Goal: Task Accomplishment & Management: Manage account settings

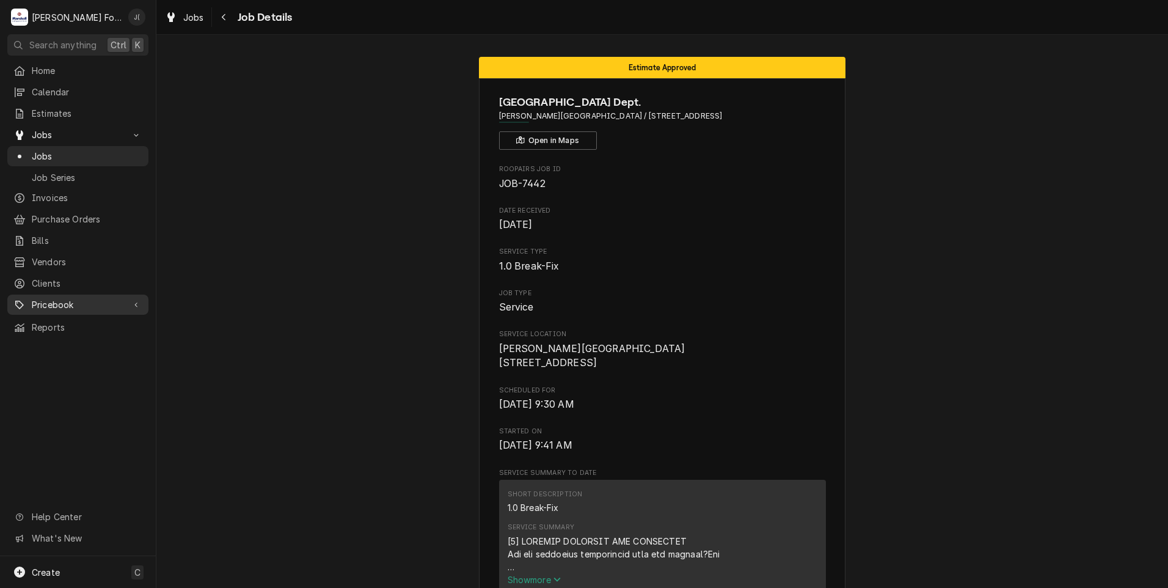
click at [59, 297] on div "Pricebook" at bounding box center [78, 304] width 136 height 15
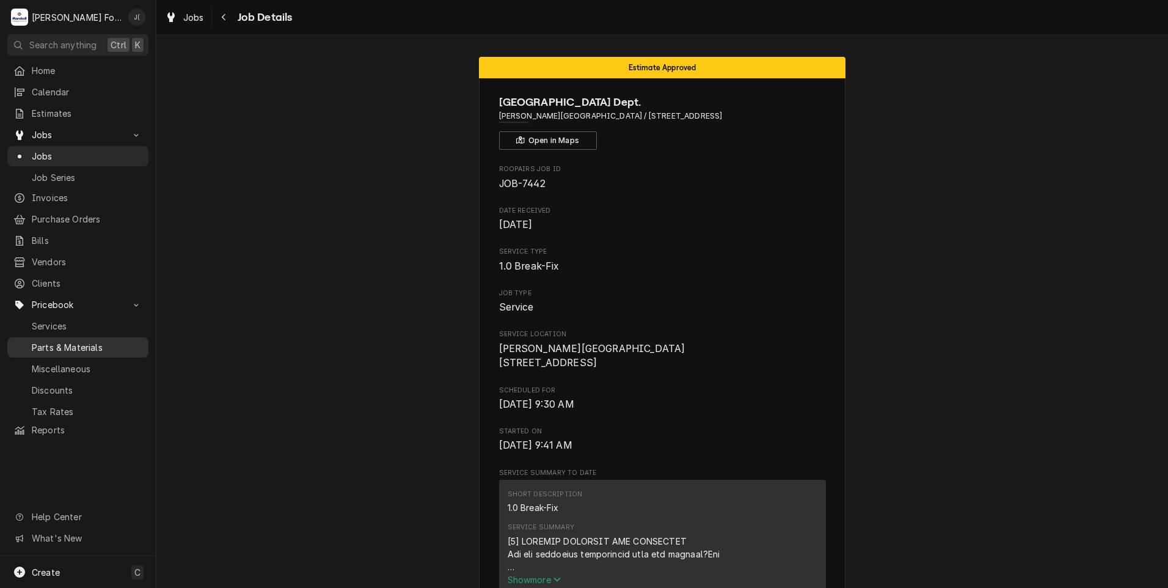
click at [67, 341] on span "Parts & Materials" at bounding box center [87, 347] width 111 height 13
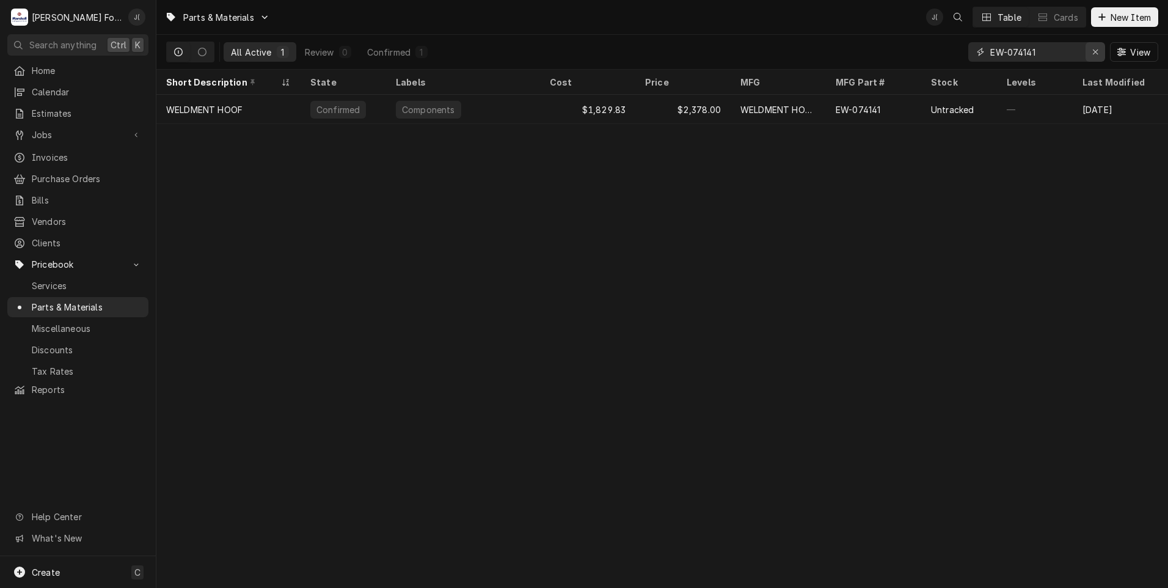
click at [1099, 52] on icon "Erase input" at bounding box center [1095, 52] width 7 height 9
click at [1064, 53] on input "Dynamic Content Wrapper" at bounding box center [1047, 52] width 115 height 20
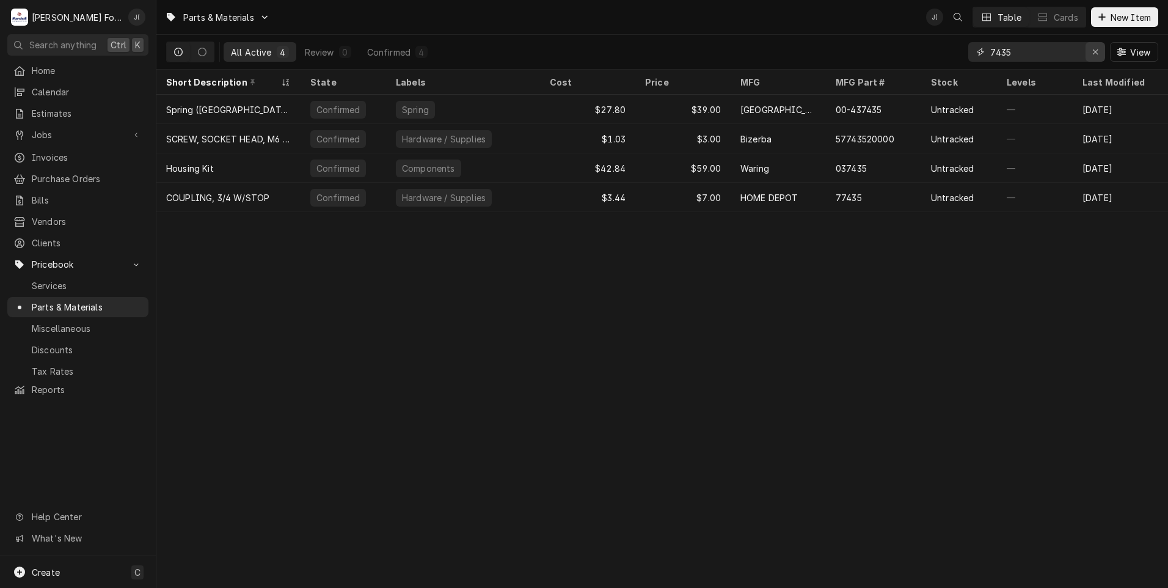
type input "7435"
click at [1097, 52] on icon "Erase input" at bounding box center [1095, 52] width 7 height 9
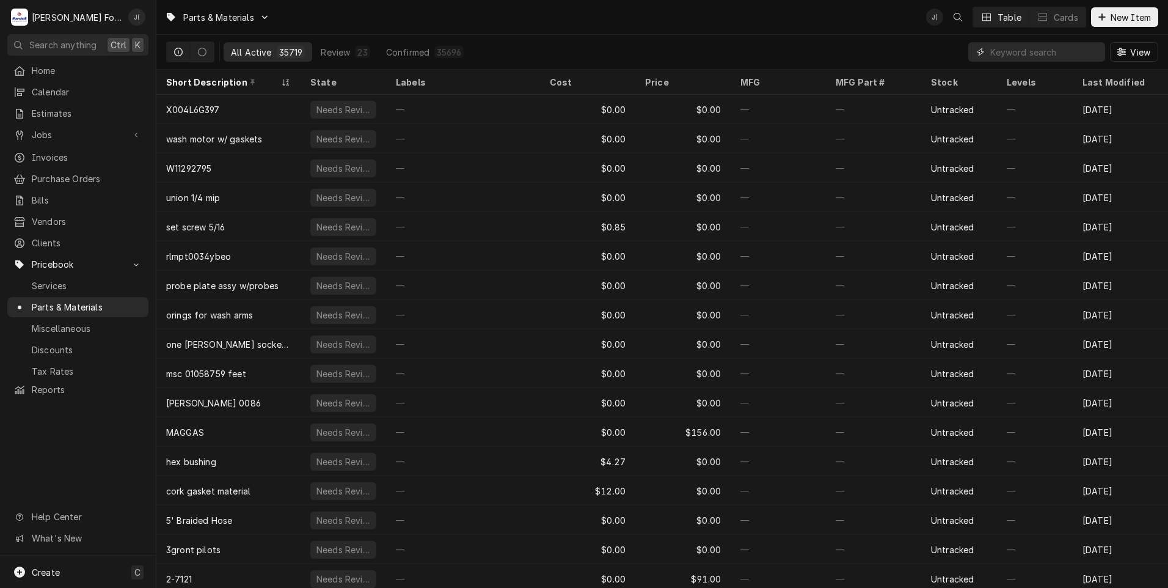
click at [1041, 47] on input "Dynamic Content Wrapper" at bounding box center [1044, 52] width 109 height 20
paste input "01-1000V1-00029"
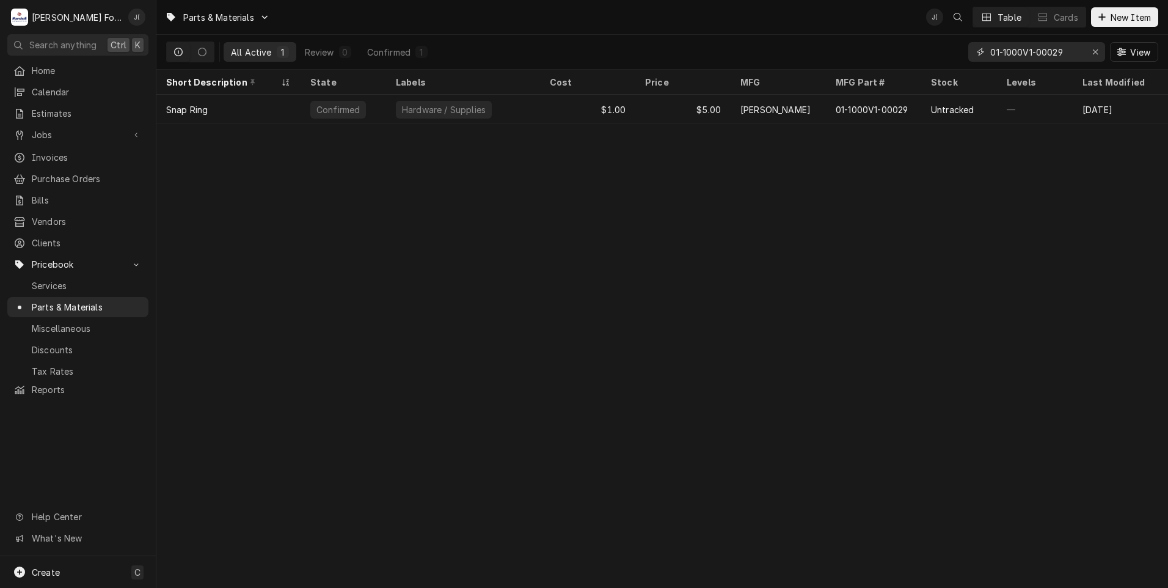
type input "01-1000V1-00029"
drag, startPoint x: 1101, startPoint y: 54, endPoint x: 1038, endPoint y: 54, distance: 62.3
click at [1101, 54] on div "Erase input" at bounding box center [1095, 52] width 12 height 12
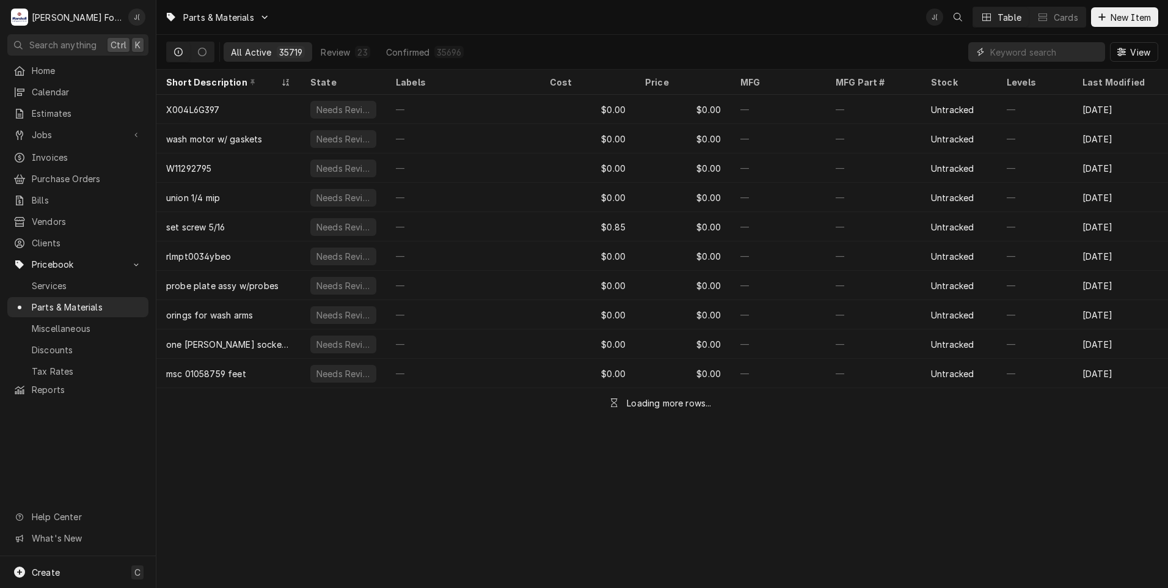
paste input "01-1m3380-00002"
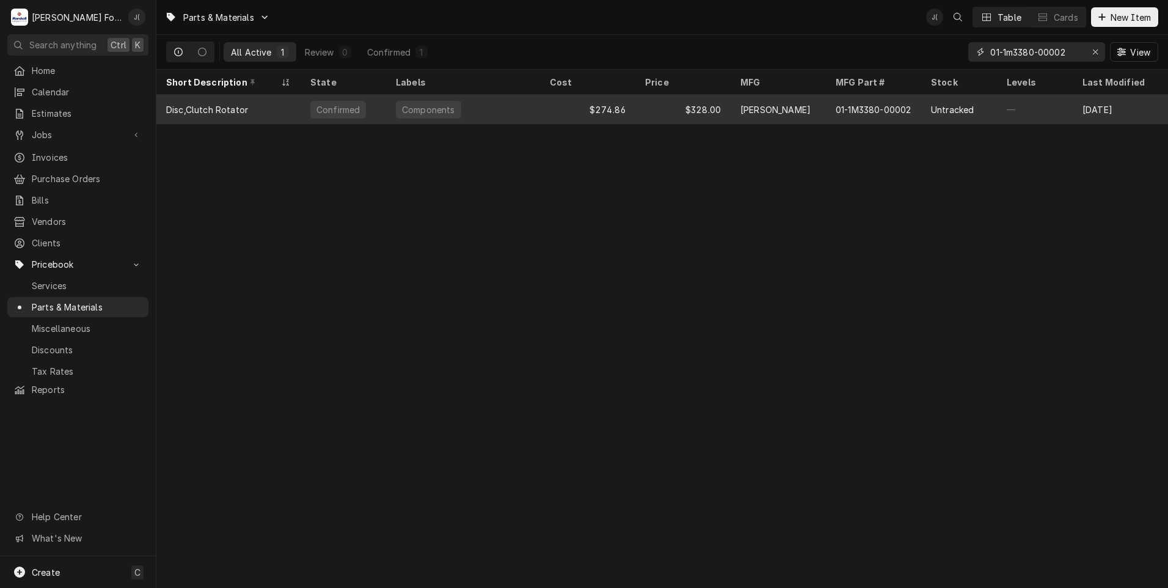
type input "01-1m3380-00002"
click at [534, 119] on div "Components" at bounding box center [463, 109] width 154 height 29
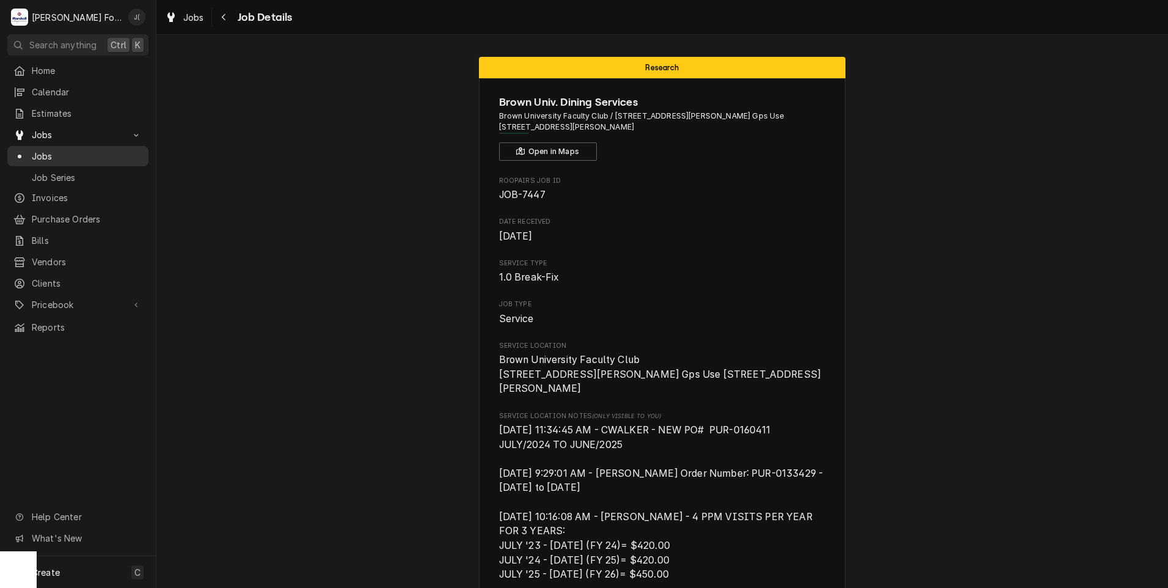
click at [49, 150] on span "Jobs" at bounding box center [87, 156] width 111 height 13
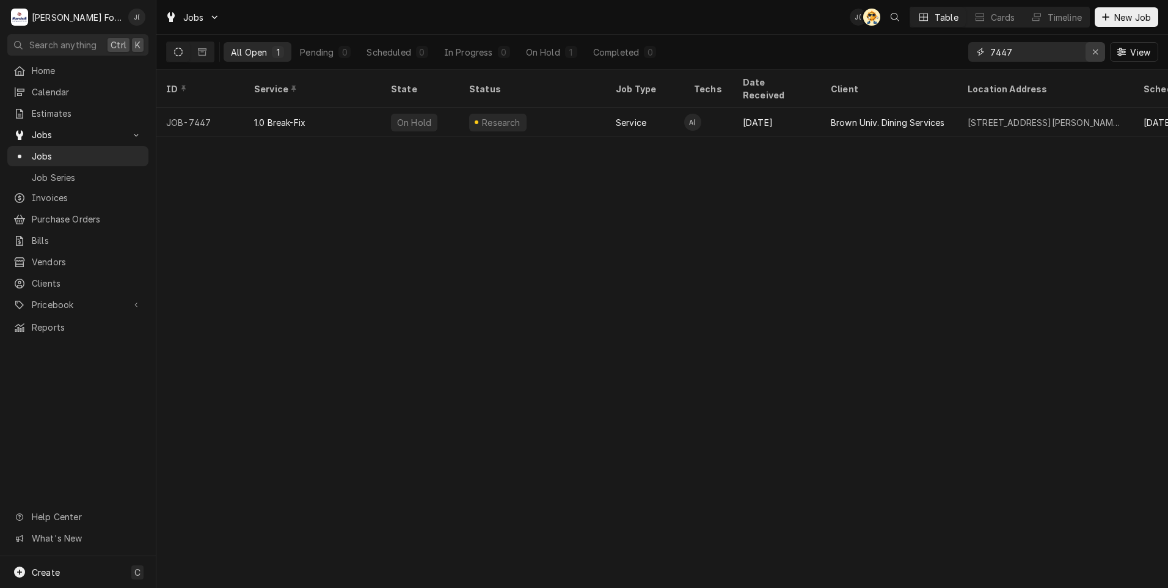
click at [1092, 53] on div "Erase input" at bounding box center [1095, 52] width 12 height 12
click at [1069, 61] on input "Dynamic Content Wrapper" at bounding box center [1047, 52] width 115 height 20
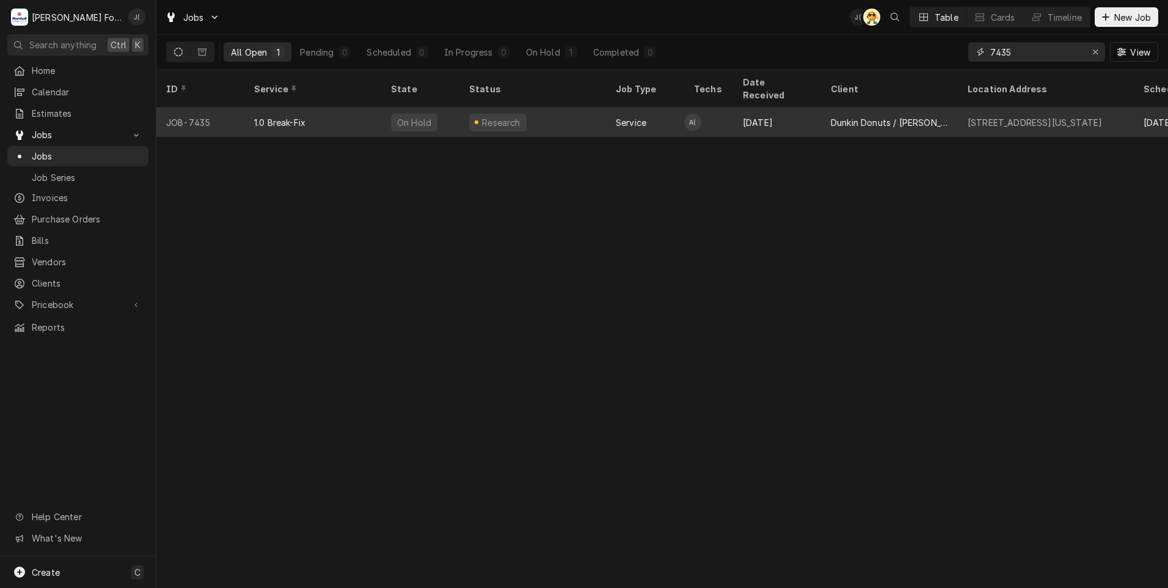
type input "7435"
click at [321, 118] on div "1.0 Break-Fix" at bounding box center [312, 121] width 137 height 29
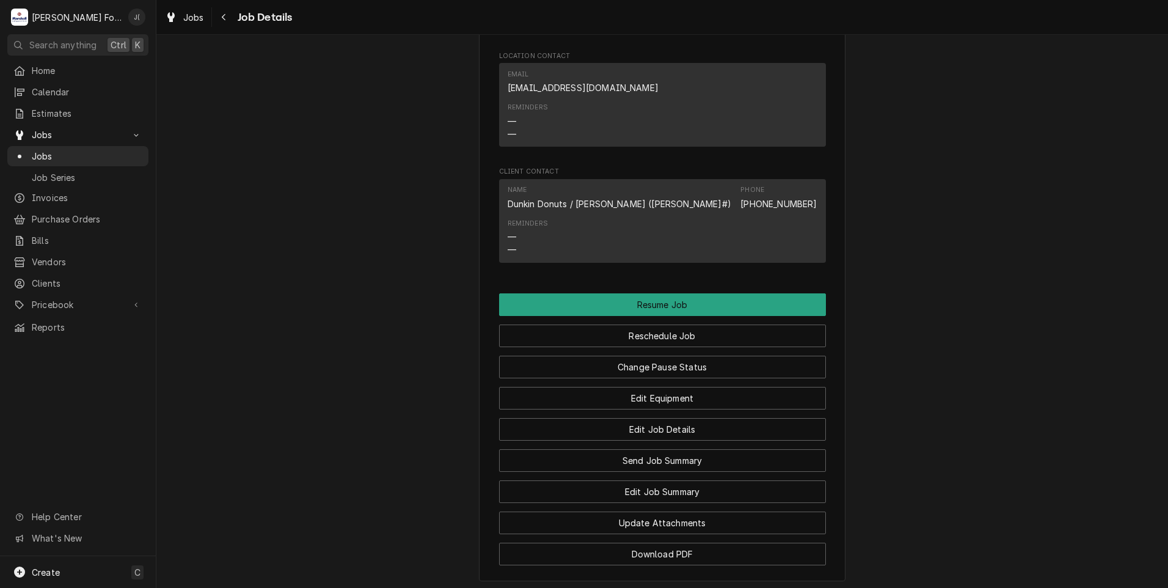
scroll to position [1639, 0]
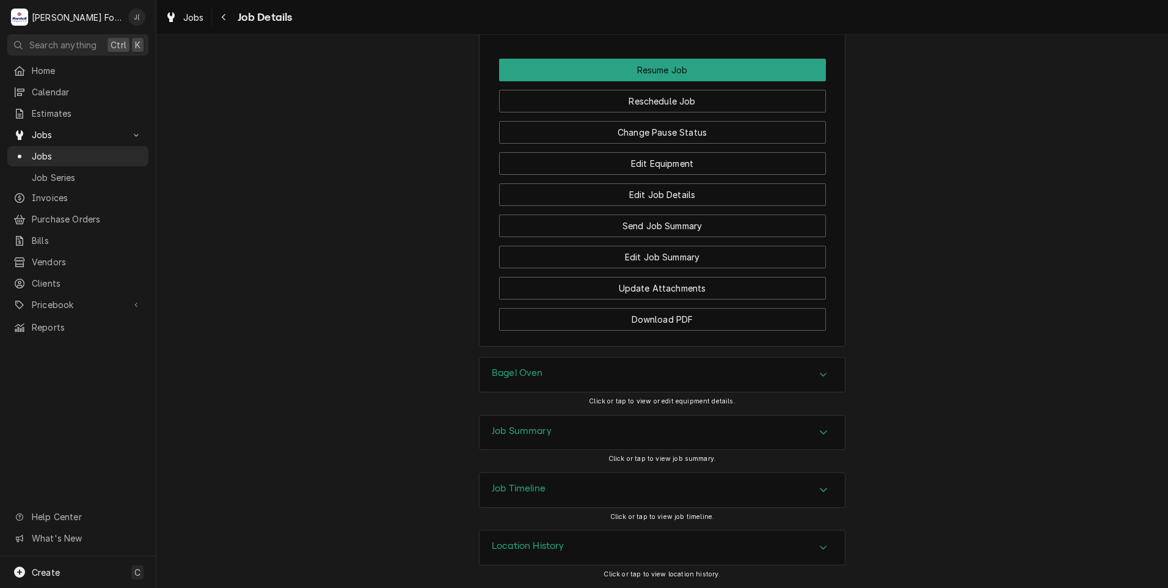
click at [554, 438] on div "Job Summary" at bounding box center [661, 432] width 365 height 34
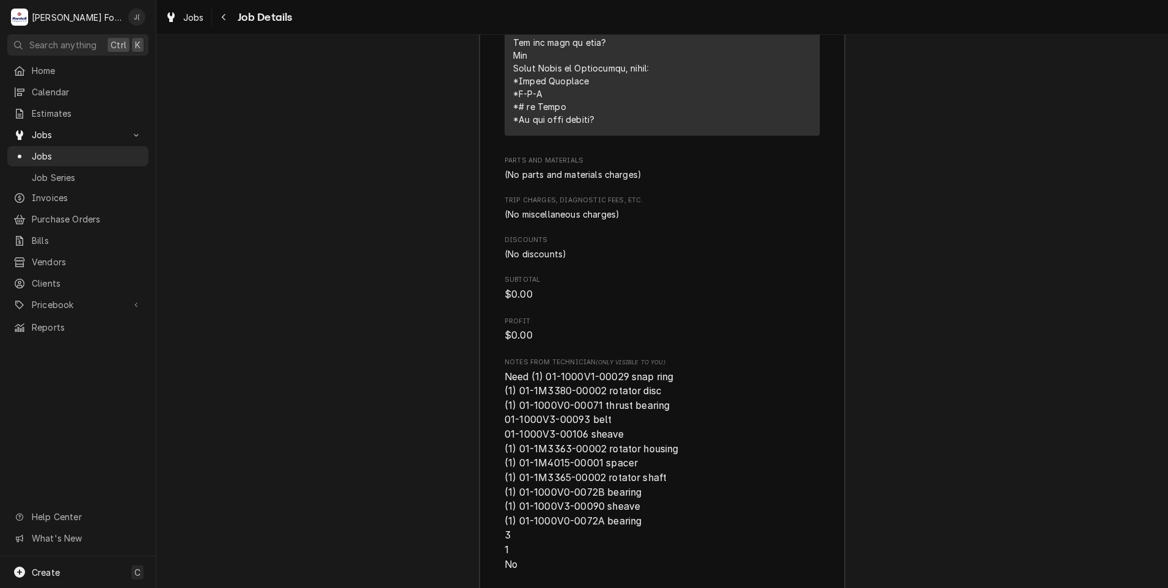
scroll to position [2616, 0]
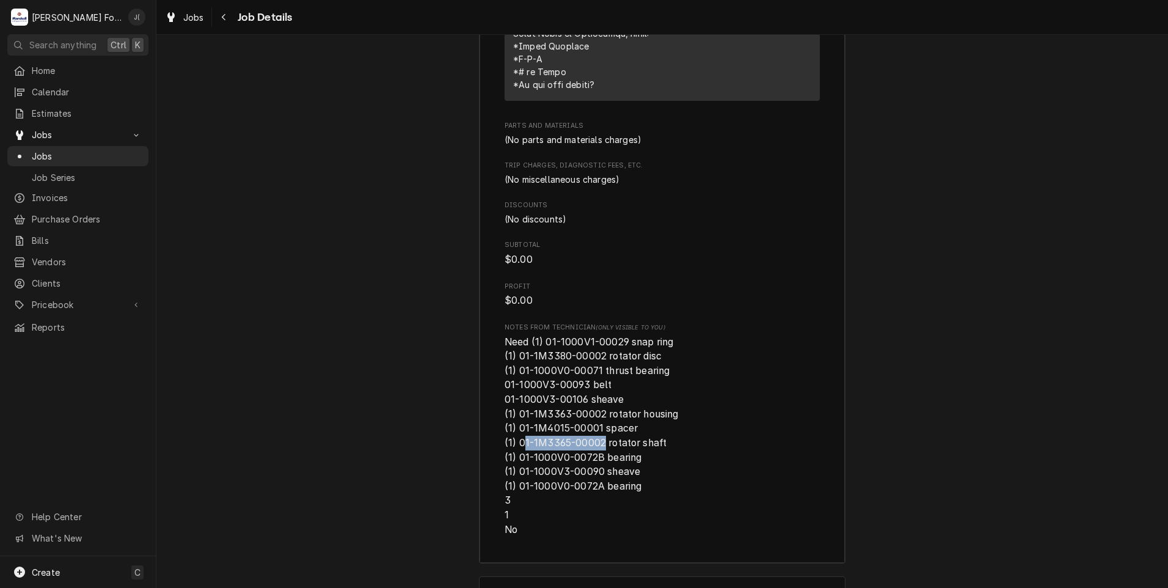
drag, startPoint x: 594, startPoint y: 441, endPoint x: 518, endPoint y: 441, distance: 75.1
click at [518, 441] on span "Need (1) 01-1000V1-00029 snap ring (1) 01-1M3380-00002 rotator disc (1) 01-1000…" at bounding box center [592, 435] width 176 height 199
click at [517, 442] on span "Need (1) 01-1000V1-00029 snap ring (1) 01-1M3380-00002 rotator disc (1) 01-1000…" at bounding box center [592, 435] width 176 height 199
drag, startPoint x: 515, startPoint y: 441, endPoint x: 592, endPoint y: 440, distance: 77.6
click at [592, 440] on span "Need (1) 01-1000V1-00029 snap ring (1) 01-1M3380-00002 rotator disc (1) 01-1000…" at bounding box center [592, 435] width 176 height 199
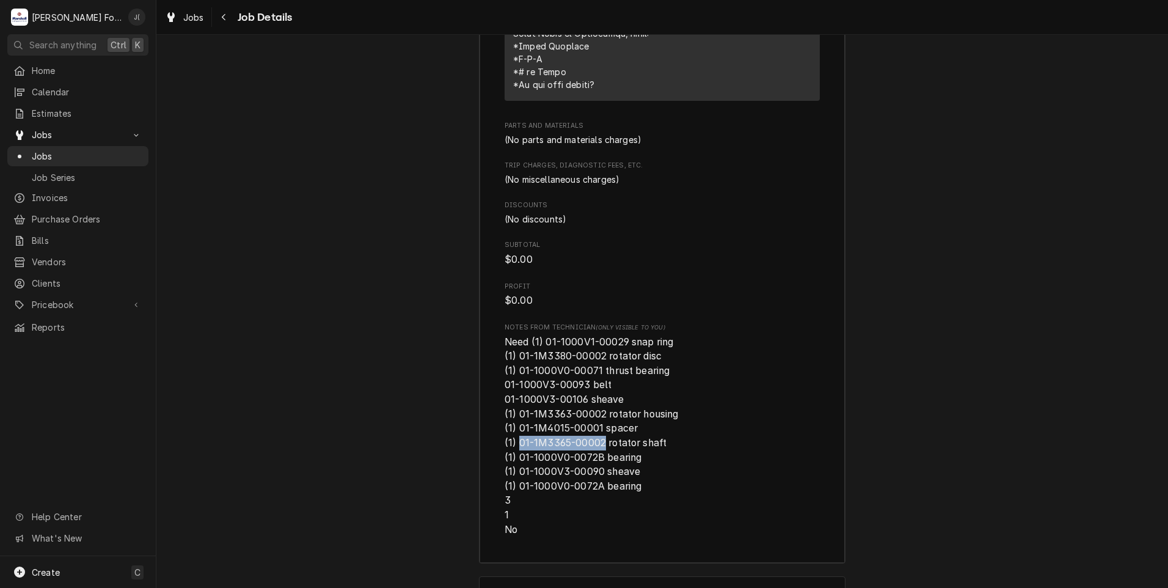
drag, startPoint x: 592, startPoint y: 440, endPoint x: 582, endPoint y: 442, distance: 10.7
copy span "01-1M3365-00002"
click at [606, 344] on span "Need (1) 01-1000V1-00029 snap ring (1) 01-1M3380-00002 rotator disc (1) 01-1000…" at bounding box center [592, 435] width 176 height 199
drag, startPoint x: 619, startPoint y: 339, endPoint x: 542, endPoint y: 342, distance: 77.0
click at [542, 342] on span "Need (1) 01-1000V1-00029 snap ring (1) 01-1M3380-00002 rotator disc (1) 01-1000…" at bounding box center [592, 435] width 176 height 199
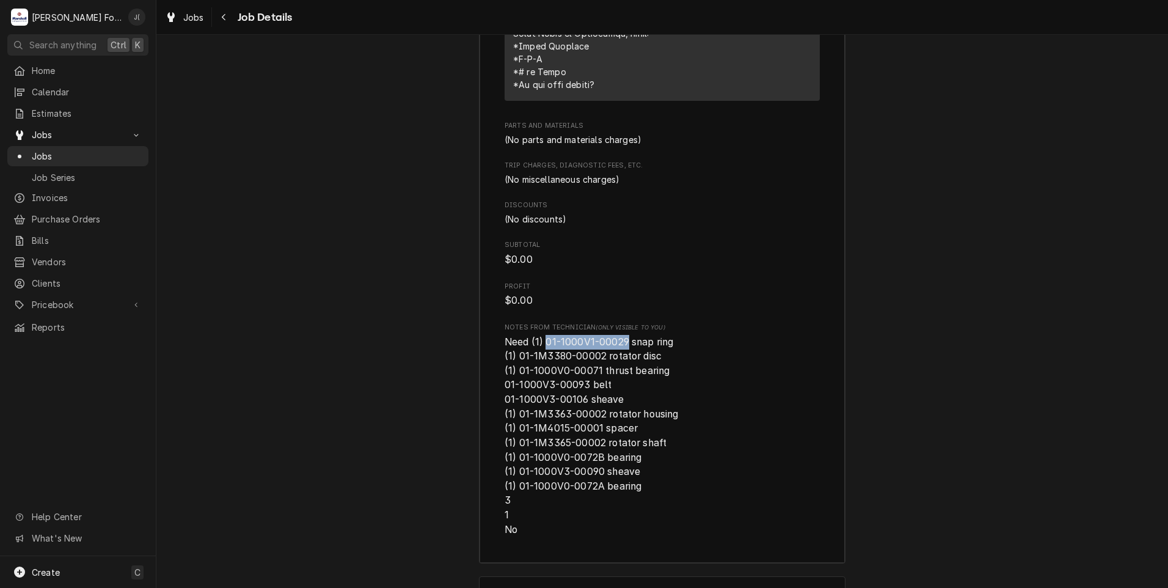
drag, startPoint x: 542, startPoint y: 342, endPoint x: 556, endPoint y: 346, distance: 14.5
copy span "01-1000V1-00029"
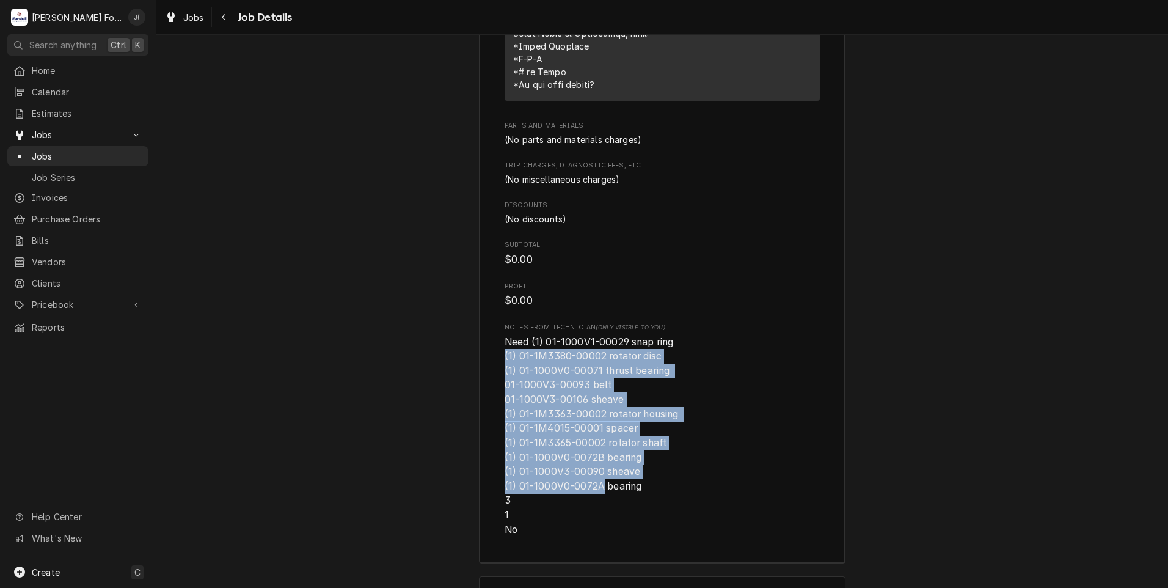
drag, startPoint x: 594, startPoint y: 486, endPoint x: 493, endPoint y: 350, distance: 169.4
click at [493, 350] on div "Roopairs Job ID JOB-7435 Service Type 1.0 Break-Fix Job Type Service Total Time…" at bounding box center [661, 17] width 365 height 1090
drag, startPoint x: 493, startPoint y: 350, endPoint x: 511, endPoint y: 356, distance: 19.3
click at [509, 356] on span "Need (1) 01-1000V1-00029 snap ring (1) 01-1M3380-00002 rotator disc (1) 01-1000…" at bounding box center [592, 435] width 176 height 199
click at [512, 356] on span "Need (1) 01-1000V1-00029 snap ring (1) 01-1M3380-00002 rotator disc (1) 01-1000…" at bounding box center [592, 435] width 176 height 199
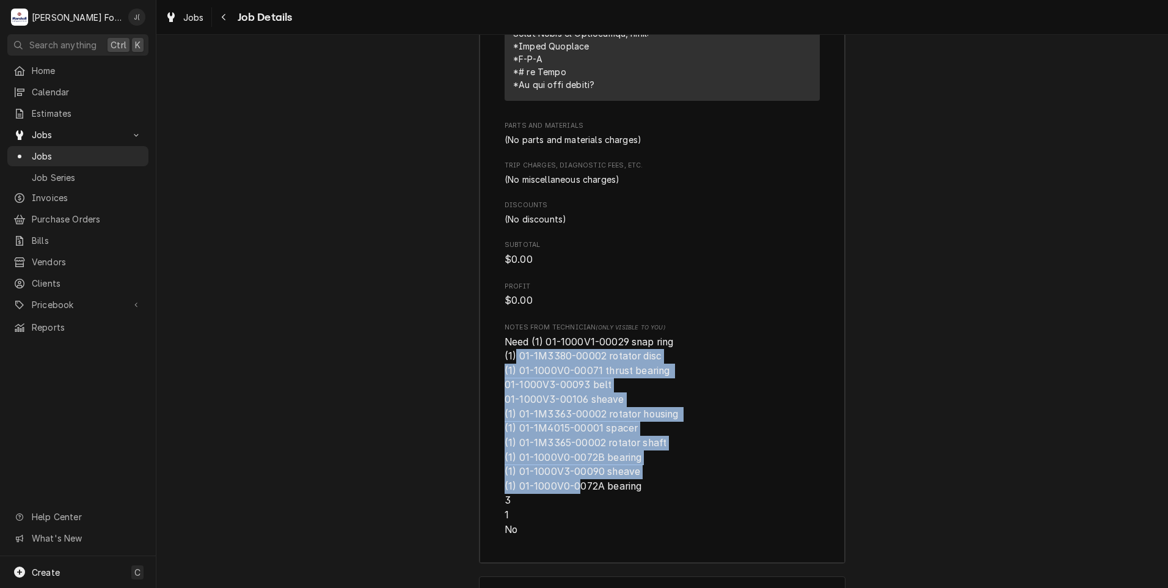
drag, startPoint x: 512, startPoint y: 356, endPoint x: 569, endPoint y: 486, distance: 141.4
click at [569, 486] on span "Need (1) 01-1000V1-00029 snap ring (1) 01-1M3380-00002 rotator disc (1) 01-1000…" at bounding box center [592, 435] width 176 height 199
drag, startPoint x: 569, startPoint y: 486, endPoint x: 630, endPoint y: 492, distance: 60.8
click at [630, 492] on div "Roopairs Job ID JOB-7435 Service Type 1.0 Break-Fix Job Type Service Total Time…" at bounding box center [661, 17] width 365 height 1090
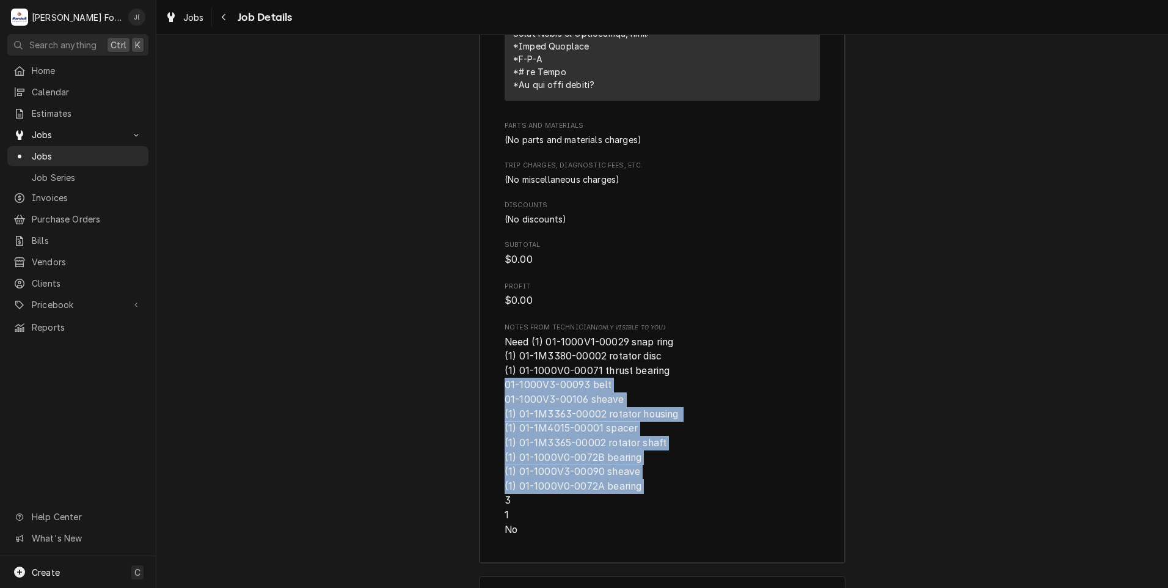
drag, startPoint x: 619, startPoint y: 489, endPoint x: 496, endPoint y: 388, distance: 158.8
click at [496, 388] on div "Roopairs Job ID JOB-7435 Service Type 1.0 Break-Fix Job Type Service Total Time…" at bounding box center [661, 17] width 365 height 1090
click at [504, 412] on span "Need (1) 01-1000V1-00029 snap ring (1) 01-1M3380-00002 rotator disc (1) 01-1000…" at bounding box center [592, 435] width 176 height 199
drag, startPoint x: 500, startPoint y: 414, endPoint x: 645, endPoint y: 485, distance: 161.1
click at [645, 485] on span "Need (1) 01-1000V1-00029 snap ring (1) 01-1M3380-00002 rotator disc (1) 01-1000…" at bounding box center [661, 436] width 315 height 202
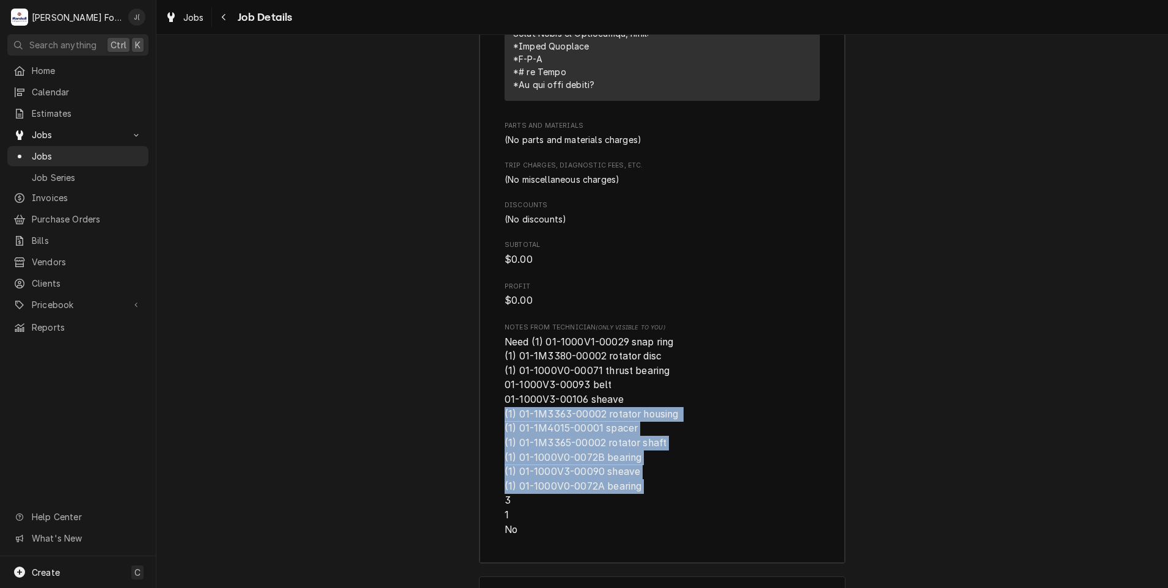
drag, startPoint x: 645, startPoint y: 485, endPoint x: 721, endPoint y: 467, distance: 77.9
click at [721, 467] on span "Need (1) 01-1000V1-00029 snap ring (1) 01-1M3380-00002 rotator disc (1) 01-1000…" at bounding box center [661, 436] width 315 height 202
click at [553, 448] on span "Need (1) 01-1000V1-00029 snap ring (1) 01-1M3380-00002 rotator disc (1) 01-1000…" at bounding box center [661, 436] width 315 height 202
drag, startPoint x: 497, startPoint y: 443, endPoint x: 666, endPoint y: 482, distance: 173.2
click at [666, 482] on div "Roopairs Job ID JOB-7435 Service Type 1.0 Break-Fix Job Type Service Total Time…" at bounding box center [661, 17] width 365 height 1090
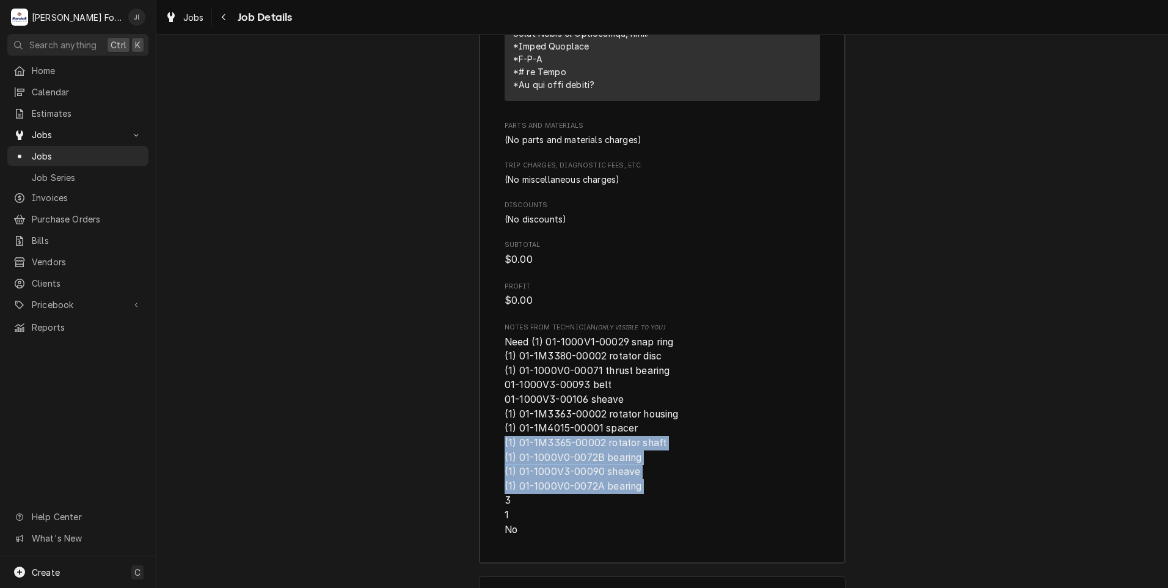
drag, startPoint x: 666, startPoint y: 482, endPoint x: 641, endPoint y: 483, distance: 24.4
click at [641, 483] on span "Need (1) 01-1000V1-00029 snap ring (1) 01-1M3380-00002 rotator disc (1) 01-1000…" at bounding box center [661, 436] width 315 height 202
drag, startPoint x: 637, startPoint y: 484, endPoint x: 484, endPoint y: 446, distance: 157.5
click at [484, 446] on div "Roopairs Job ID JOB-7435 Service Type 1.0 Break-Fix Job Type Service Total Time…" at bounding box center [661, 17] width 365 height 1090
click at [634, 458] on span "Need (1) 01-1000V1-00029 snap ring (1) 01-1M3380-00002 rotator disc (1) 01-1000…" at bounding box center [661, 436] width 315 height 202
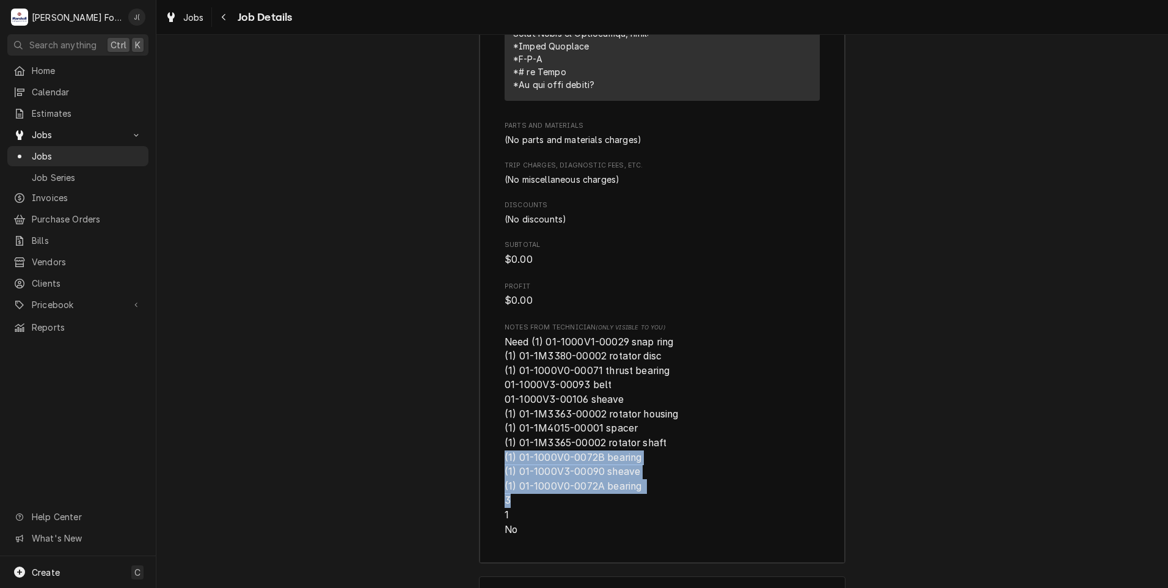
drag, startPoint x: 508, startPoint y: 458, endPoint x: 628, endPoint y: 497, distance: 126.3
click at [628, 497] on div "Roopairs Job ID JOB-7435 Service Type 1.0 Break-Fix Job Type Service Total Time…" at bounding box center [661, 17] width 365 height 1090
click at [518, 434] on span "Need (1) 01-1000V1-00029 snap ring (1) 01-1M3380-00002 rotator disc (1) 01-1000…" at bounding box center [661, 436] width 315 height 202
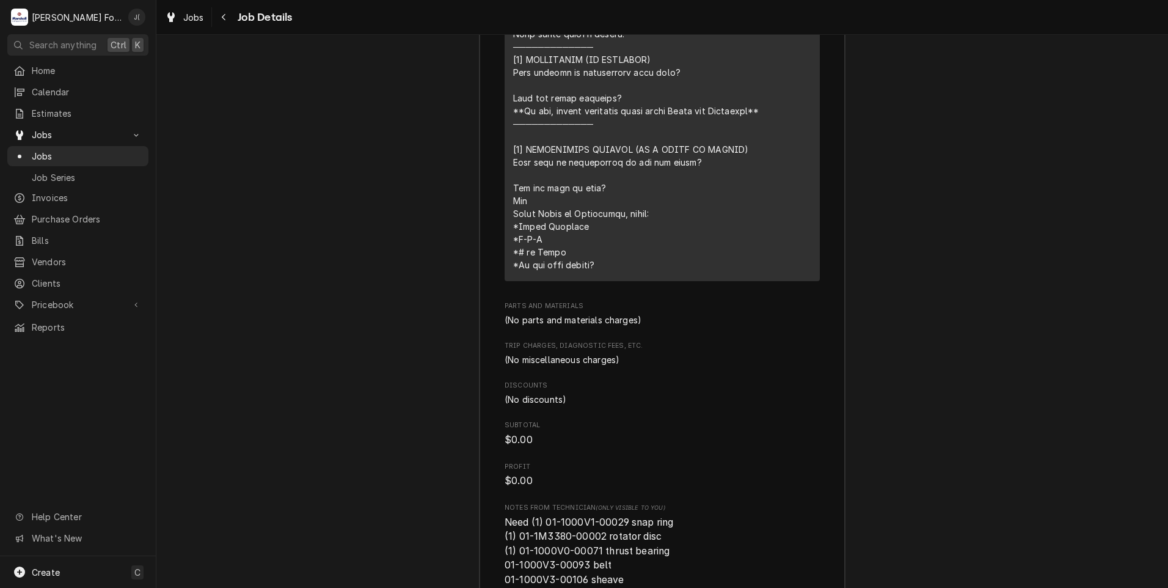
scroll to position [2372, 0]
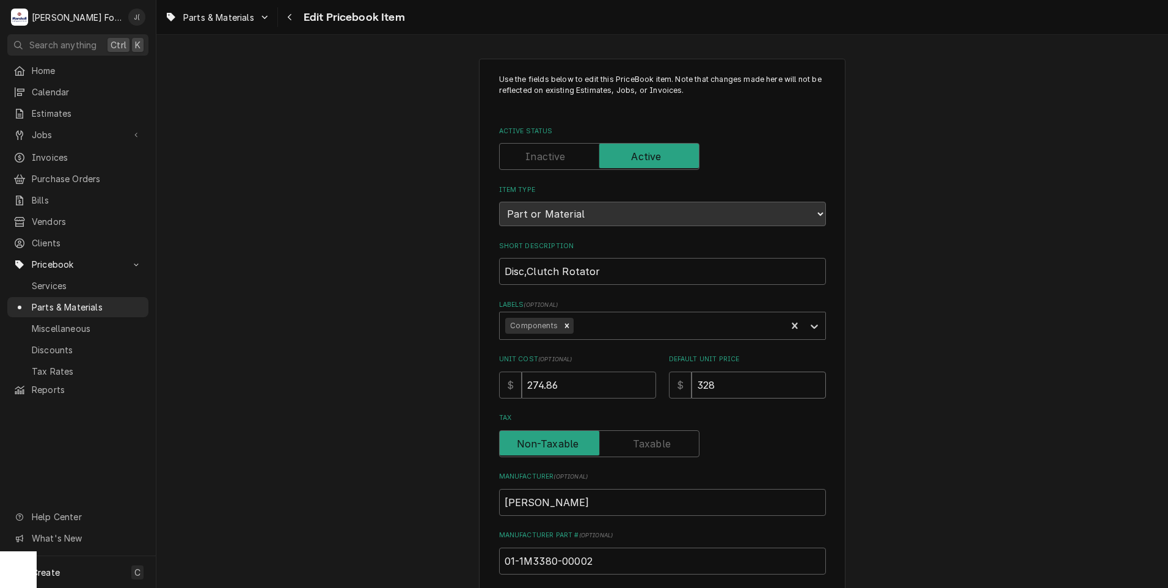
drag, startPoint x: 740, startPoint y: 381, endPoint x: 540, endPoint y: 392, distance: 200.0
click at [569, 391] on div "Unit Cost ( optional ) $ 274.86 Default Unit Price $ 328" at bounding box center [662, 375] width 327 height 43
type textarea "x"
type input "5"
type textarea "x"
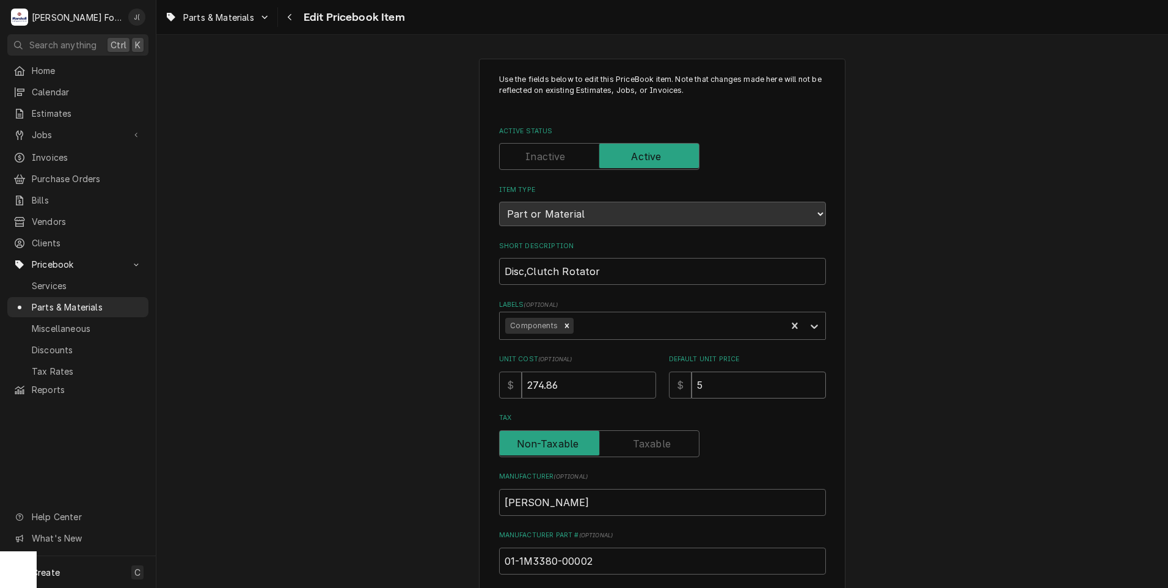
type input "54"
type textarea "x"
type input "546"
type textarea "x"
type input "546.0"
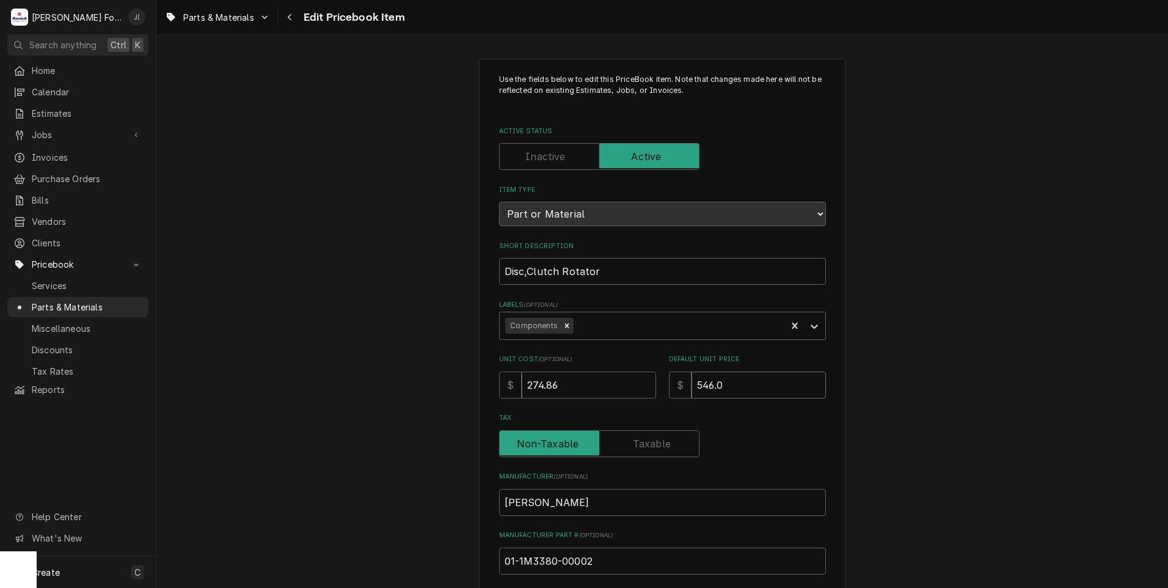
type textarea "x"
type input "546.00"
drag, startPoint x: 553, startPoint y: 384, endPoint x: 426, endPoint y: 388, distance: 127.7
click at [433, 388] on div "Use the fields below to edit this PriceBook item. Note that changes made here w…" at bounding box center [661, 478] width 1011 height 860
type textarea "x"
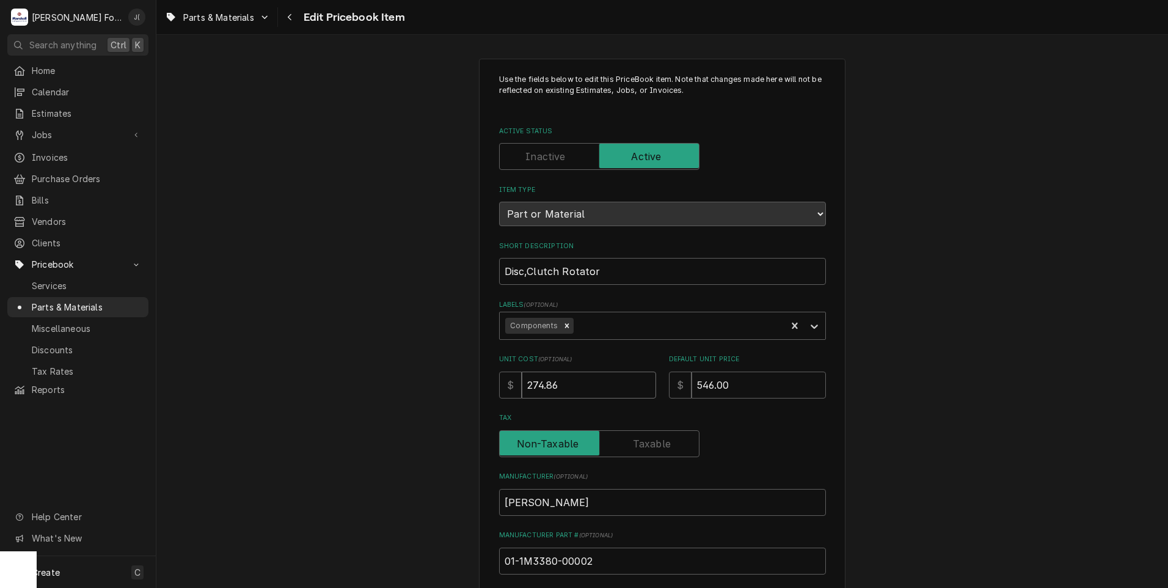
type input "4"
type textarea "x"
type input "42"
type textarea "x"
type input "420"
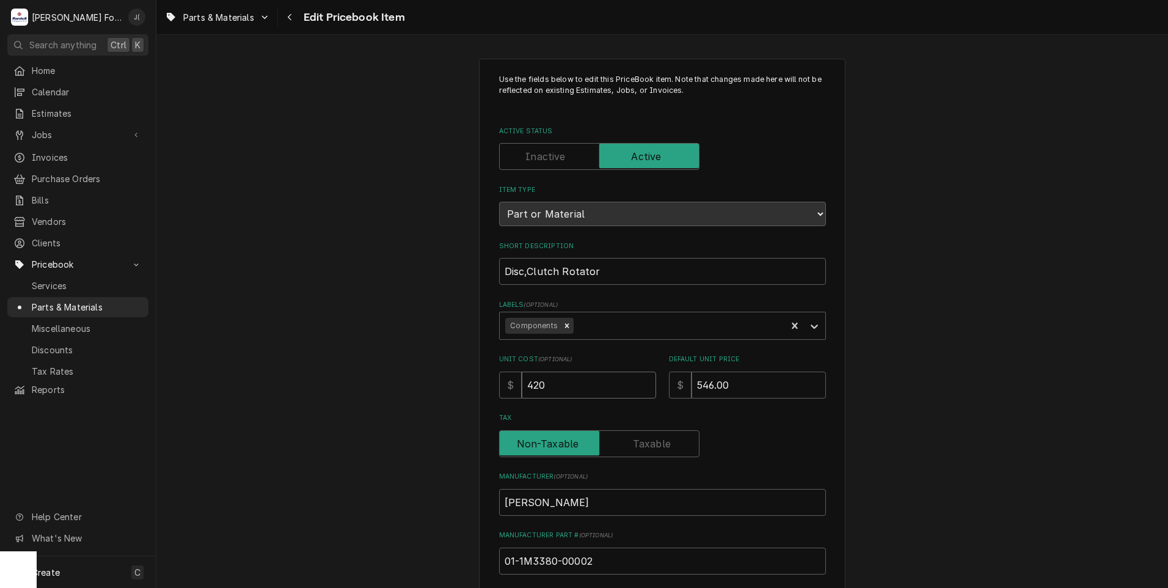
type textarea "x"
type input "420.5"
type textarea "x"
type input "420.50"
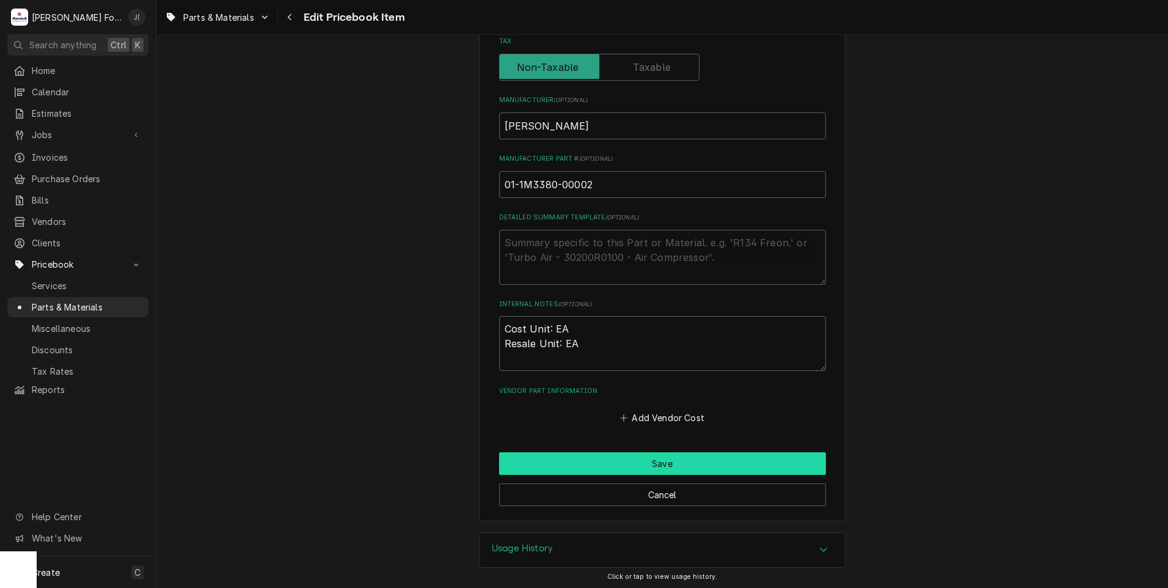
click at [555, 459] on button "Save" at bounding box center [662, 463] width 327 height 23
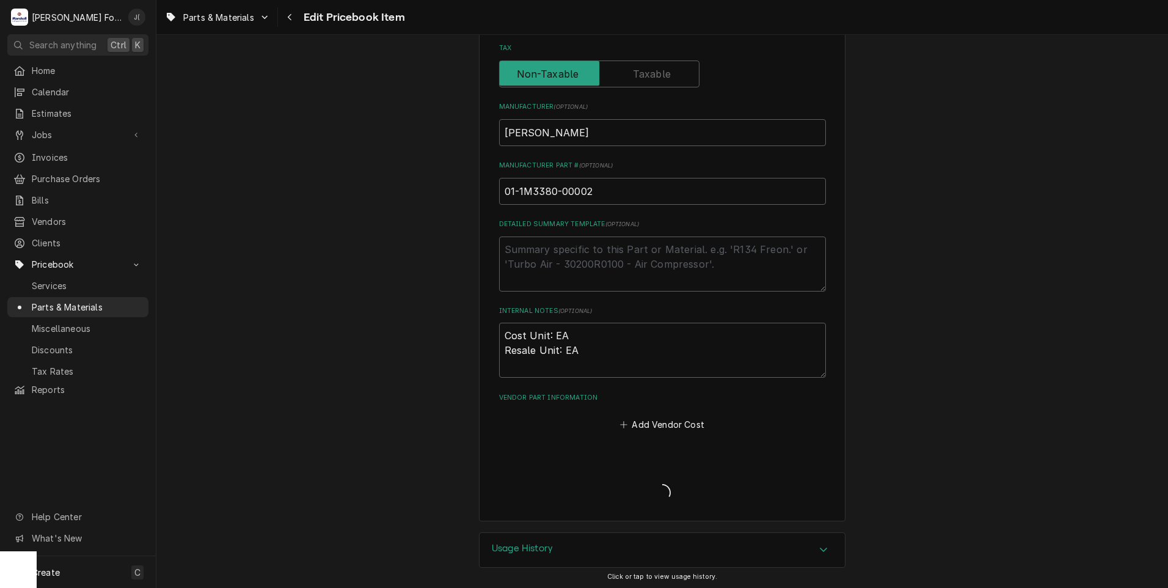
type textarea "x"
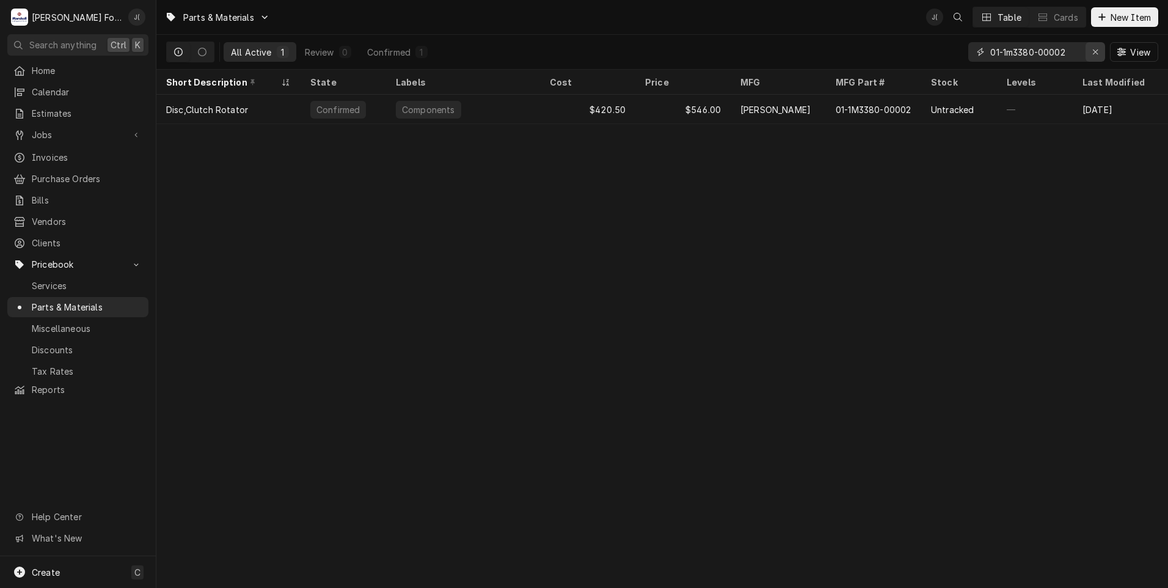
click at [1096, 52] on icon "Erase input" at bounding box center [1095, 52] width 7 height 9
drag, startPoint x: 1079, startPoint y: 51, endPoint x: 1063, endPoint y: 51, distance: 15.3
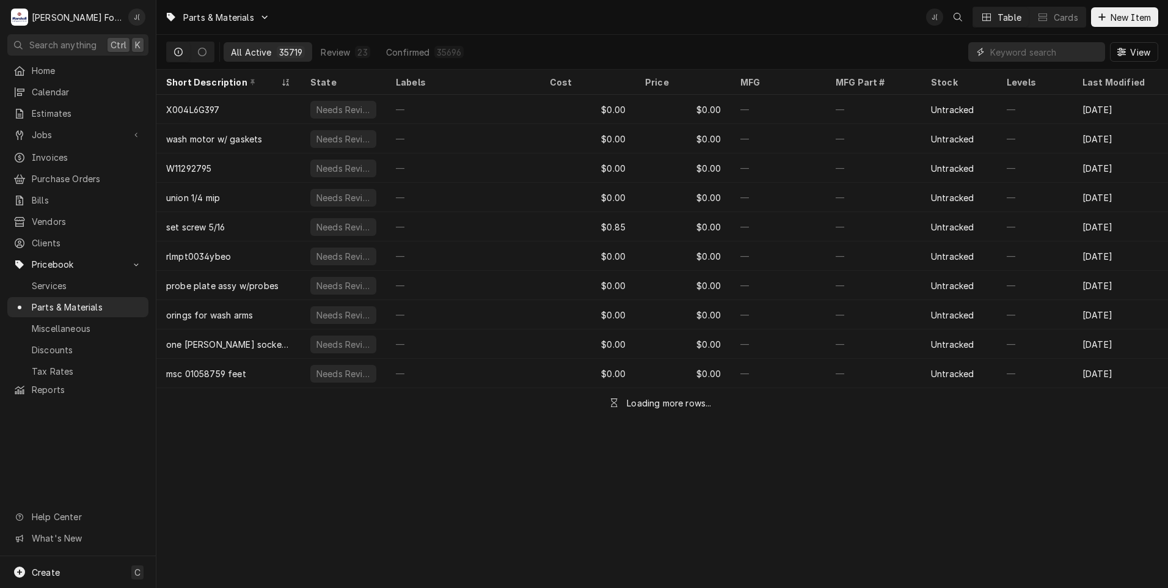
paste input "01-1000v0-00071"
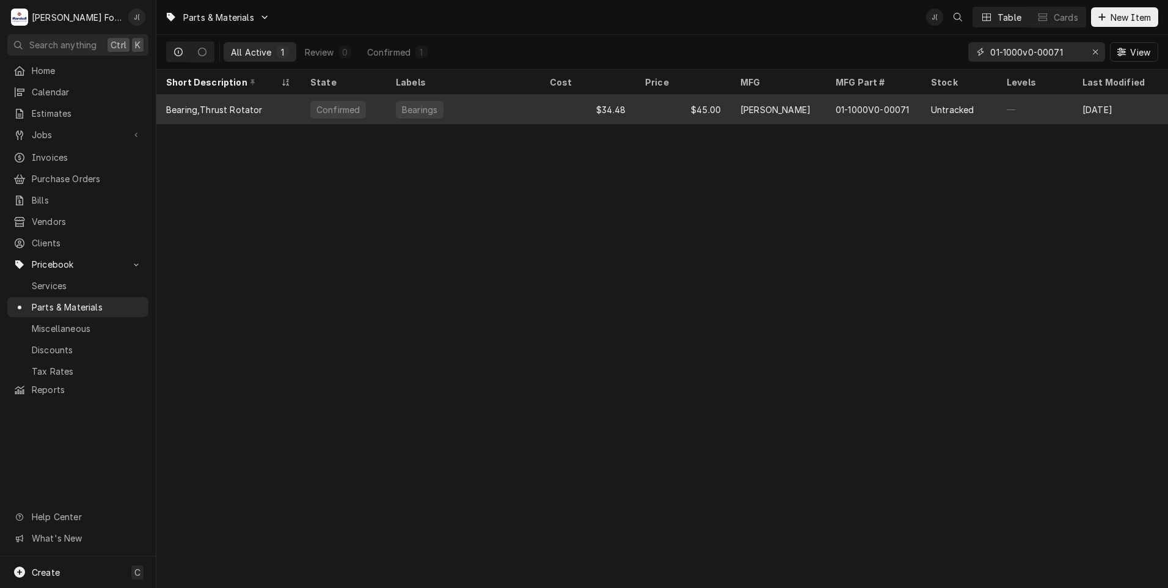
type input "01-1000v0-00071"
click at [491, 115] on div "Bearings" at bounding box center [463, 109] width 154 height 29
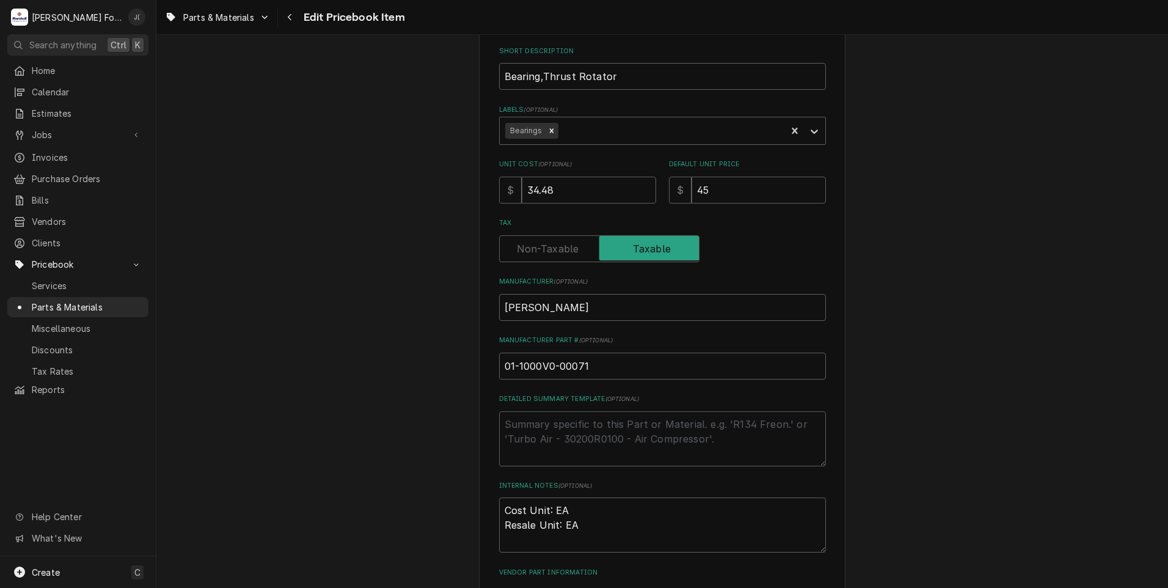
scroll to position [376, 0]
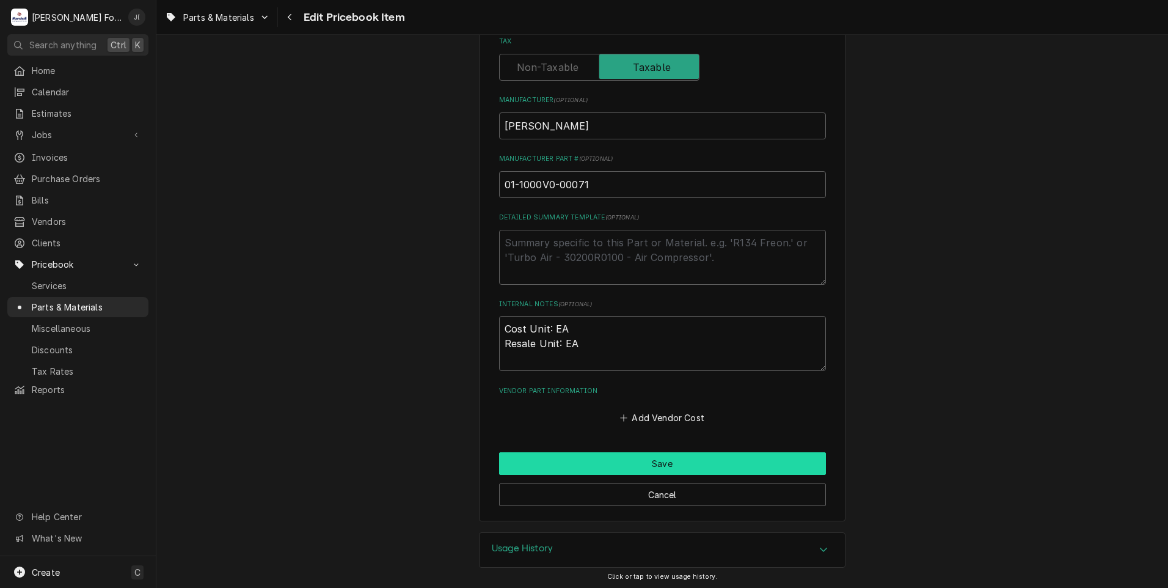
click at [547, 461] on button "Save" at bounding box center [662, 463] width 327 height 23
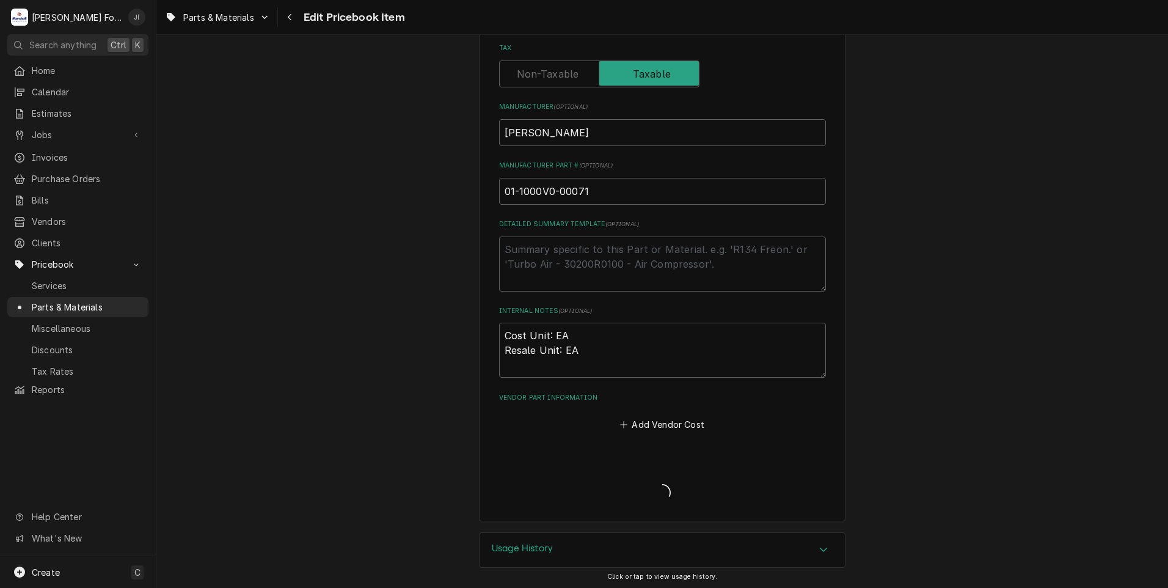
type textarea "x"
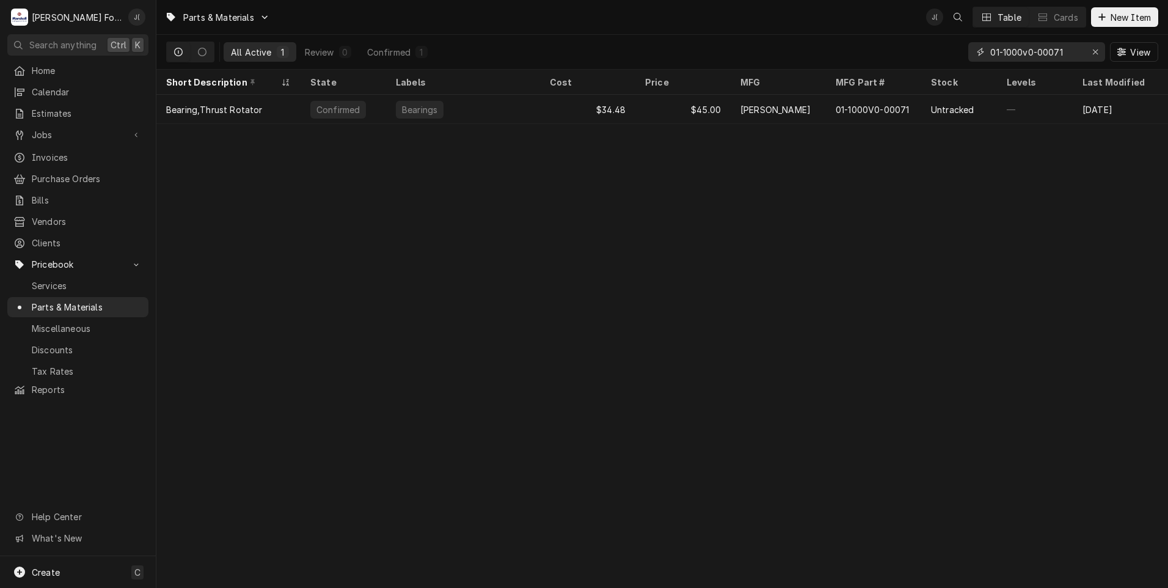
drag, startPoint x: 1097, startPoint y: 54, endPoint x: 1075, endPoint y: 53, distance: 22.0
click at [1097, 54] on icon "Erase input" at bounding box center [1095, 52] width 7 height 9
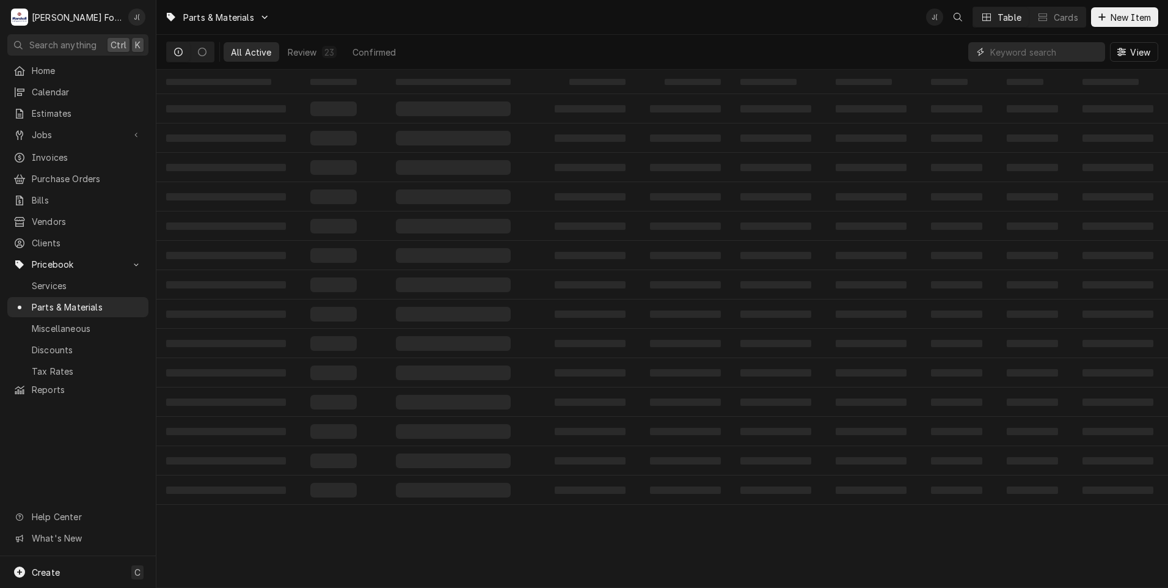
paste input "01-1000V3-00106"
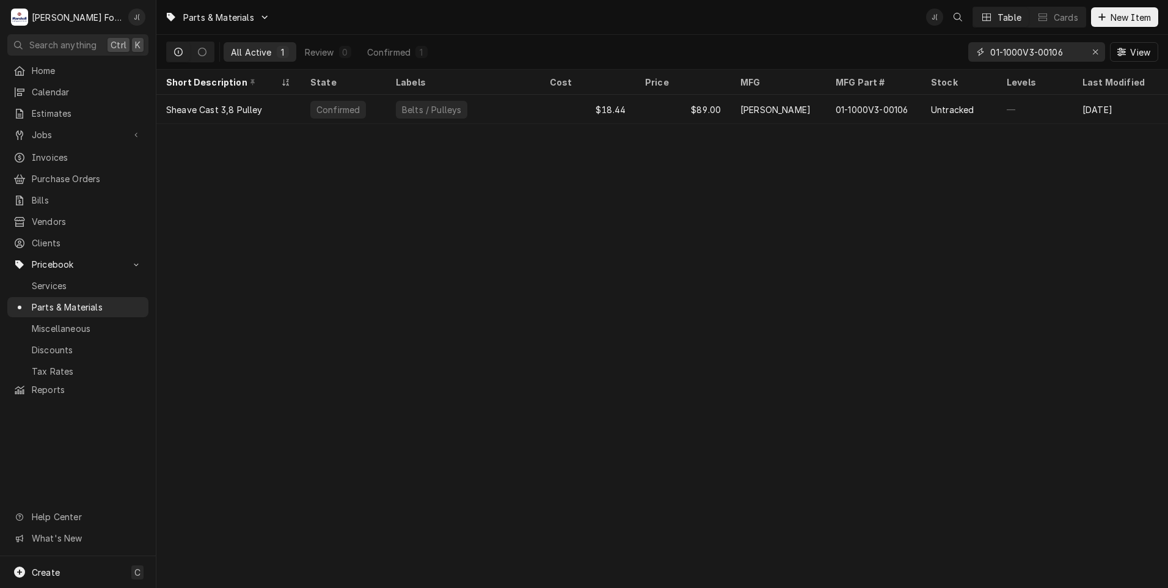
type input "01-1000V3-00106"
click at [1091, 51] on div "Erase input" at bounding box center [1095, 52] width 12 height 12
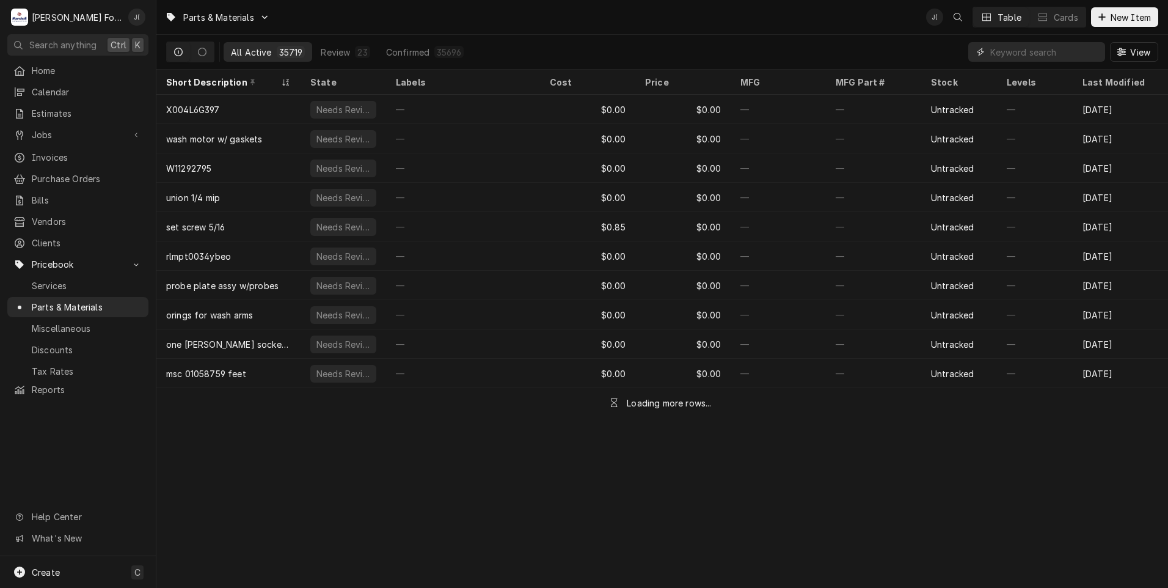
paste input "01-1000V3-00106"
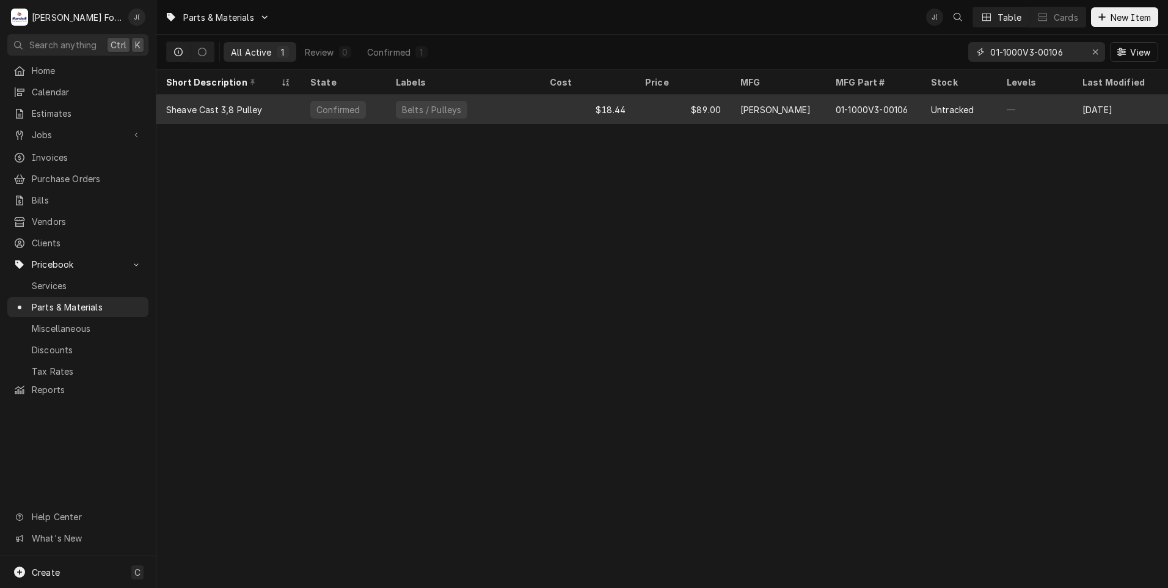
type input "01-1000V3-00106"
click at [531, 101] on div "Belts / Pulleys" at bounding box center [463, 109] width 154 height 29
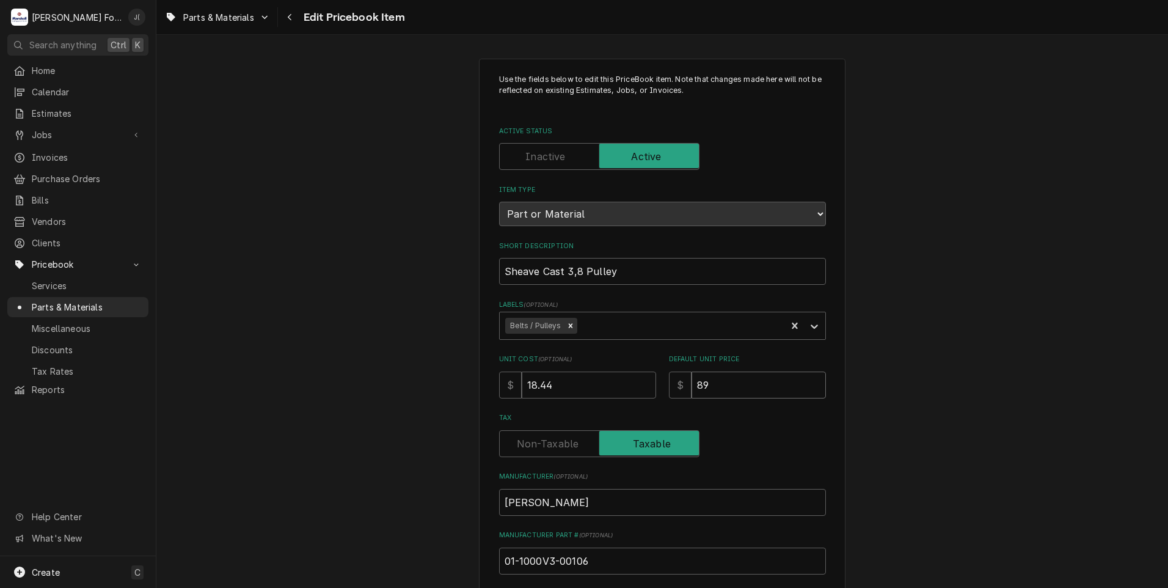
drag, startPoint x: 671, startPoint y: 374, endPoint x: 548, endPoint y: 363, distance: 123.3
click at [583, 368] on div "Unit Cost ( optional ) $ 18.44 Default Unit Price $ 89" at bounding box center [662, 375] width 327 height 43
type textarea "x"
type input "1"
type textarea "x"
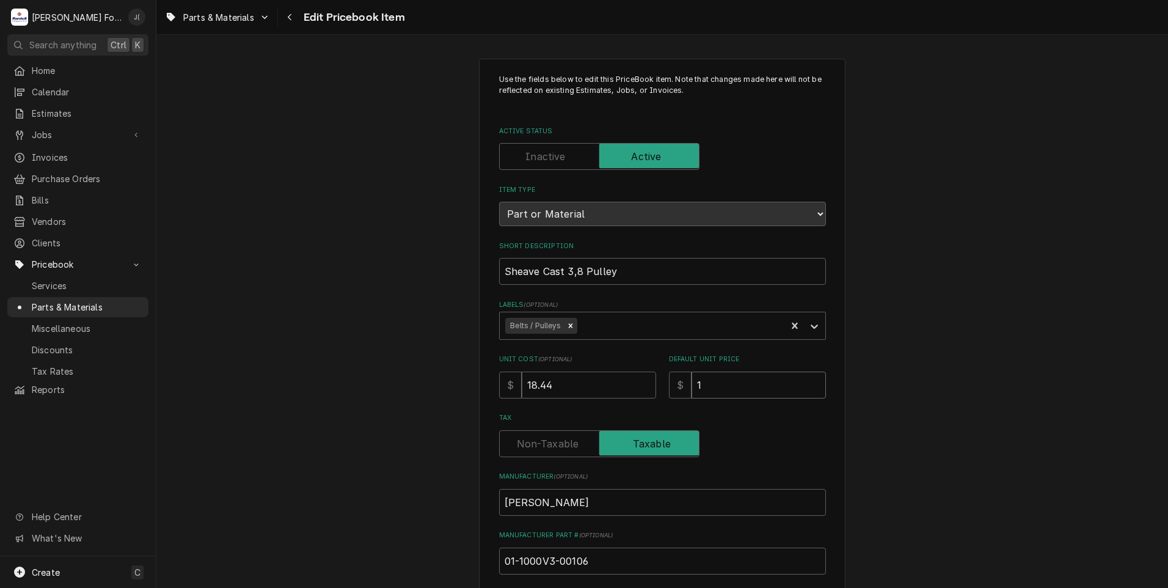
type input "11"
type textarea "x"
type input "114"
type textarea "x"
type input "114.0"
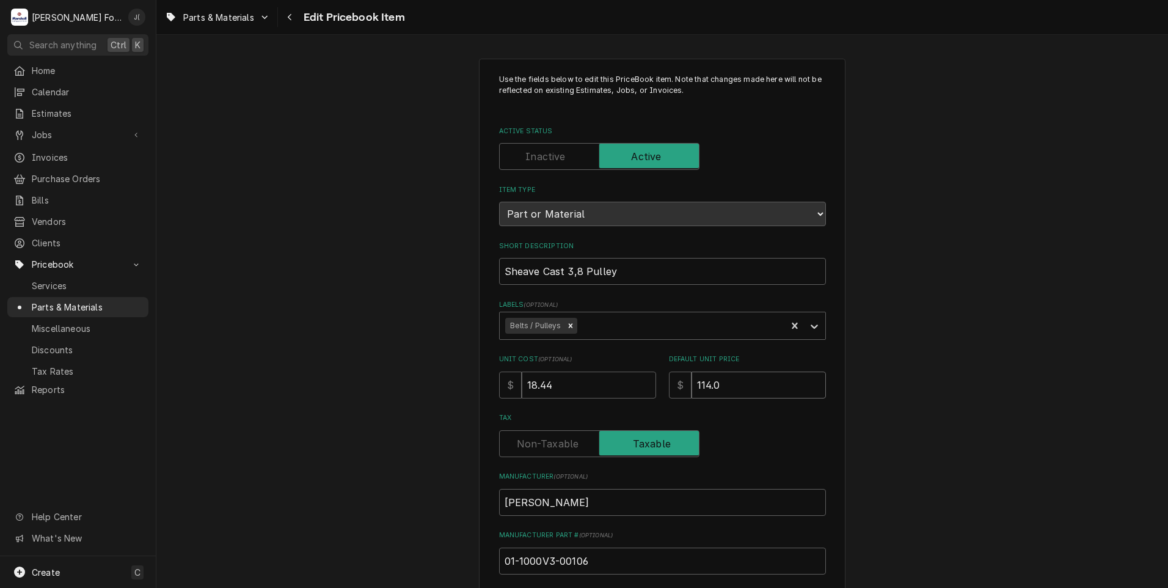
type textarea "x"
type input "114.00"
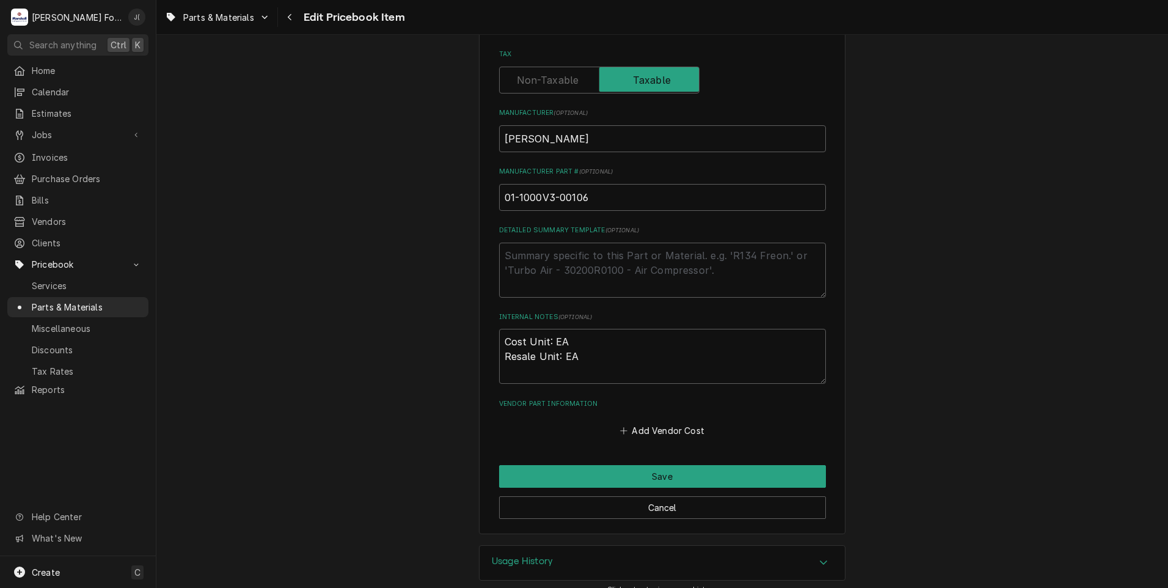
scroll to position [376, 0]
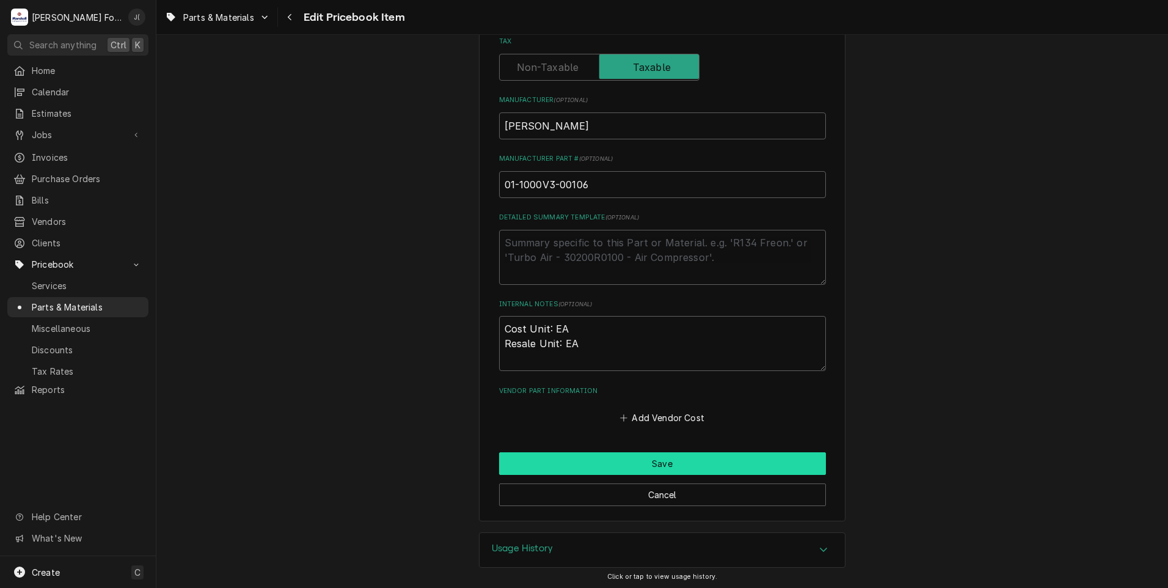
click at [617, 462] on button "Save" at bounding box center [662, 463] width 327 height 23
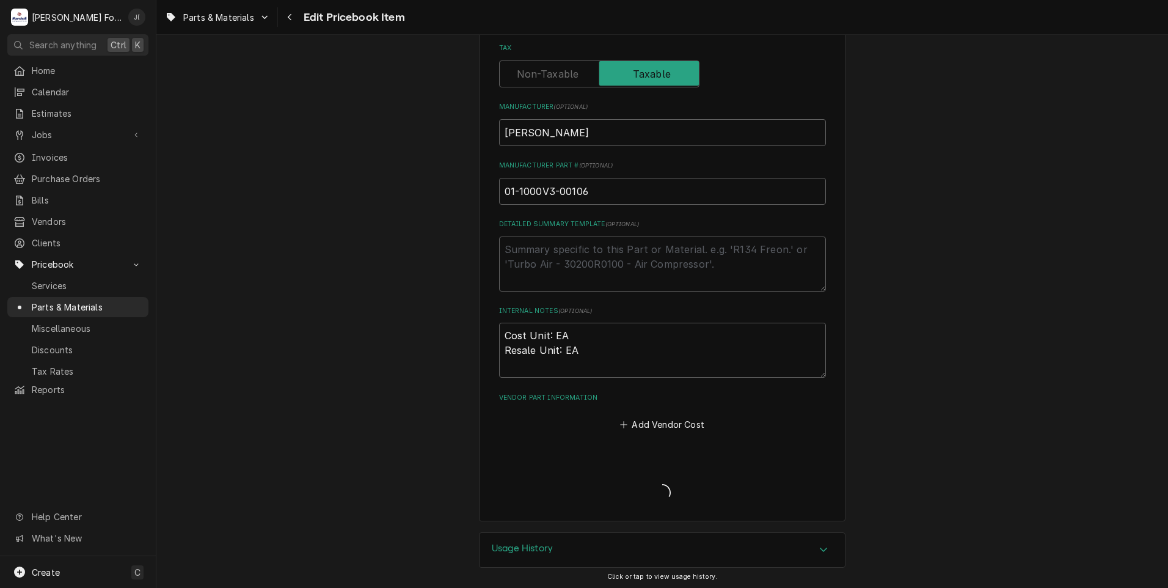
type textarea "x"
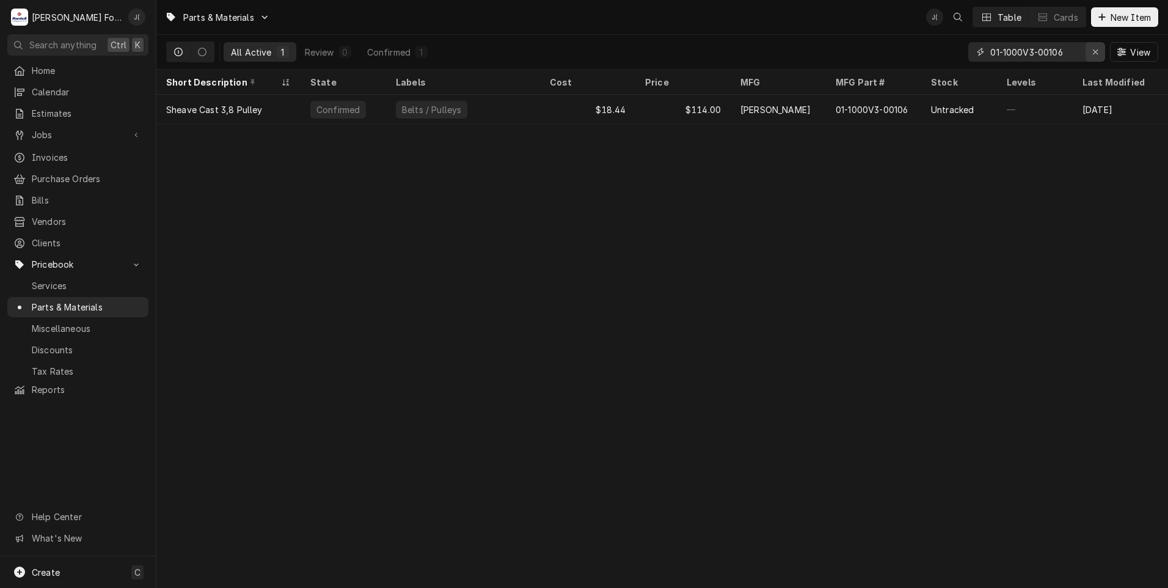
click at [1099, 50] on icon "Erase input" at bounding box center [1095, 52] width 7 height 9
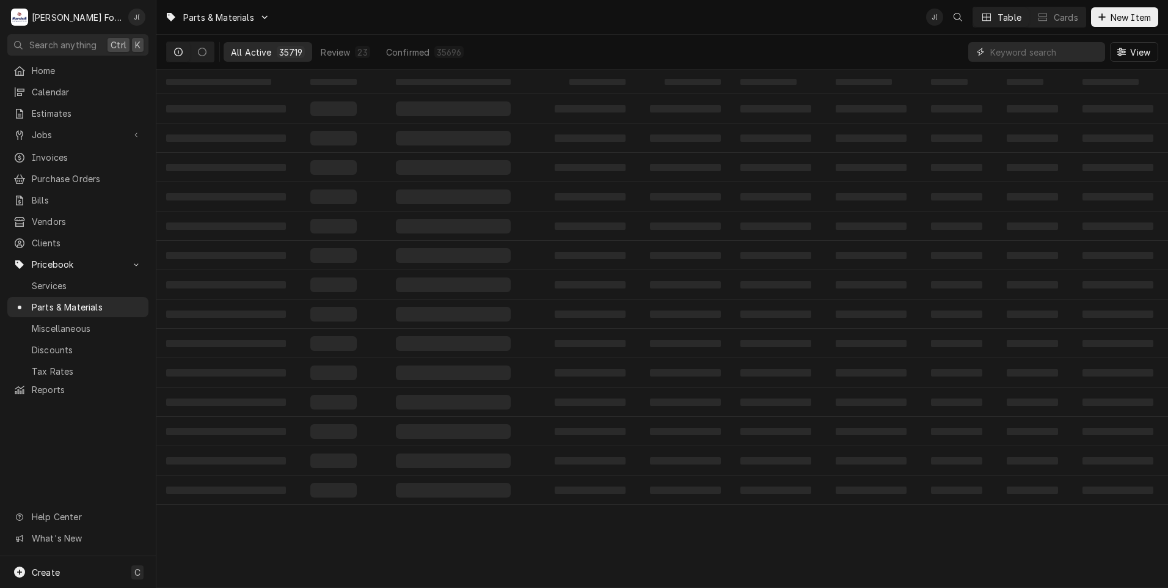
paste input "01-1000V3-00093"
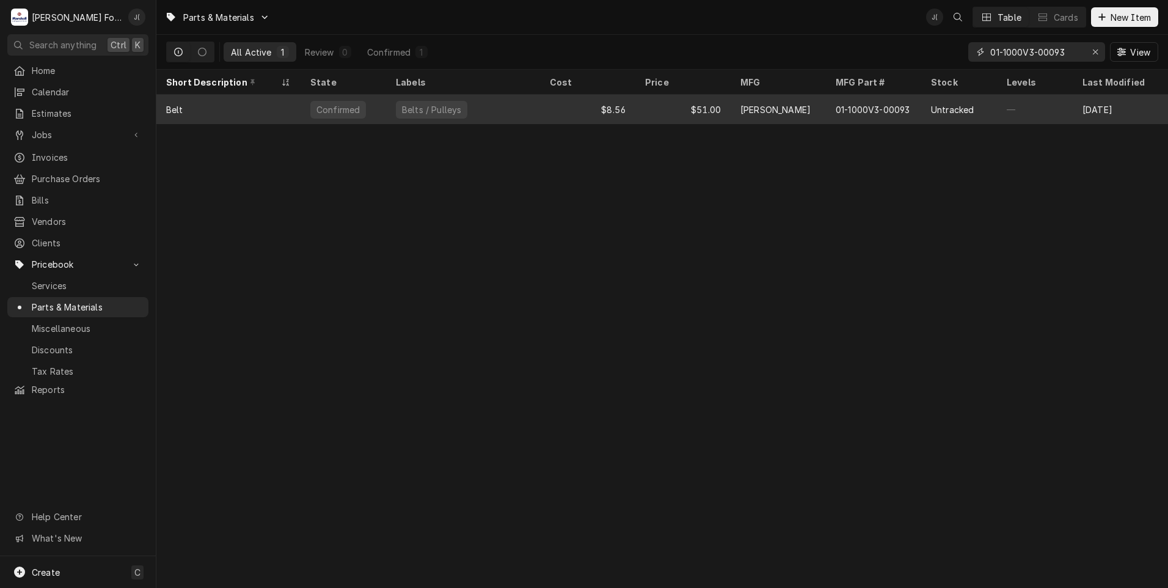
type input "01-1000V3-00093"
click at [903, 111] on div "01-1000V3-00093" at bounding box center [872, 109] width 74 height 13
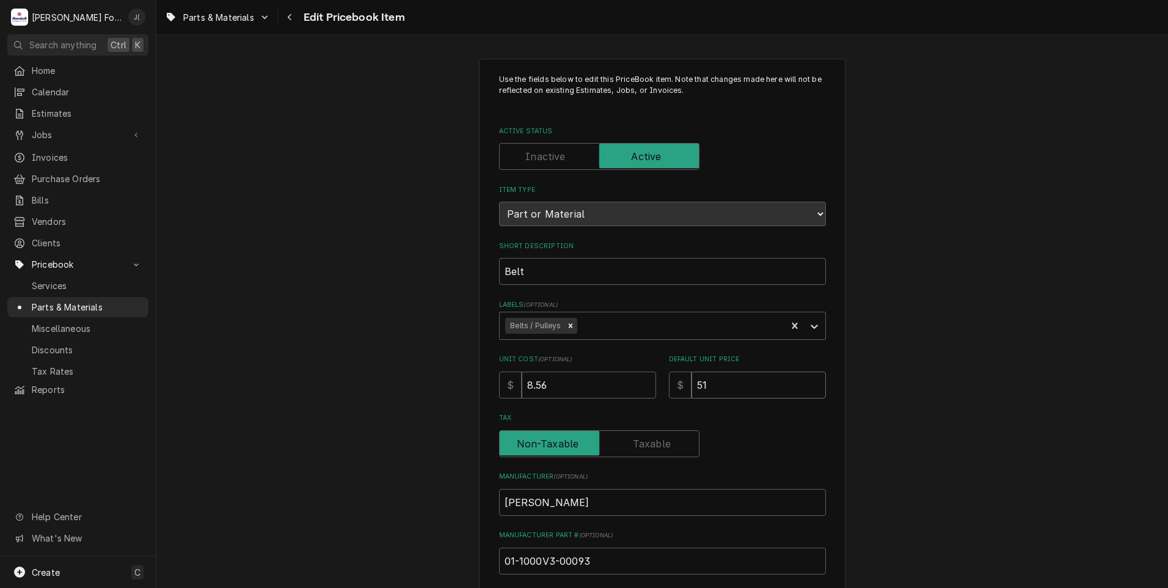
drag, startPoint x: 652, startPoint y: 384, endPoint x: 529, endPoint y: 379, distance: 122.9
click at [584, 382] on div "Unit Cost ( optional ) $ 8.56 Default Unit Price $ 51" at bounding box center [662, 375] width 327 height 43
type textarea "x"
type input "5"
type textarea "x"
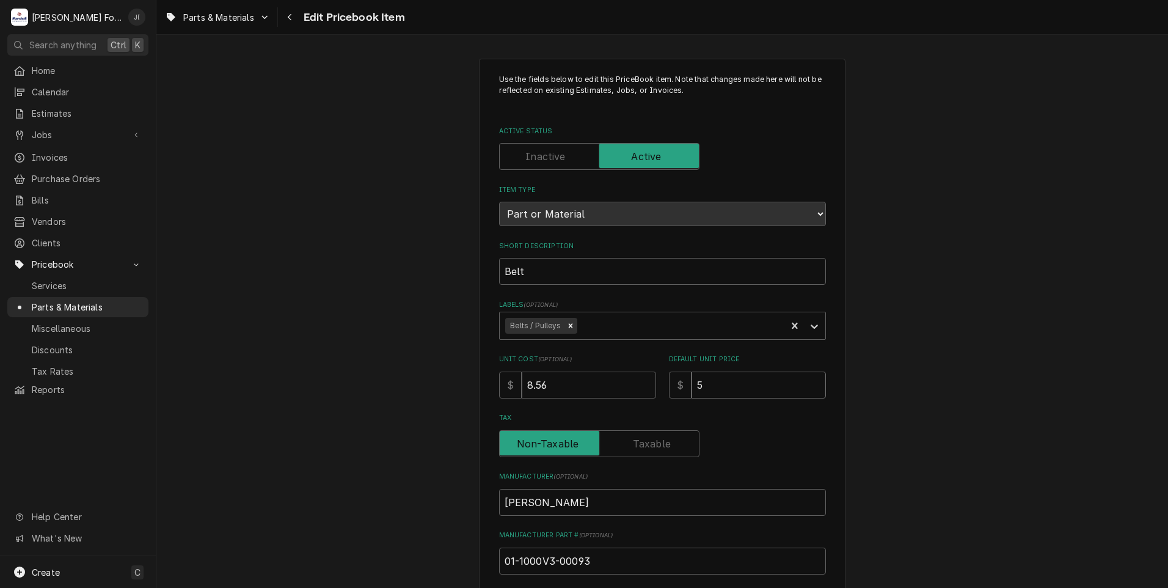
type input "54"
type textarea "x"
type input "54.0"
type textarea "x"
type input "54.00"
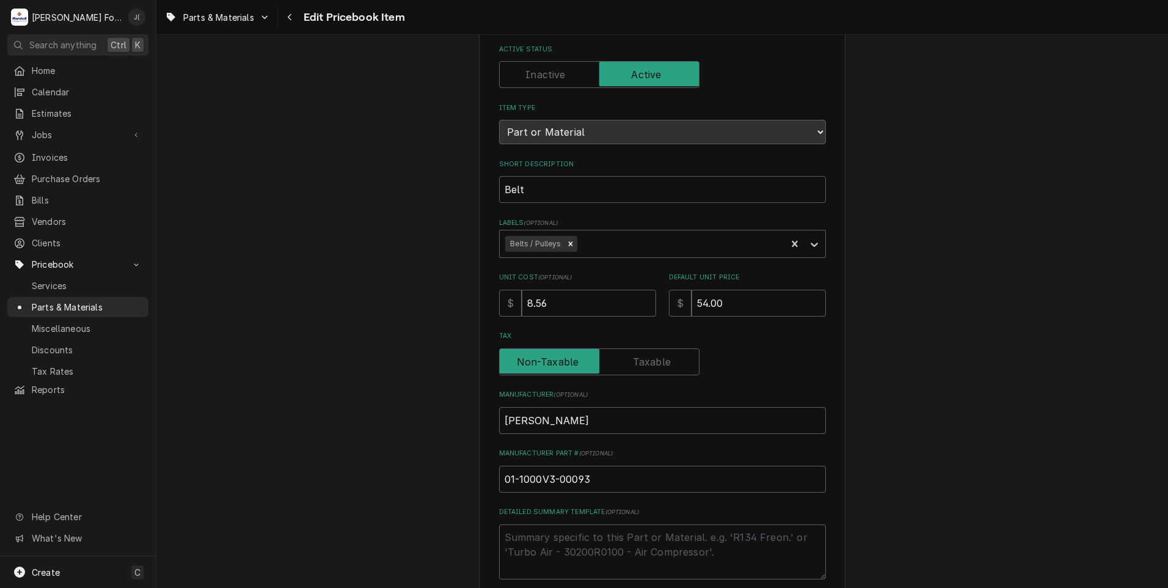
scroll to position [376, 0]
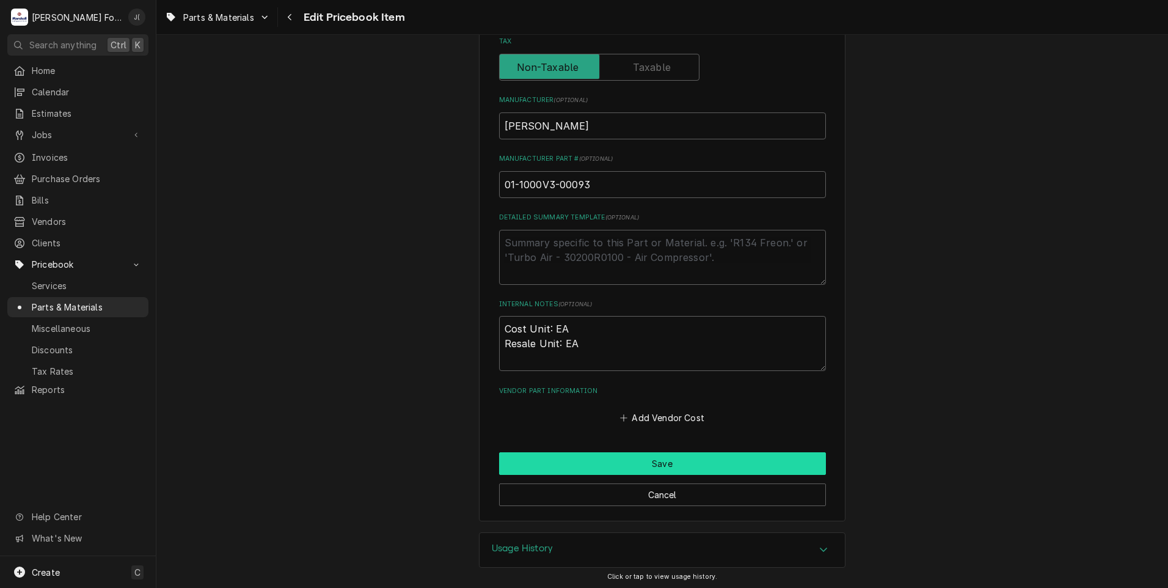
click at [583, 457] on button "Save" at bounding box center [662, 463] width 327 height 23
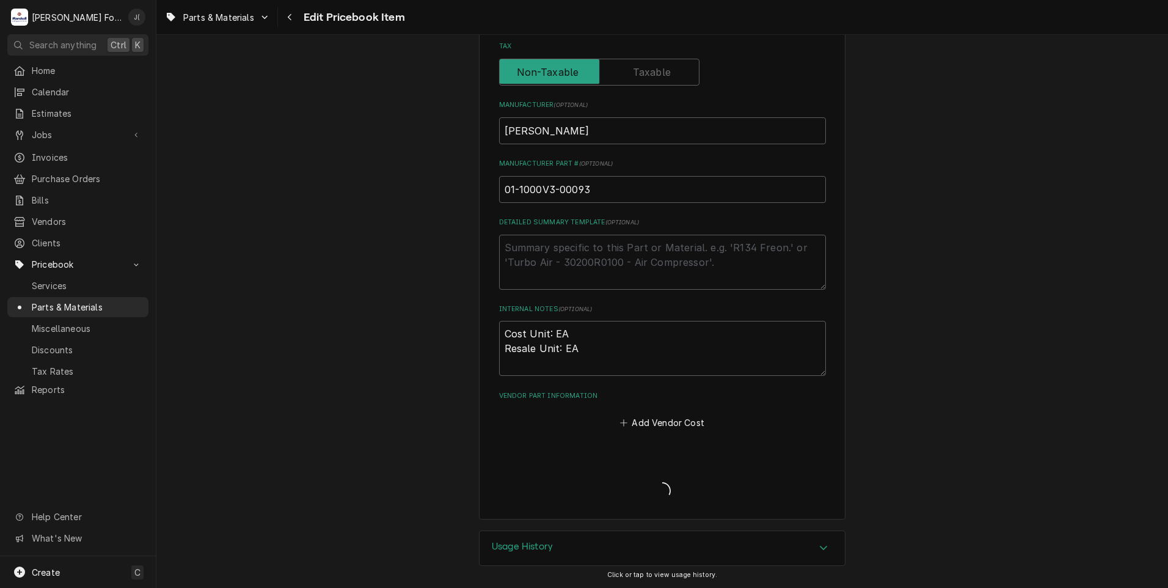
scroll to position [369, 0]
type textarea "x"
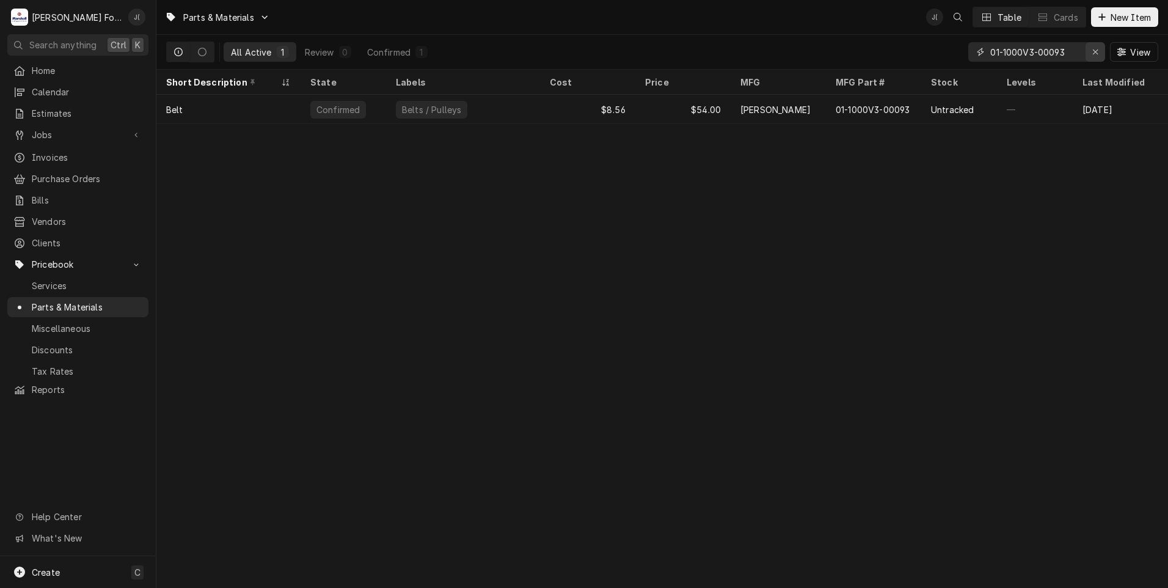
click at [1100, 53] on div "Erase input" at bounding box center [1095, 52] width 12 height 12
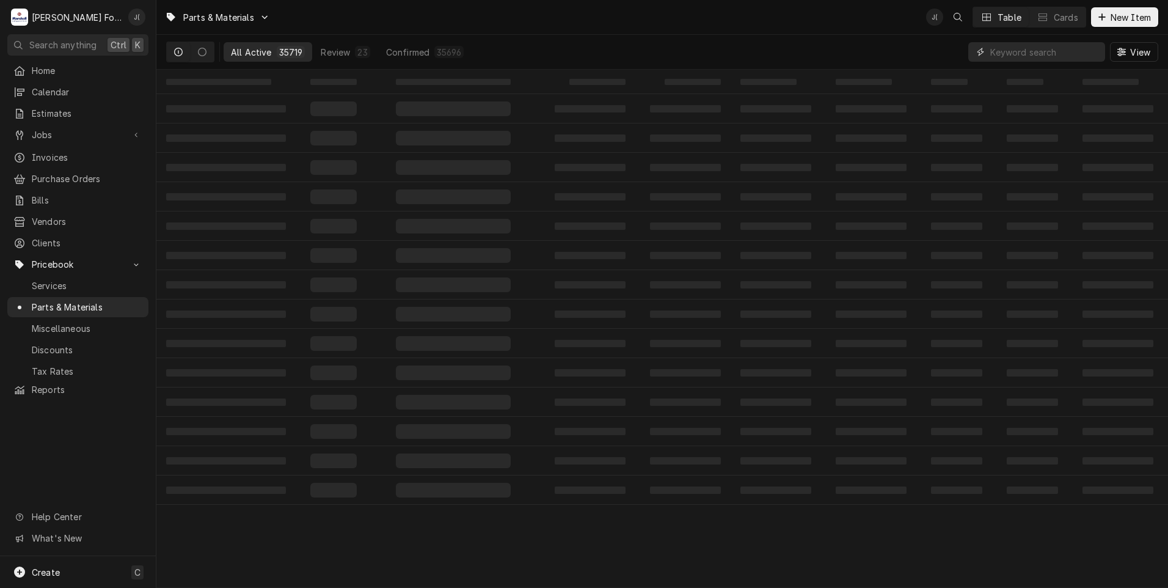
paste input "01-1000V3-00090"
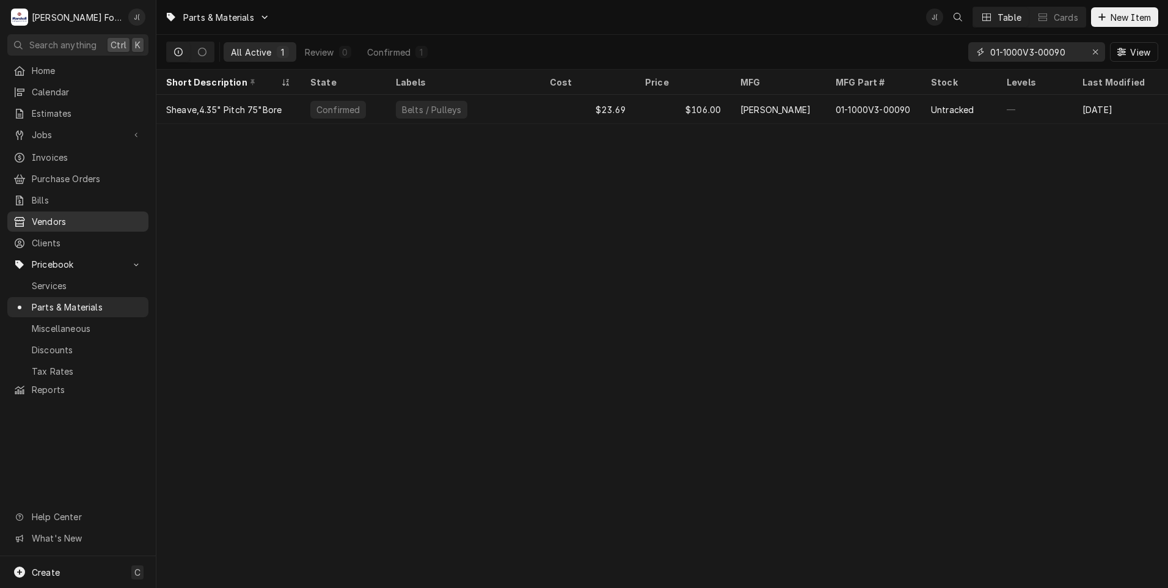
type input "01-1000V3-00090"
drag, startPoint x: 1094, startPoint y: 53, endPoint x: 1085, endPoint y: 53, distance: 9.2
click at [1094, 53] on icon "Erase input" at bounding box center [1095, 52] width 7 height 9
click at [1079, 53] on input "Dynamic Content Wrapper" at bounding box center [1047, 52] width 115 height 20
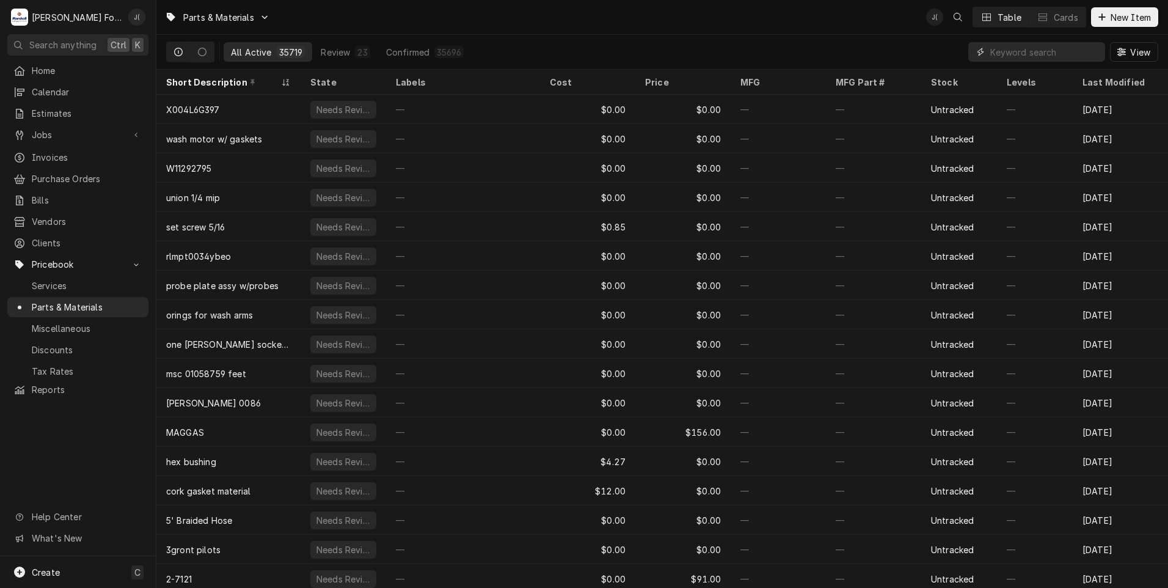
paste input "01-1000V3-00090"
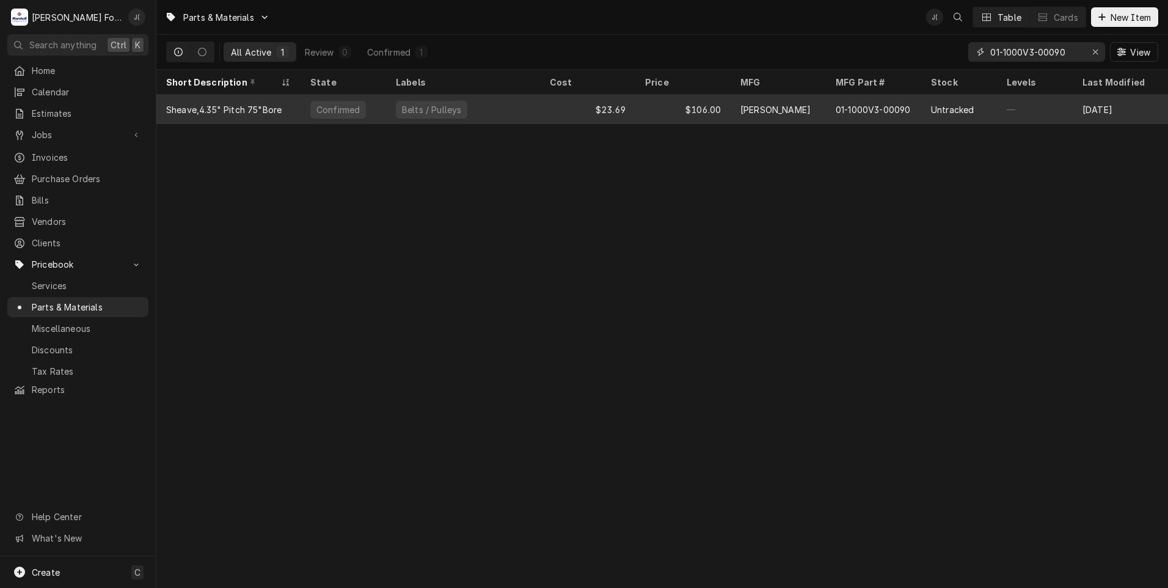
type input "01-1000V3-00090"
click at [644, 112] on div "$106.00" at bounding box center [682, 109] width 95 height 29
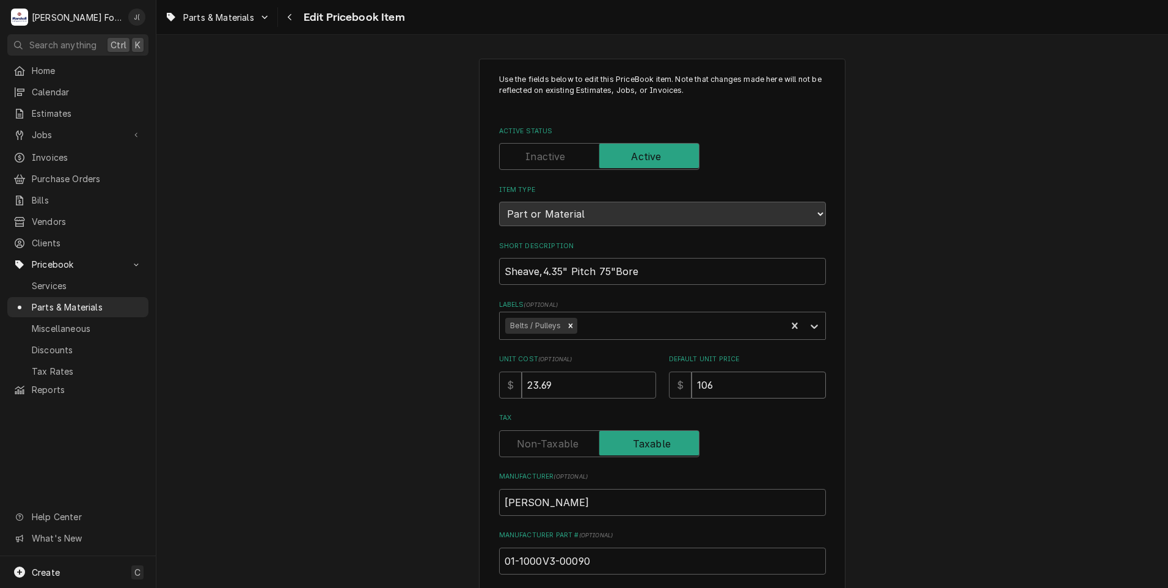
drag, startPoint x: 719, startPoint y: 378, endPoint x: 603, endPoint y: 371, distance: 115.7
click at [615, 373] on div "Unit Cost ( optional ) $ 23.69 Default Unit Price $ 106" at bounding box center [662, 375] width 327 height 43
type textarea "x"
type input "1"
type textarea "x"
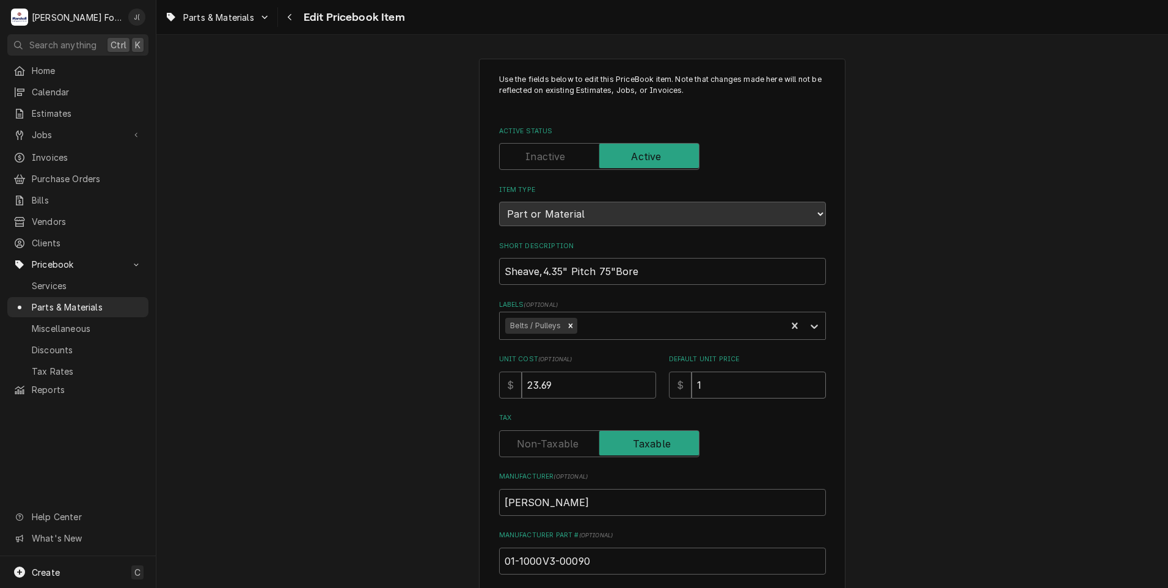
type input "12"
type textarea "x"
type input "120"
type textarea "x"
type input "120.0"
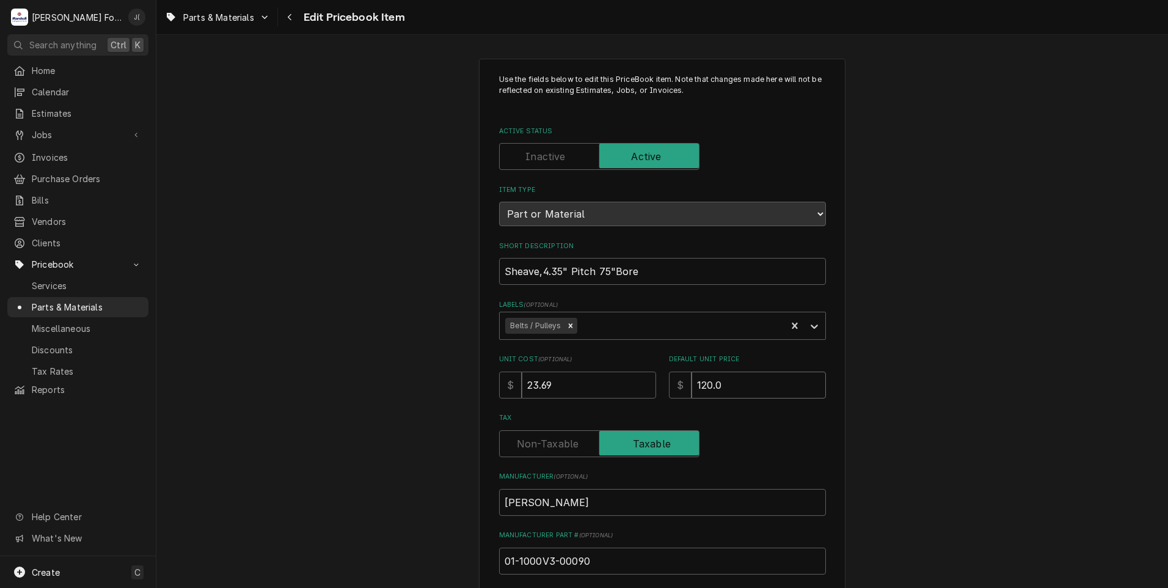
type textarea "x"
type input "120.00"
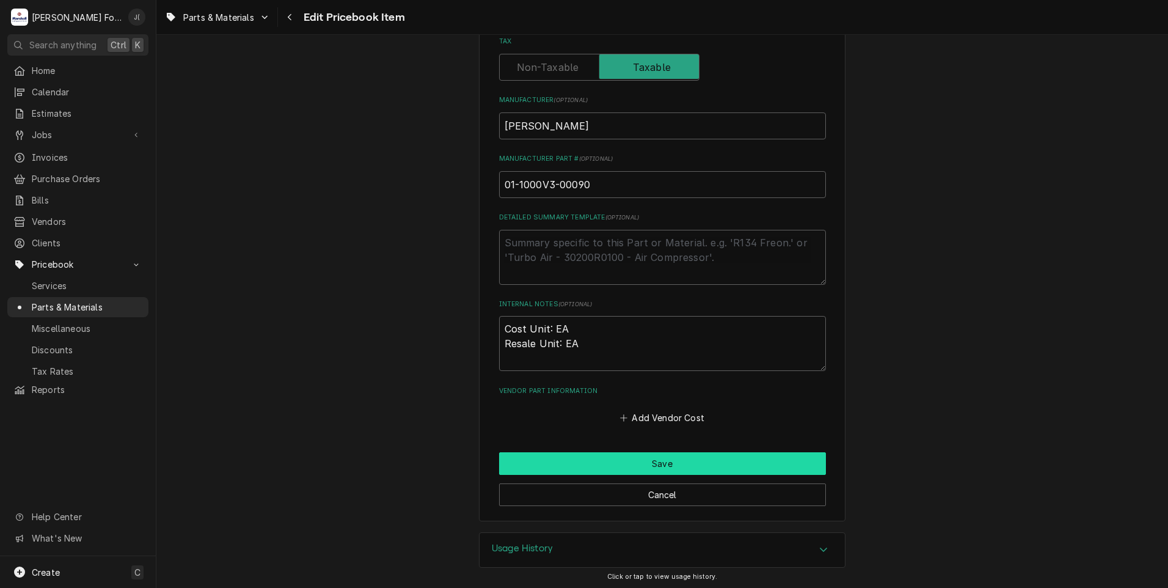
click at [583, 471] on button "Save" at bounding box center [662, 463] width 327 height 23
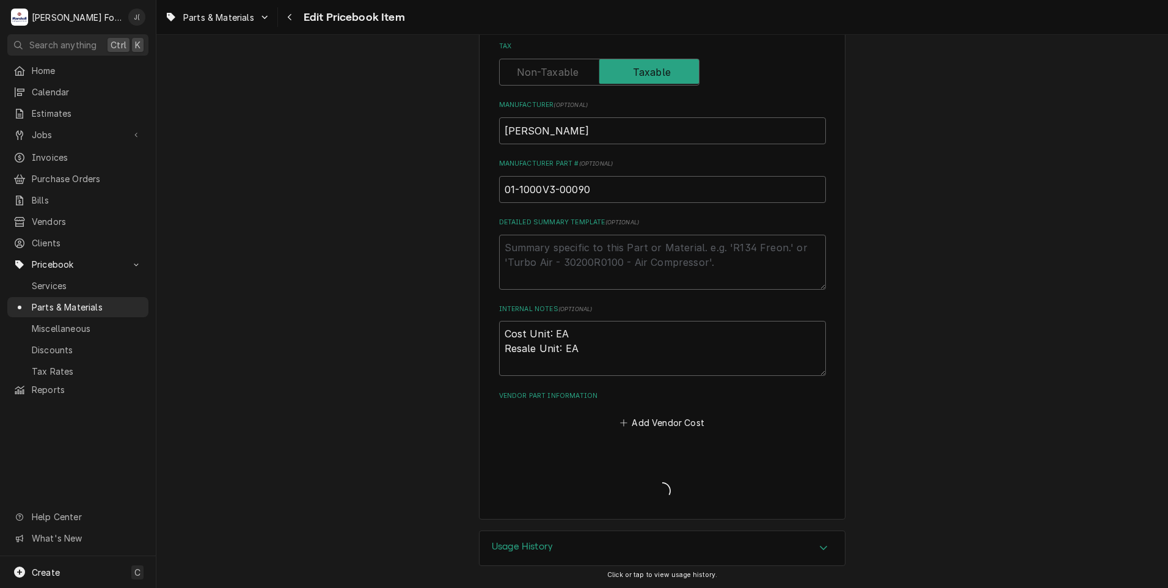
scroll to position [369, 0]
type textarea "x"
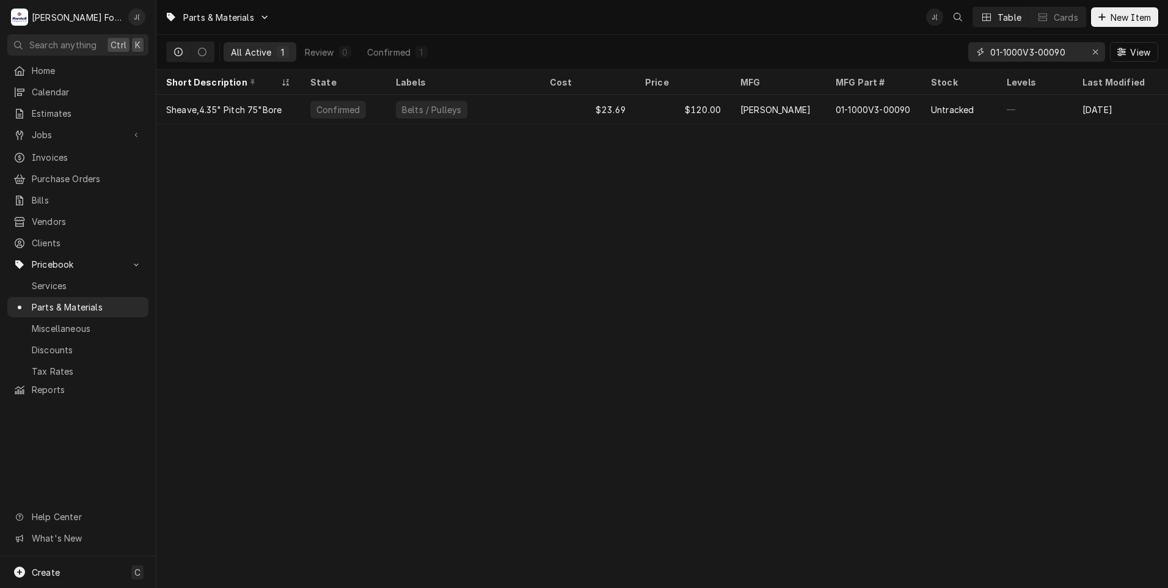
drag, startPoint x: 1098, startPoint y: 55, endPoint x: 1077, endPoint y: 49, distance: 21.5
click at [1096, 54] on icon "Erase input" at bounding box center [1095, 52] width 7 height 9
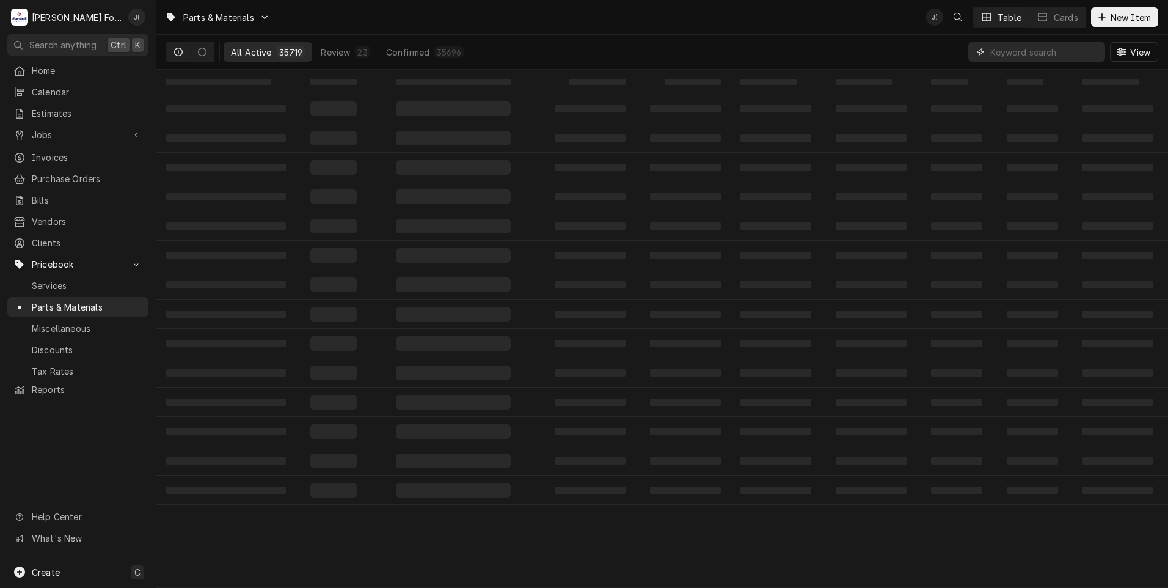
paste input "01-1M3363-00002"
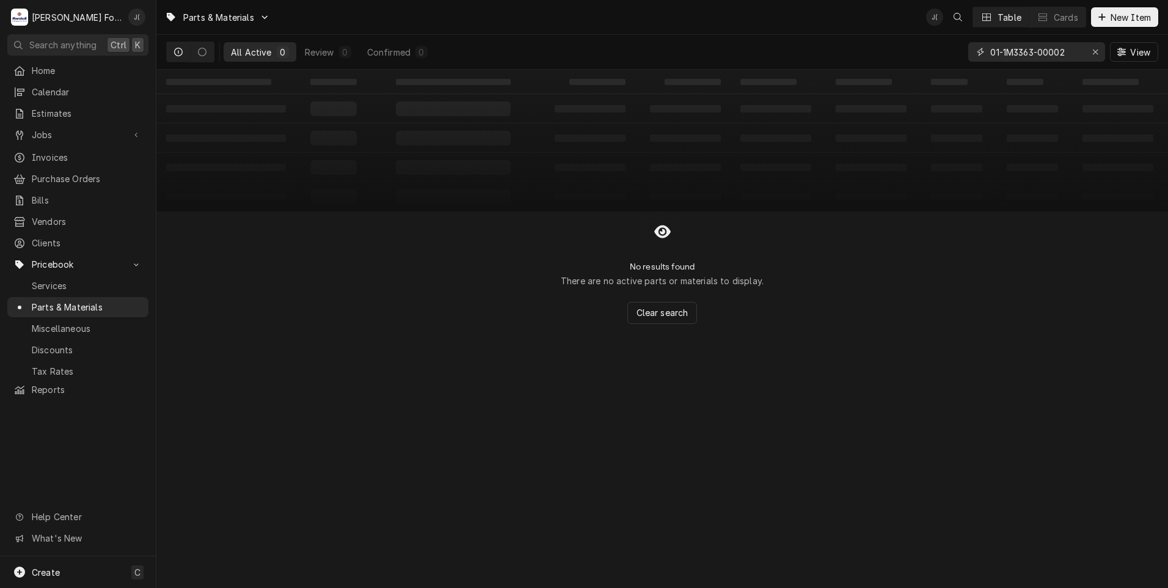
type input "01-1M3363-00002"
click at [1126, 23] on span "New Item" at bounding box center [1130, 17] width 45 height 13
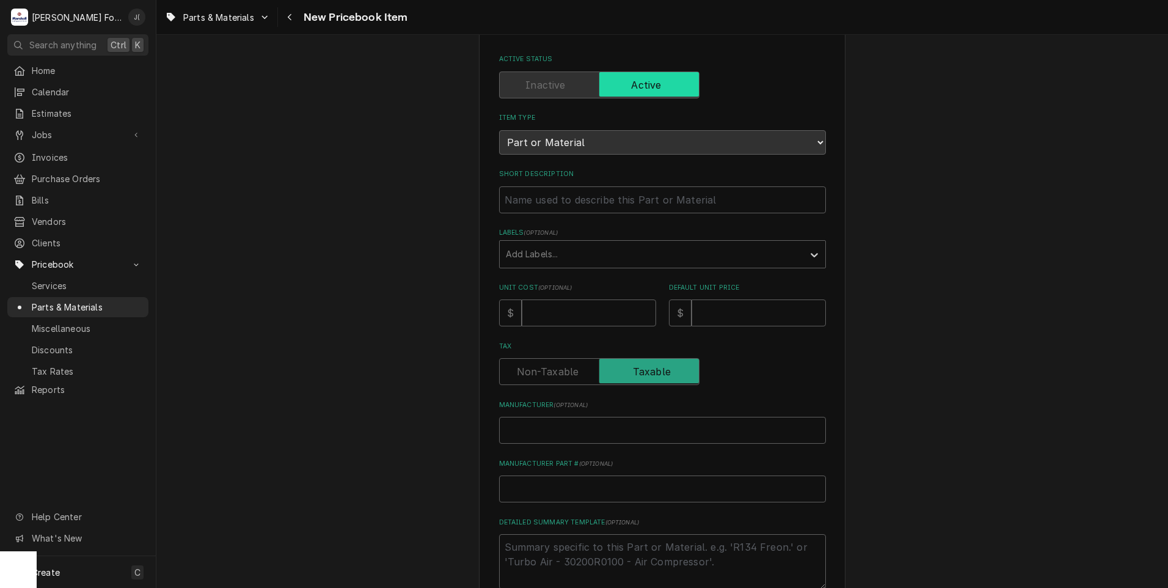
scroll to position [122, 0]
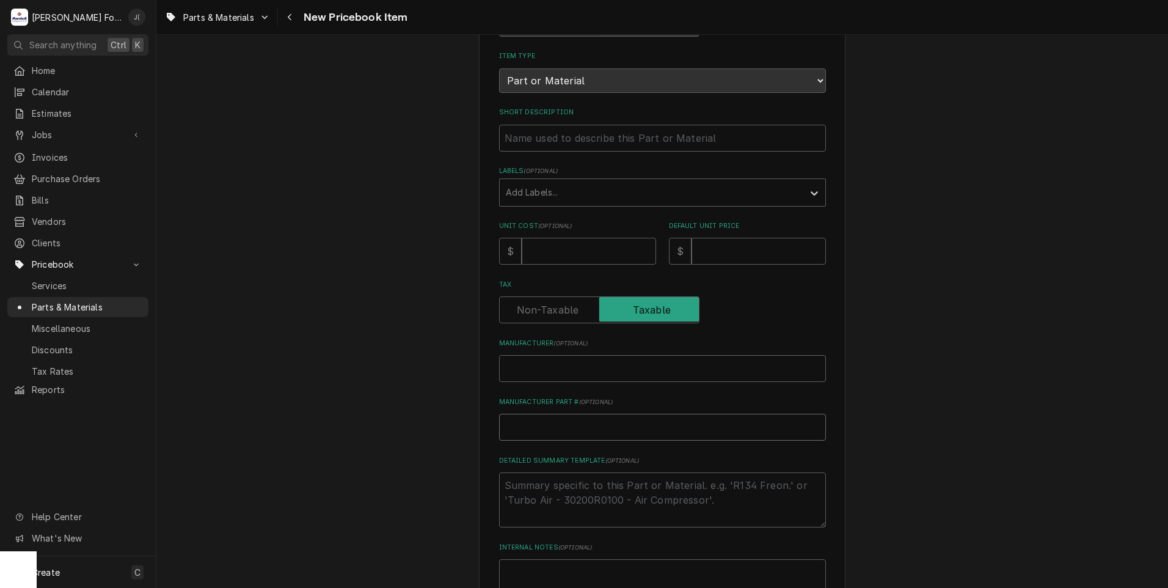
paste input "01-1M3363-00002"
type textarea "x"
type input "01-1M3363-00002"
click at [518, 373] on input "Manufacturer ( optional )" at bounding box center [662, 368] width 327 height 27
type textarea "x"
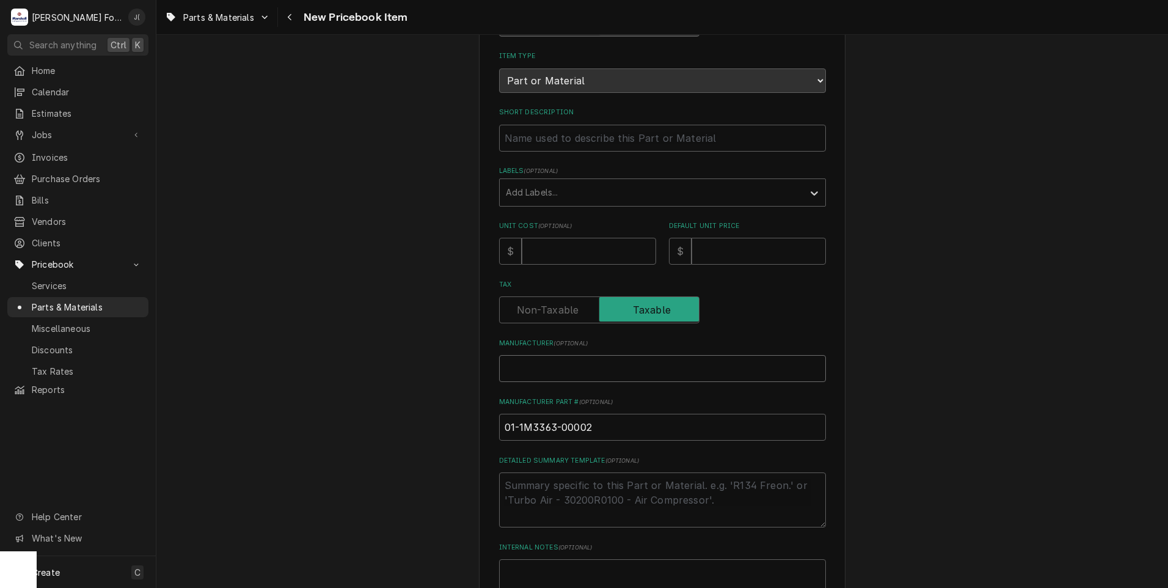
type input "b"
type textarea "x"
type input "ba"
type textarea "x"
type input "bax"
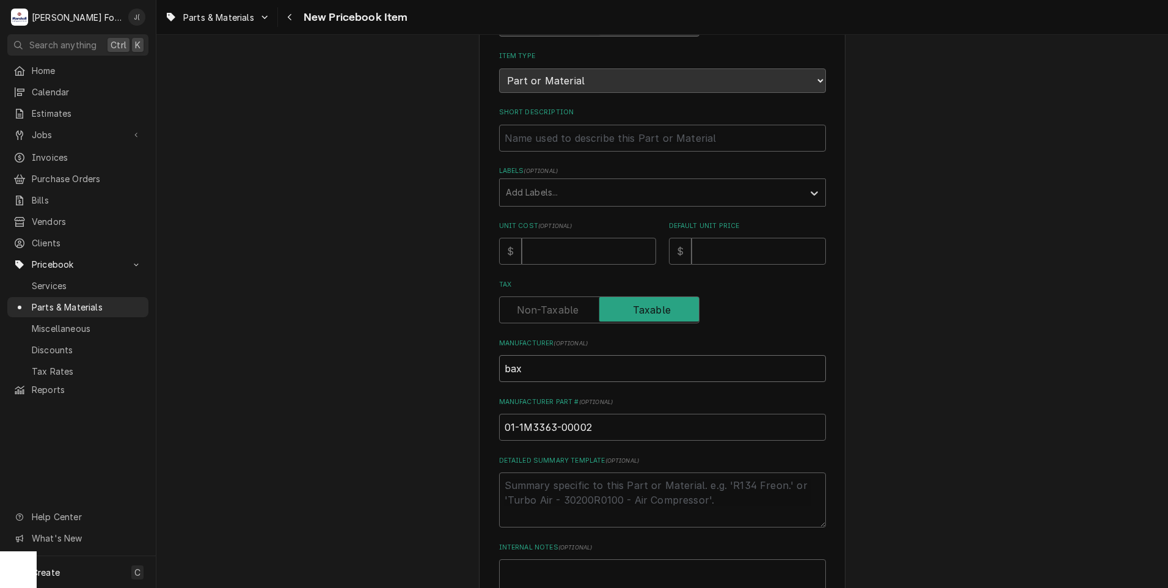
type textarea "x"
type input "baxt"
type textarea "x"
type input "baxte"
type textarea "x"
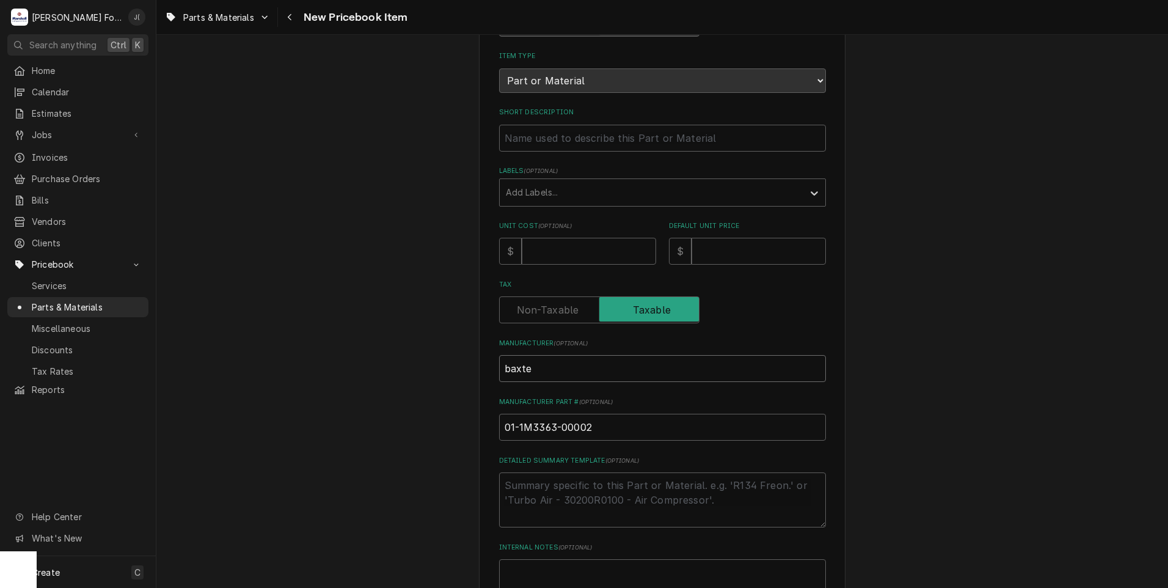
type input "baxter"
type textarea "x"
type input "baxte"
type textarea "x"
type input "baxt"
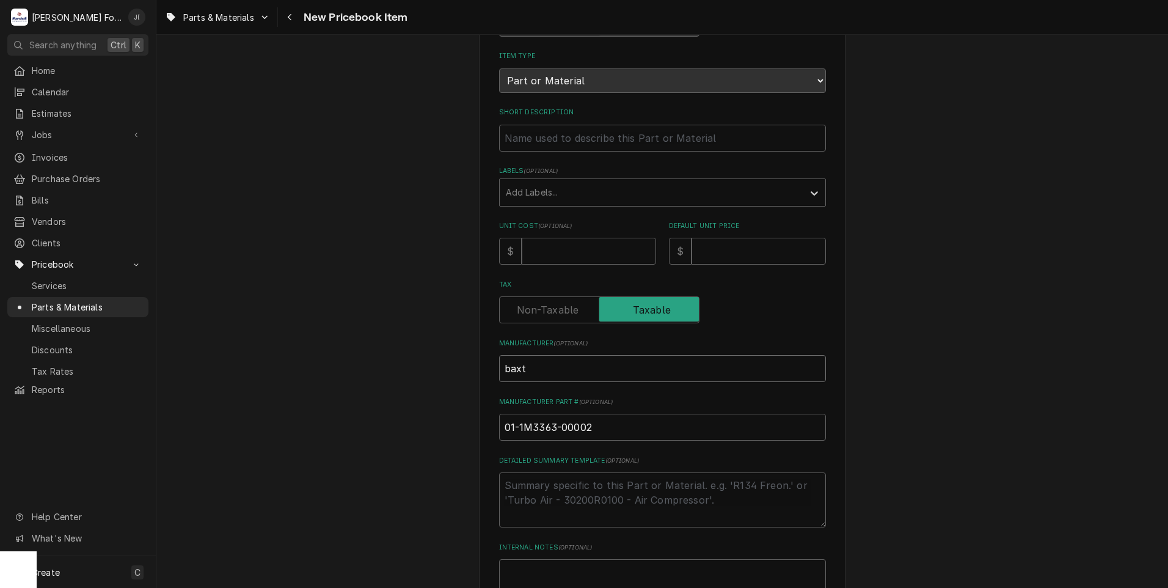
type textarea "x"
type input "bax"
type textarea "x"
type input "ba"
type textarea "x"
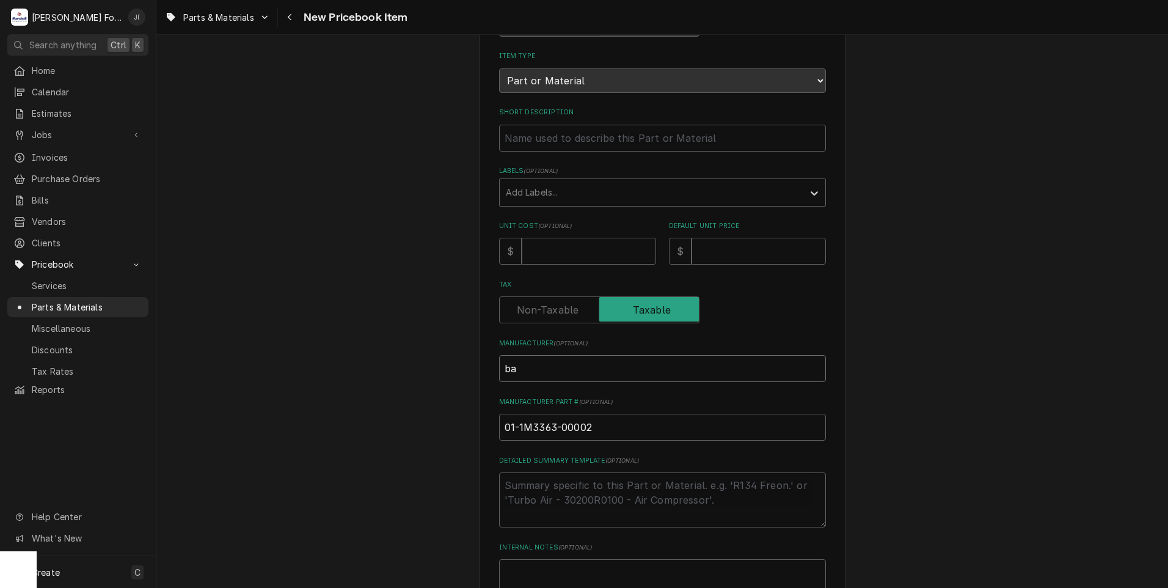
type input "b"
type textarea "x"
type input "B"
type textarea "x"
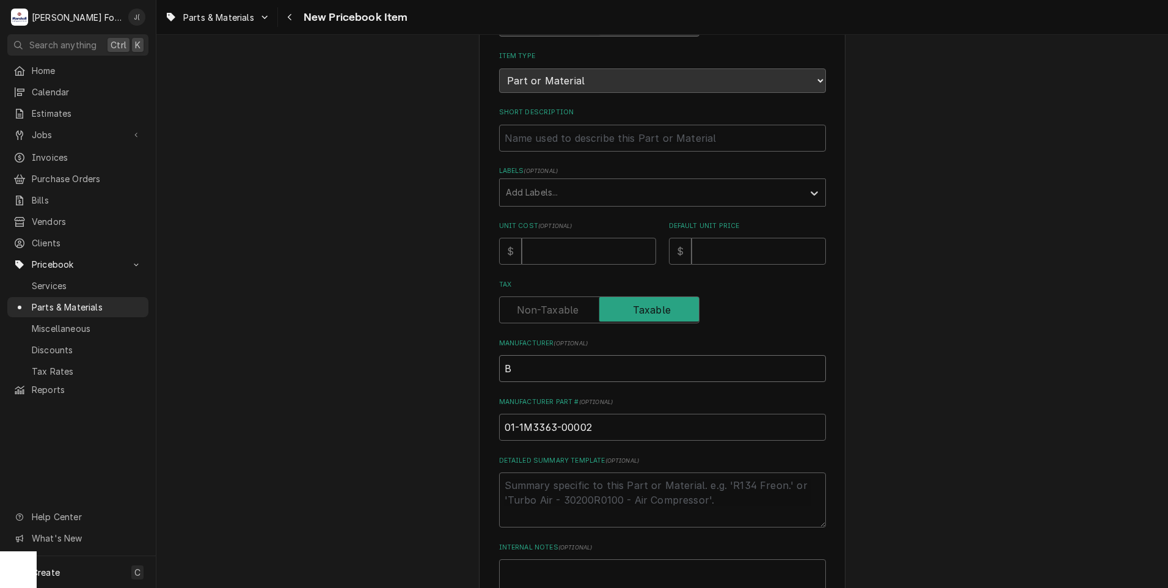
type input "BA"
type textarea "x"
type input "BAX"
type textarea "x"
type input "BAXT"
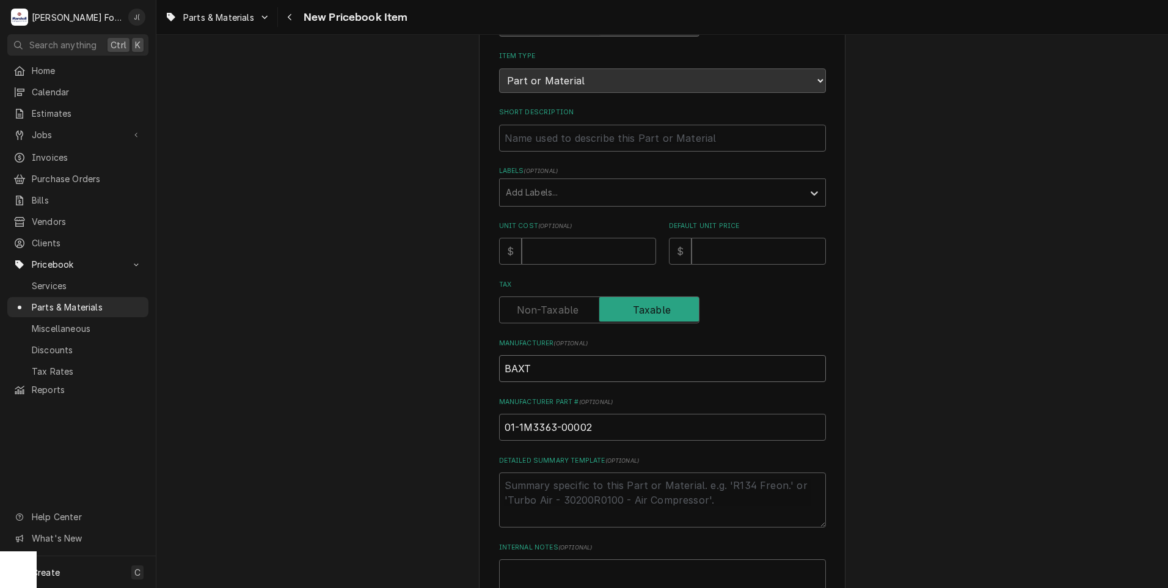
type textarea "x"
type input "BAXTE"
type textarea "x"
type input "BAXTER"
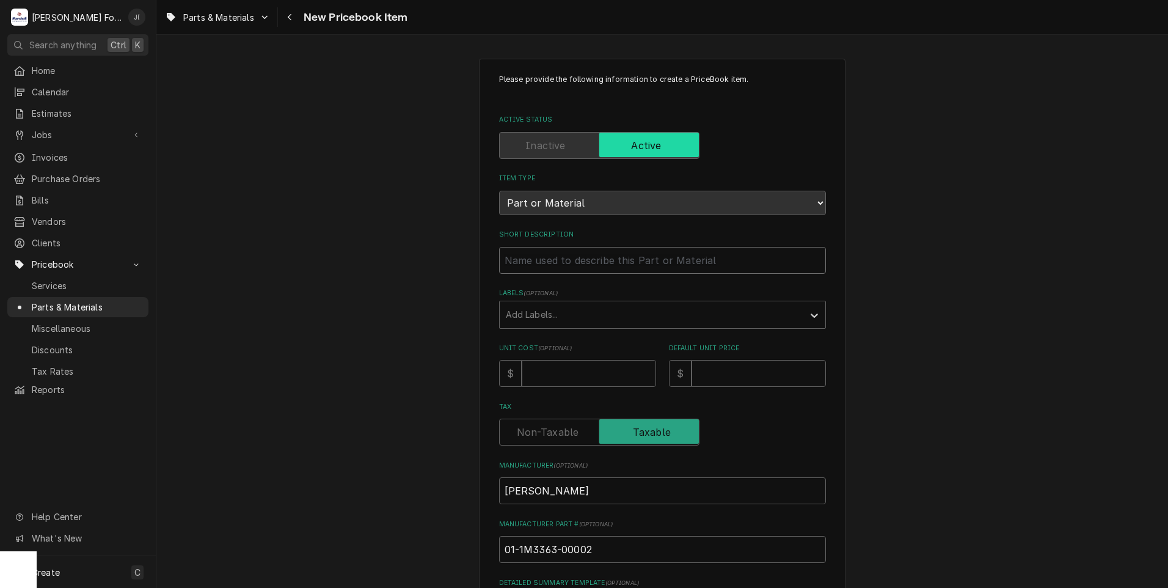
click at [514, 263] on input "Short Description" at bounding box center [662, 260] width 327 height 27
paste input "FLANGED HOUSING, UPPER ROTATOR"
type textarea "x"
type input "FLANGED HOUSING, UPPER ROTATOR"
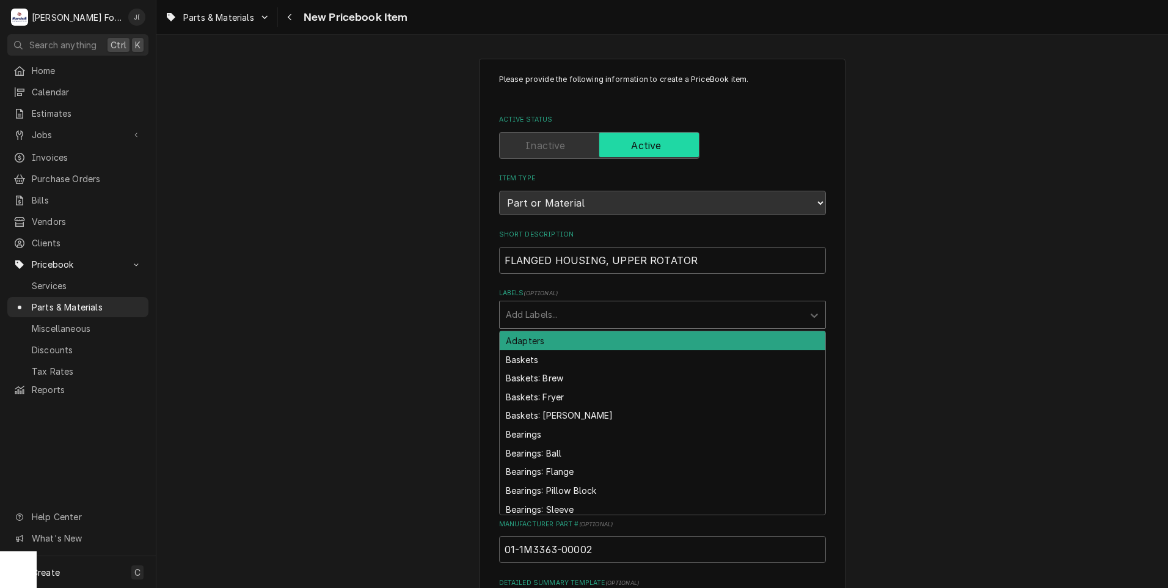
click at [531, 311] on div "Labels" at bounding box center [651, 315] width 291 height 22
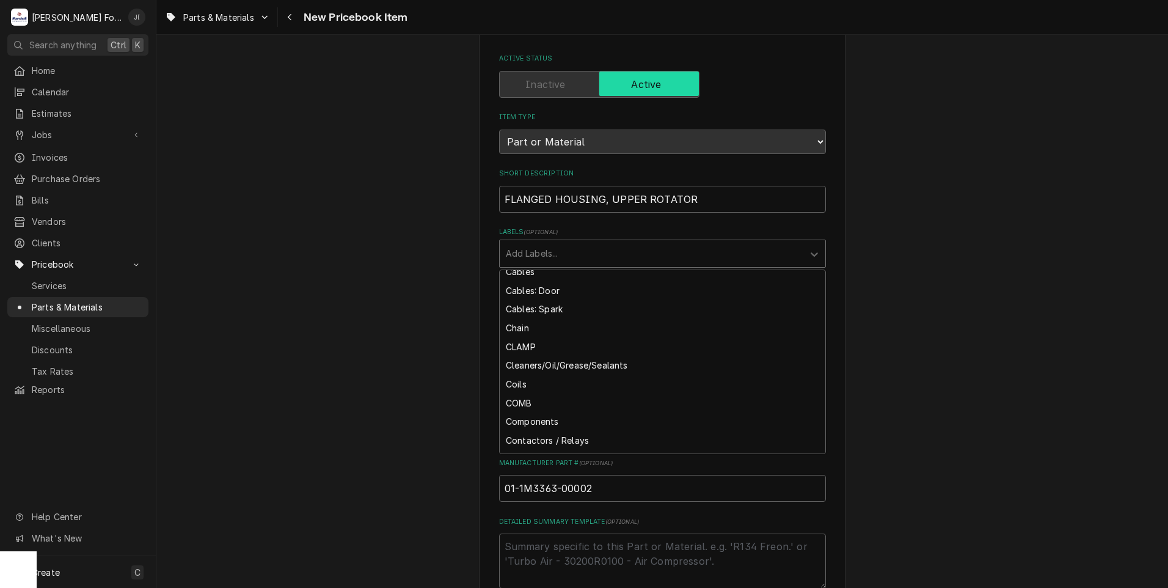
scroll to position [794, 0]
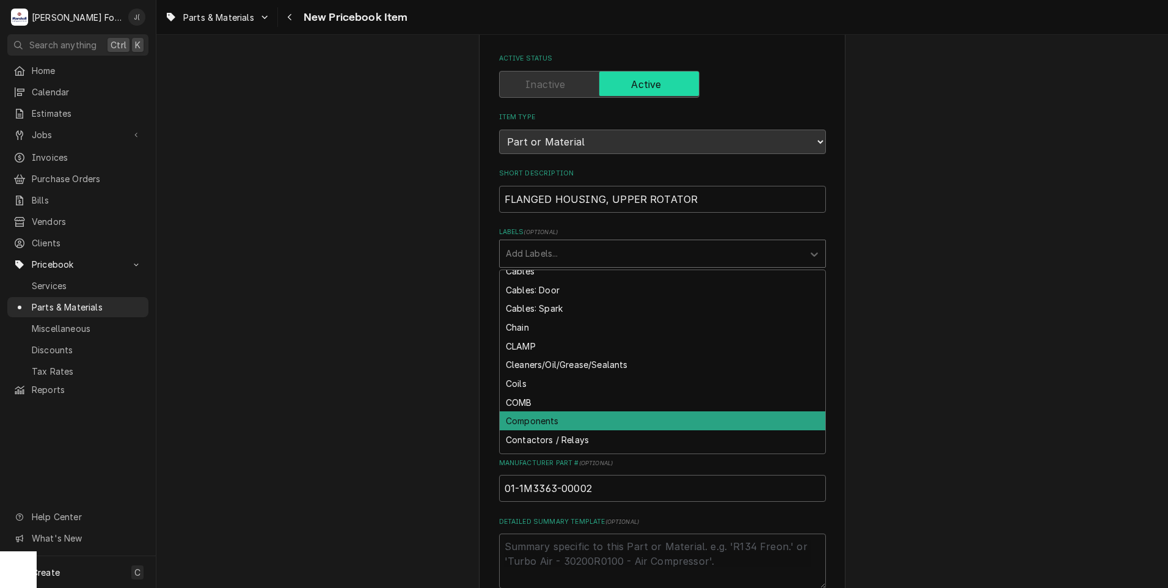
click at [542, 416] on div "Components" at bounding box center [663, 420] width 326 height 19
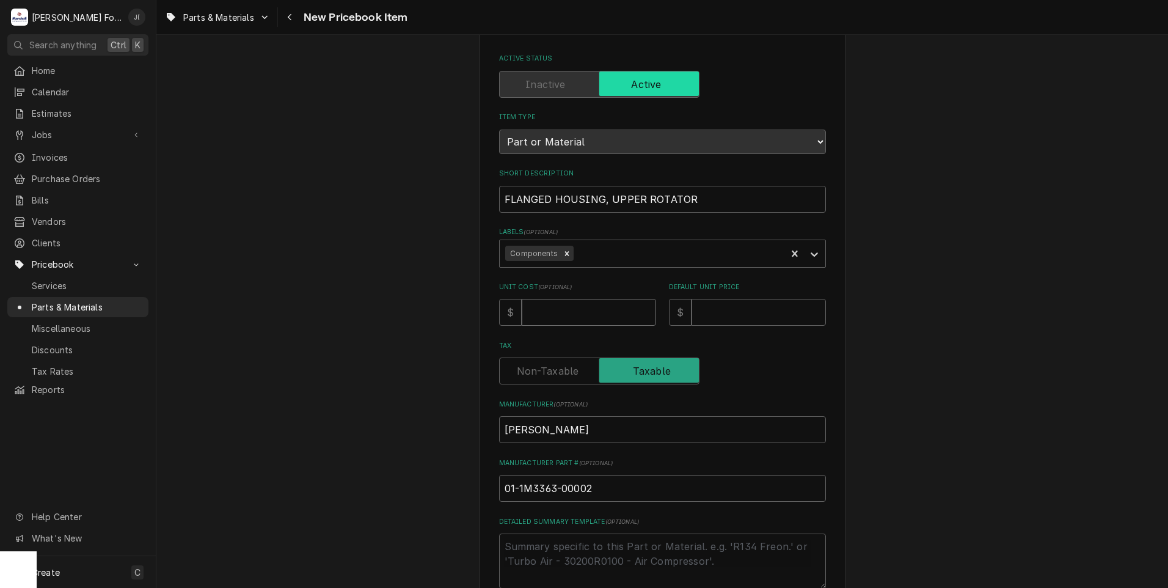
click at [578, 313] on input "Unit Cost ( optional )" at bounding box center [589, 312] width 134 height 27
type textarea "x"
type input "1"
type textarea "x"
type input "12"
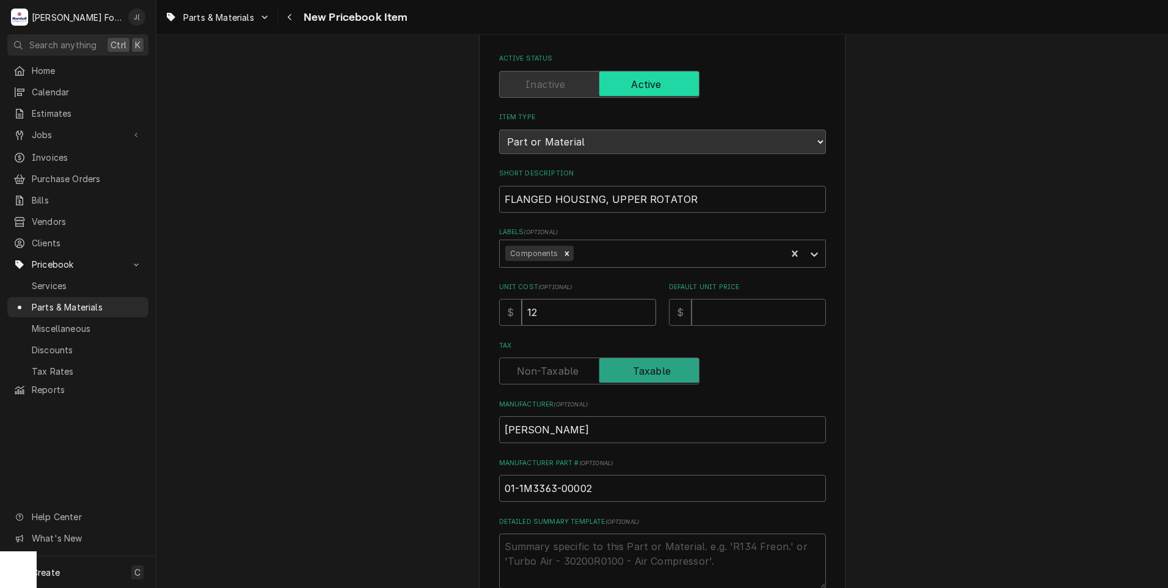
type textarea "x"
type input "129"
type textarea "x"
type input "1292"
type textarea "x"
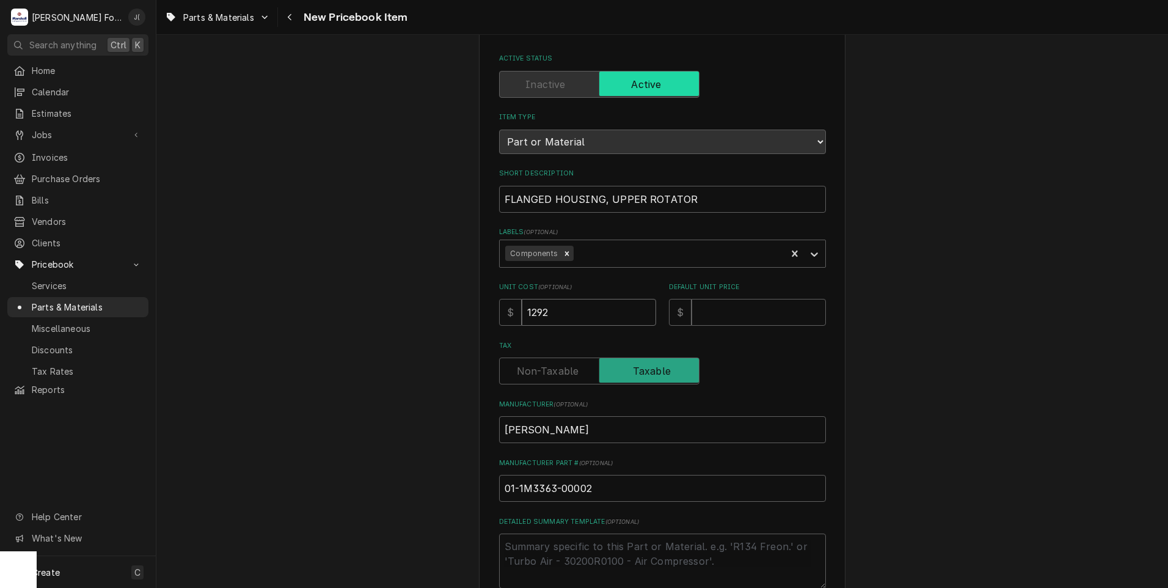
type input "1292.0"
type textarea "x"
type input "1292.08"
type textarea "x"
type input "1"
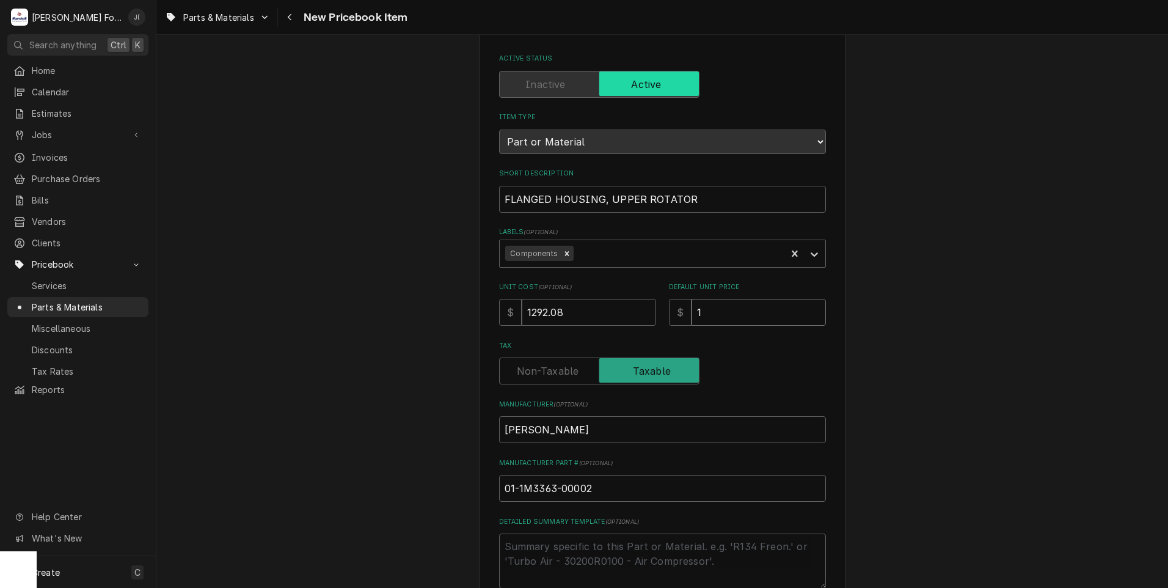
type textarea "x"
type input "13"
type textarea "x"
type input "133"
type textarea "x"
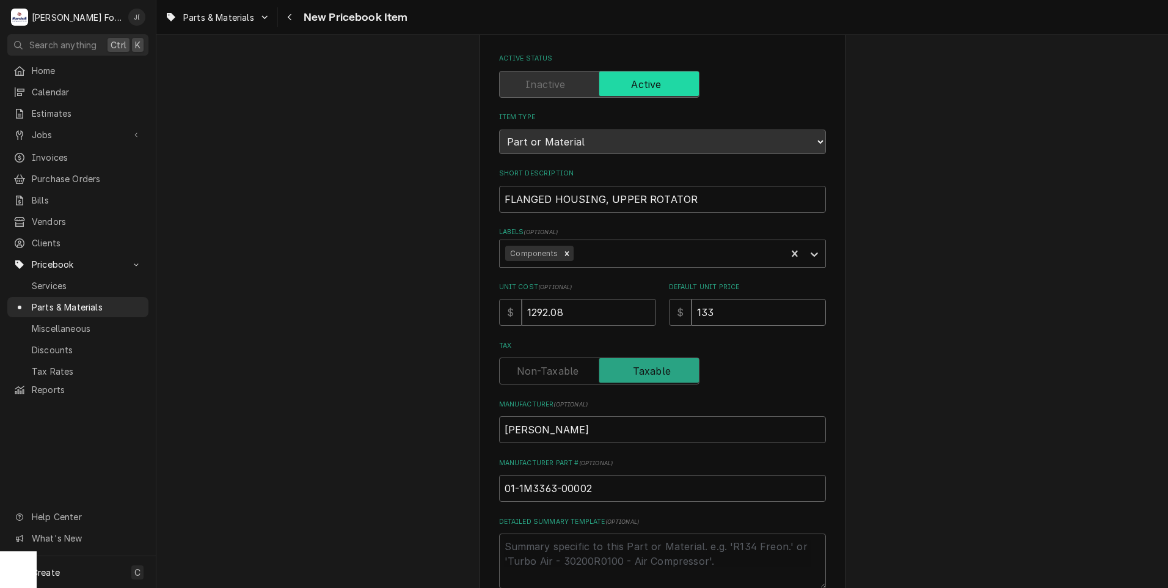
type input "1338"
type textarea "x"
type input "1338.0"
type textarea "x"
type input "1338.00"
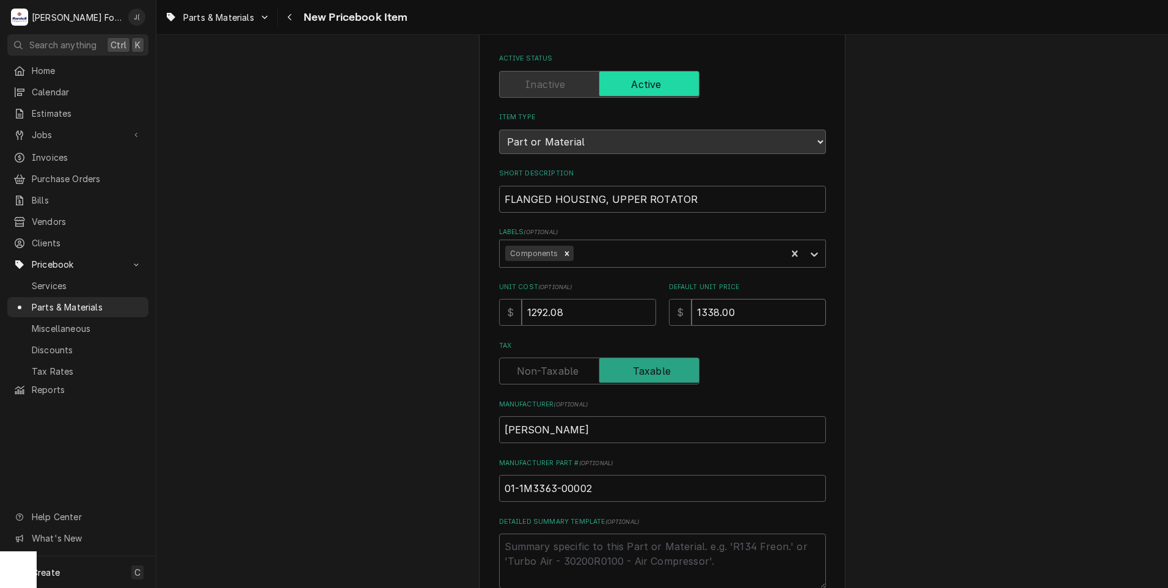
type textarea "x"
type input "1338.0"
type textarea "x"
type input "1338"
type textarea "x"
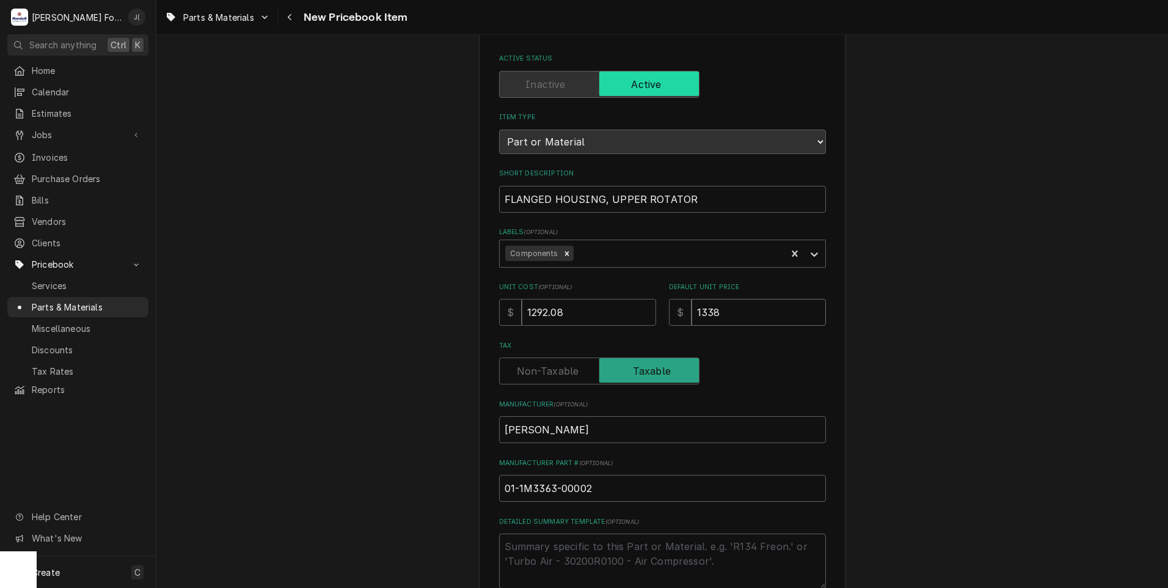
type input "133"
type textarea "x"
type input "13"
type textarea "x"
type input "1"
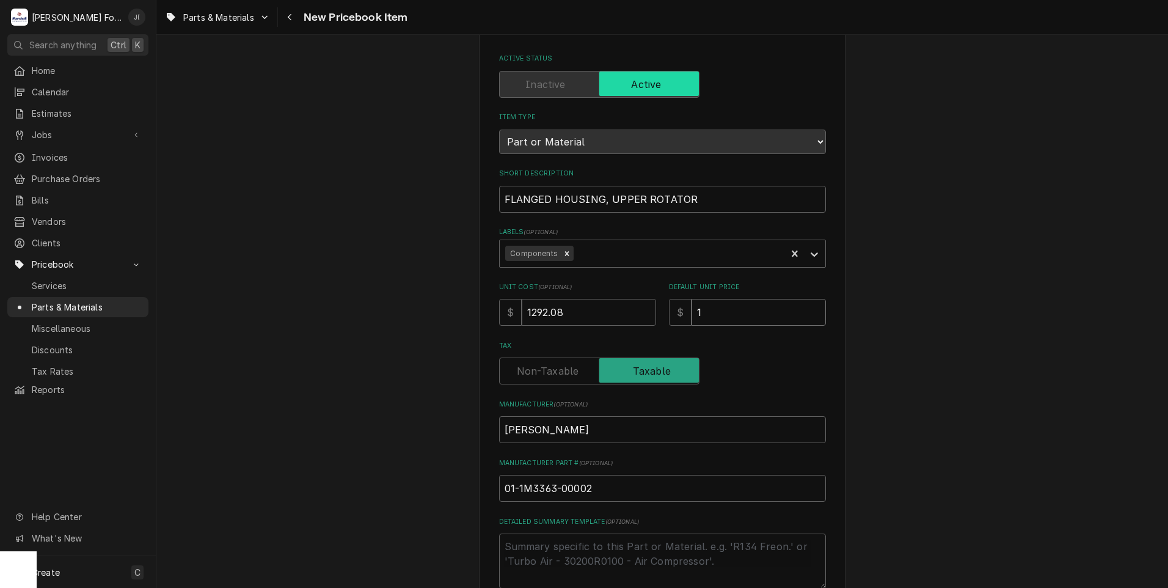
type textarea "x"
click at [707, 308] on input "Default Unit Price" at bounding box center [758, 312] width 134 height 27
type textarea "x"
type input "1"
type textarea "x"
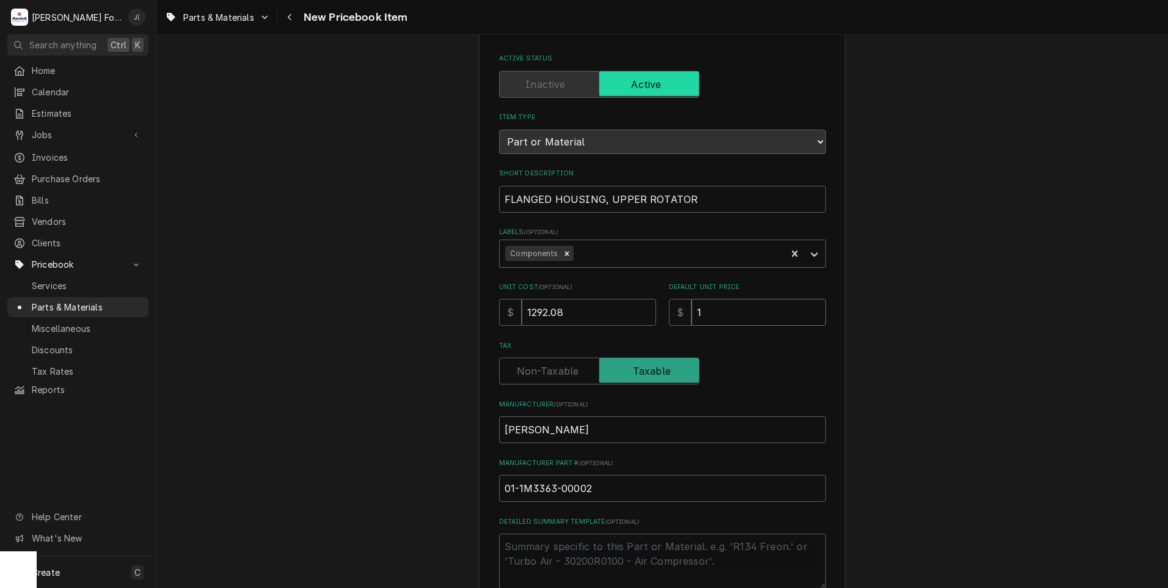
type input "16"
type textarea "x"
type input "161"
type textarea "x"
type input "1615"
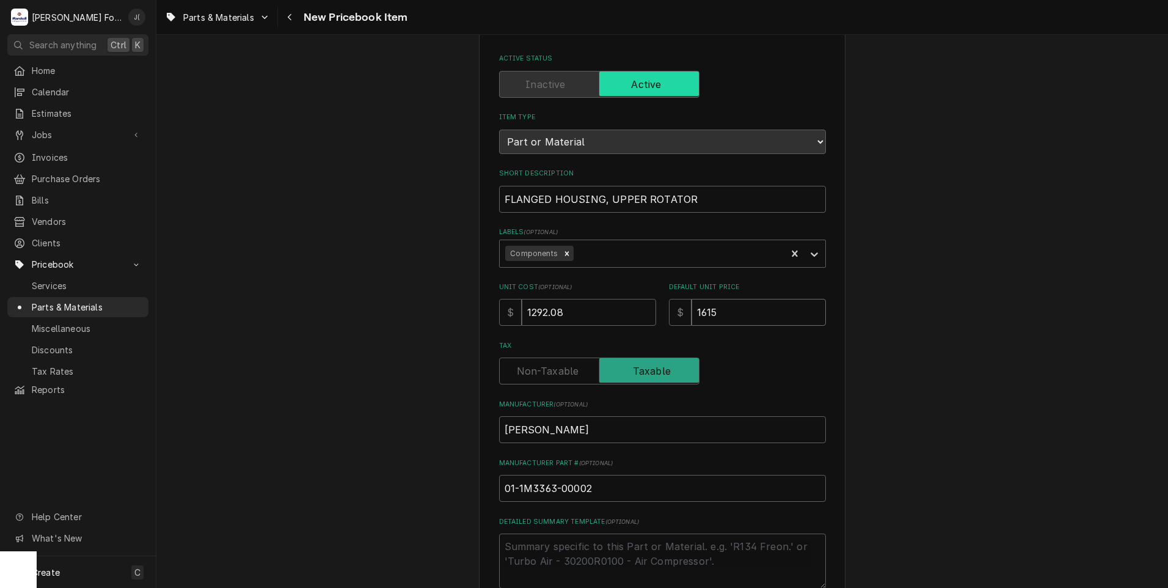
type textarea "x"
type input "1615.0"
type textarea "x"
type input "1615.00"
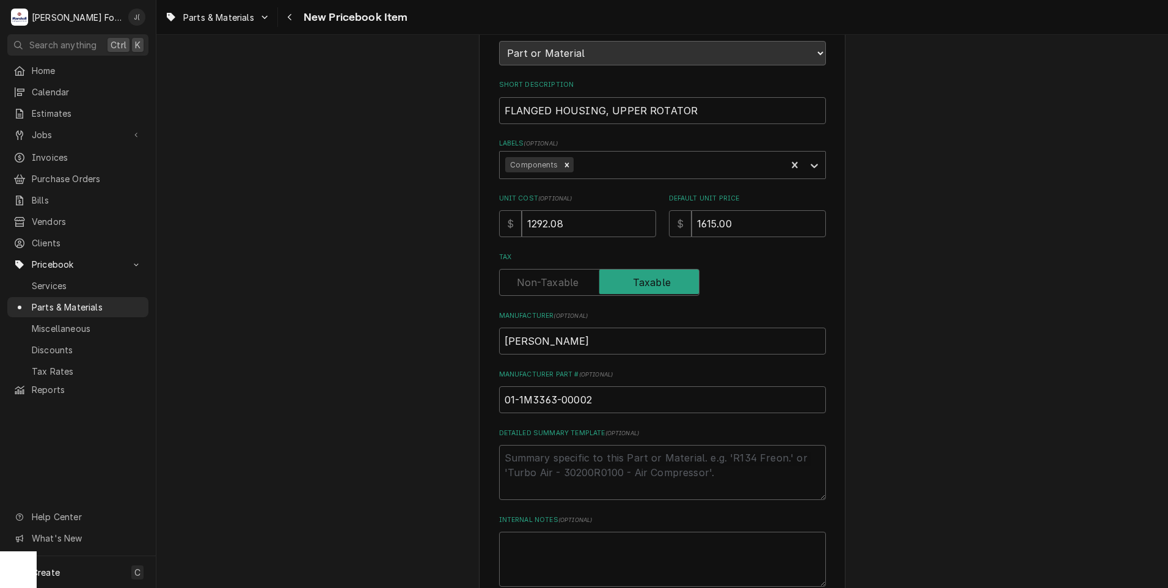
scroll to position [277, 0]
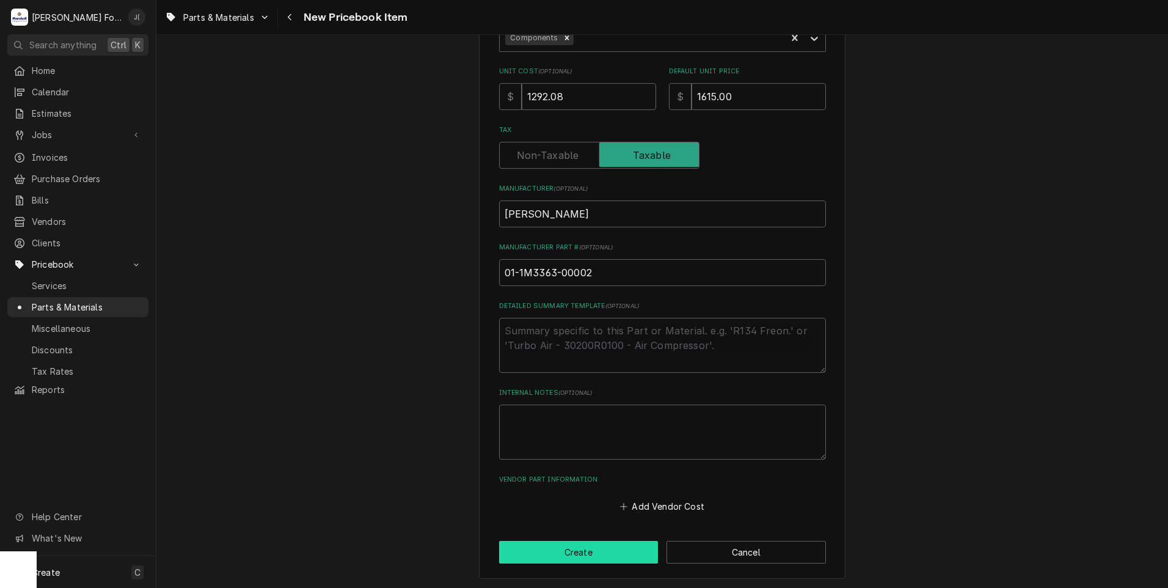
click at [574, 548] on button "Create" at bounding box center [578, 551] width 159 height 23
type textarea "x"
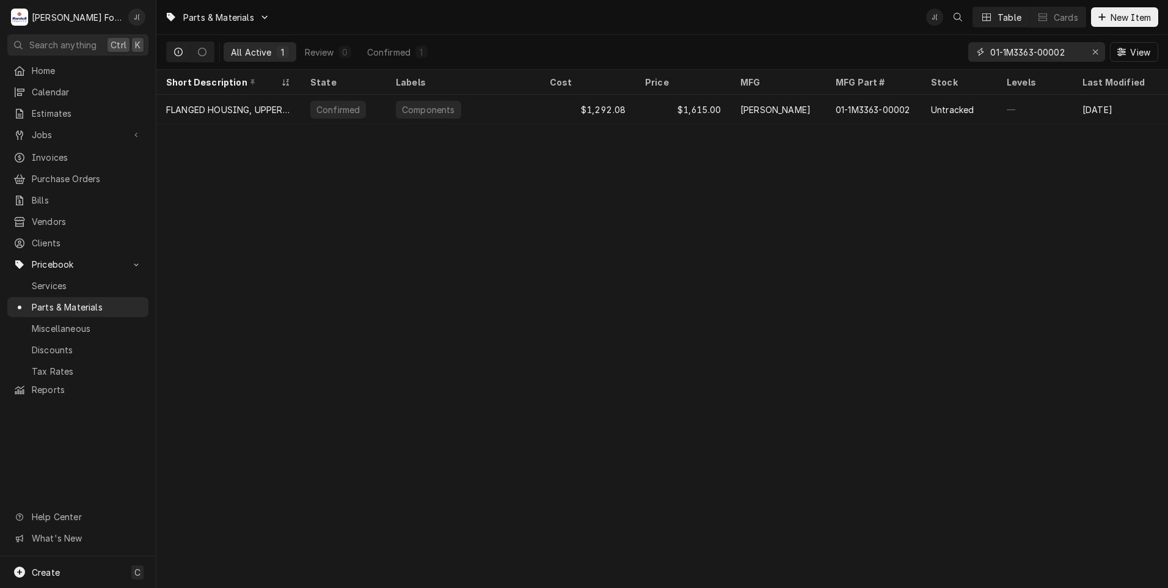
click at [1100, 51] on div "Erase input" at bounding box center [1095, 52] width 12 height 12
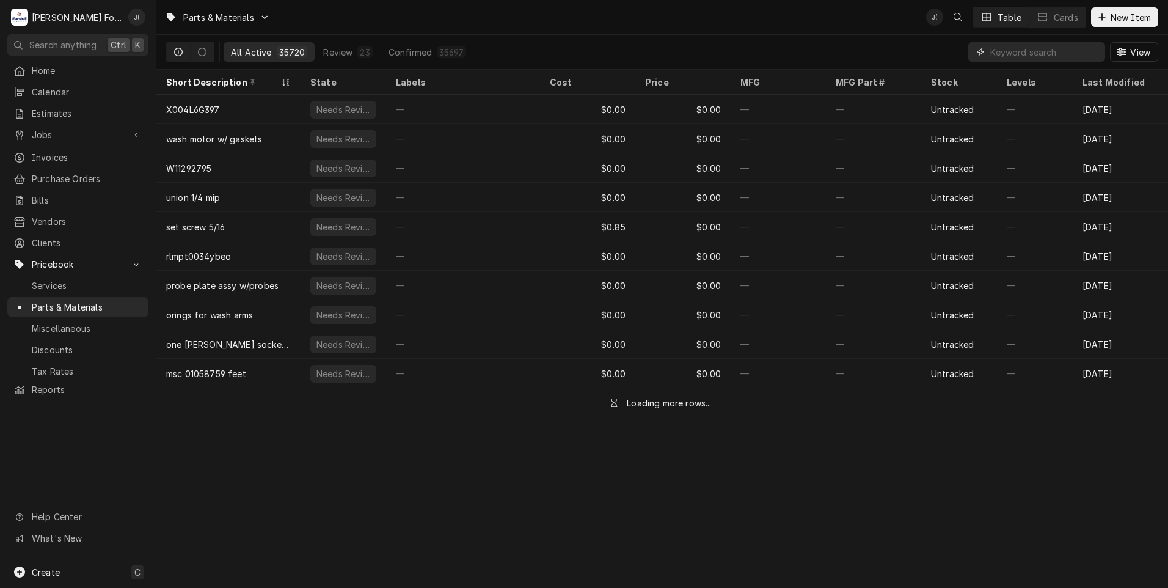
paste input "01-1M4015-00001"
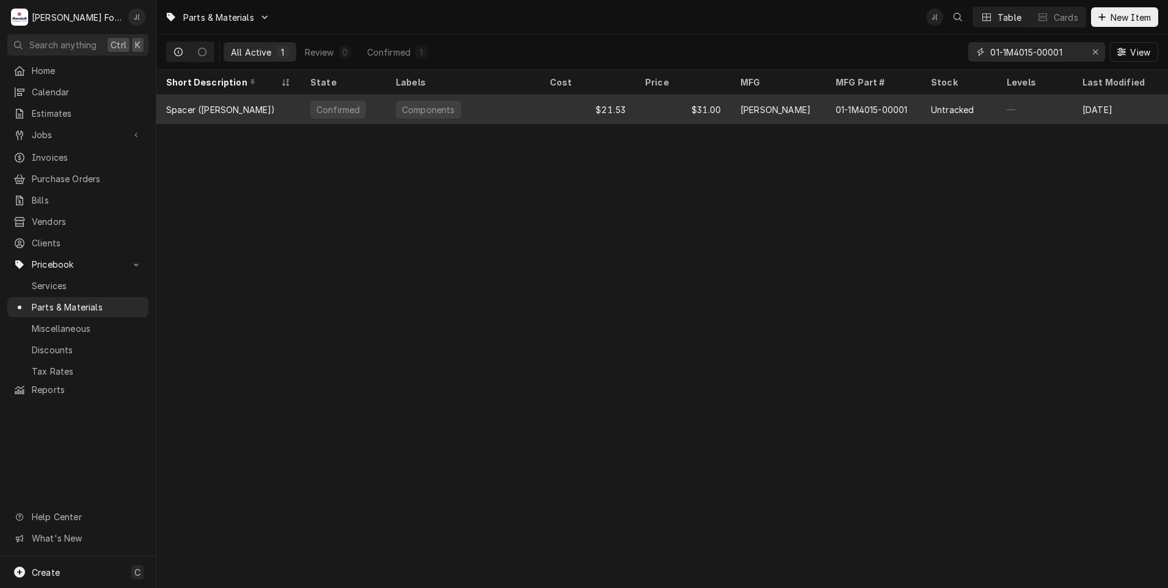
type input "01-1M4015-00001"
click at [259, 112] on div "Spacer (BAXTER)" at bounding box center [228, 109] width 144 height 29
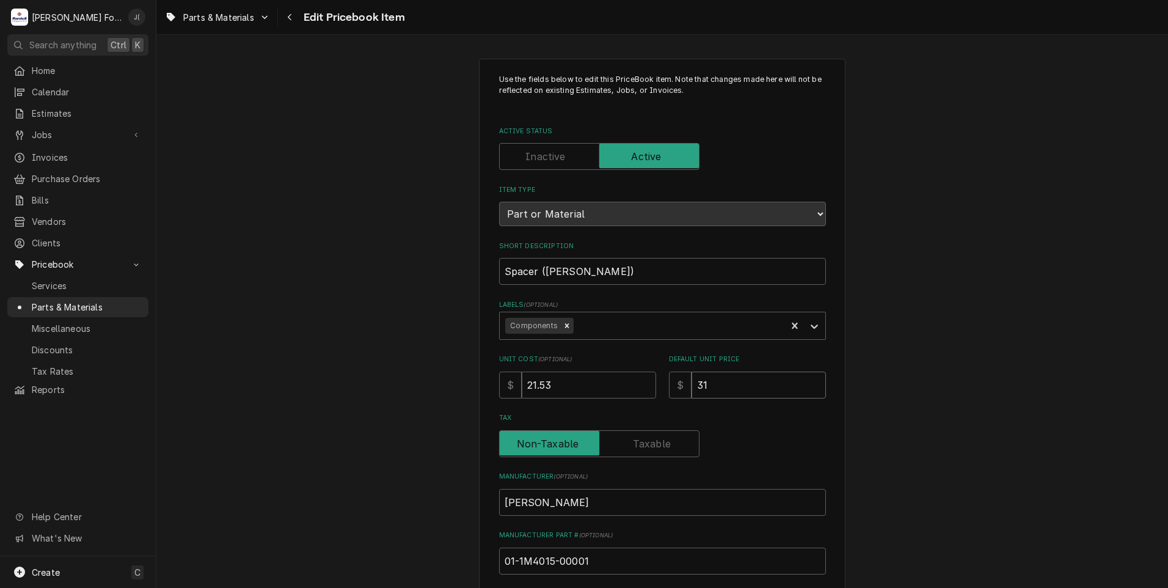
drag, startPoint x: 711, startPoint y: 379, endPoint x: 656, endPoint y: 378, distance: 55.0
click at [658, 378] on div "Unit Cost ( optional ) $ 21.53 Default Unit Price $ 31" at bounding box center [662, 375] width 327 height 43
type textarea "x"
type input "1"
type textarea "x"
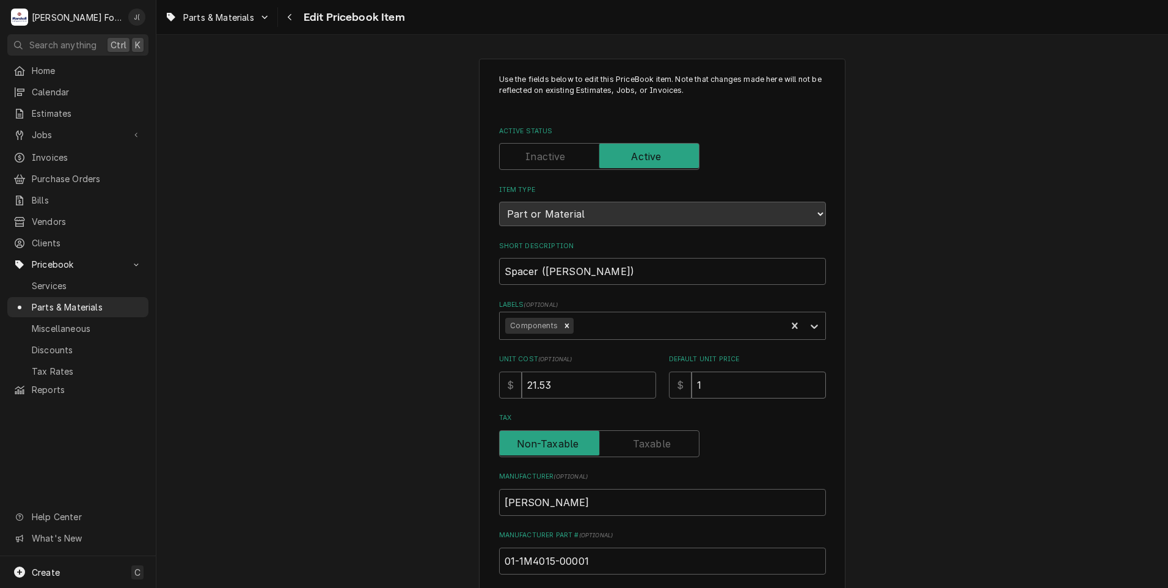
type input "13"
type textarea "x"
type input "134"
type textarea "x"
type input "134.0"
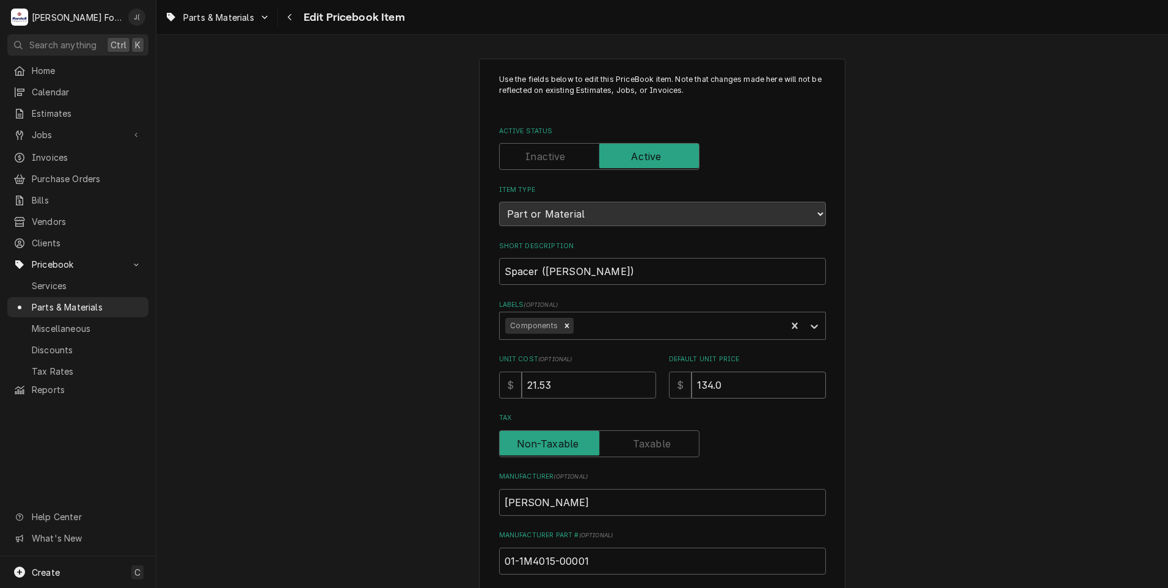
type textarea "x"
type input "134.00"
drag, startPoint x: 558, startPoint y: 384, endPoint x: 300, endPoint y: 359, distance: 259.5
click at [340, 363] on div "Use the fields below to edit this PriceBook item. Note that changes made here w…" at bounding box center [661, 478] width 1011 height 860
type textarea "x"
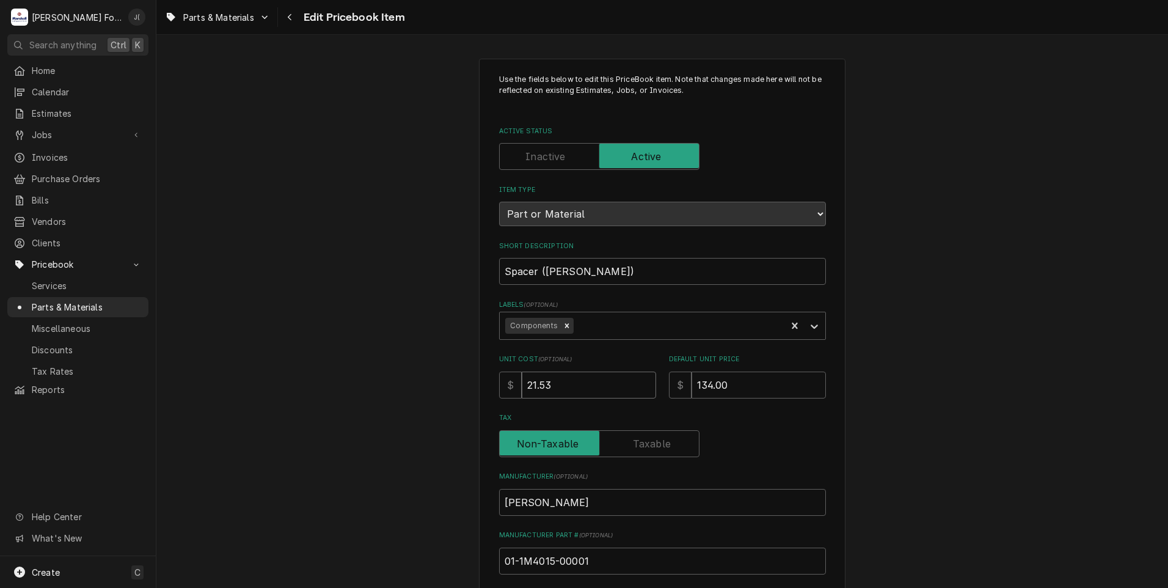
type input "1"
type textarea "x"
type input "10"
type textarea "x"
type input "103"
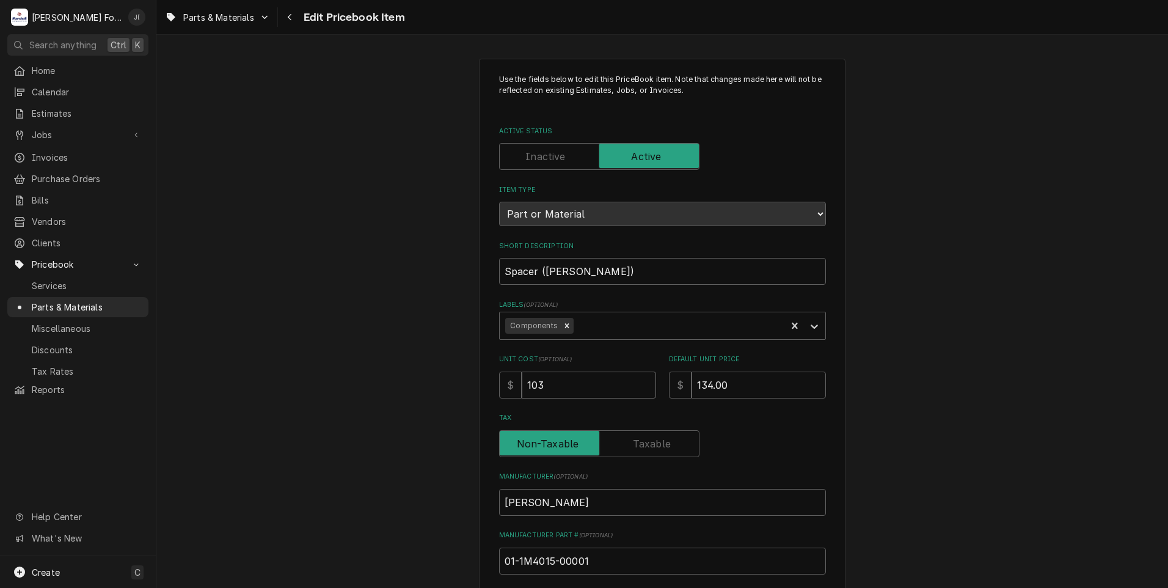
type textarea "x"
type input "103.6"
type textarea "x"
type input "103.62"
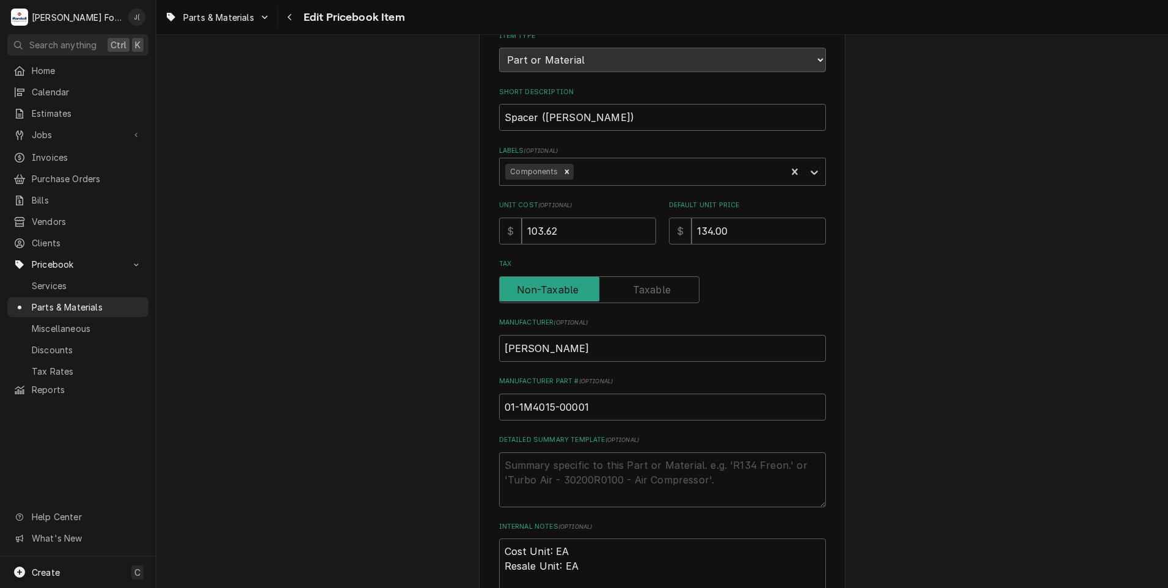
scroll to position [376, 0]
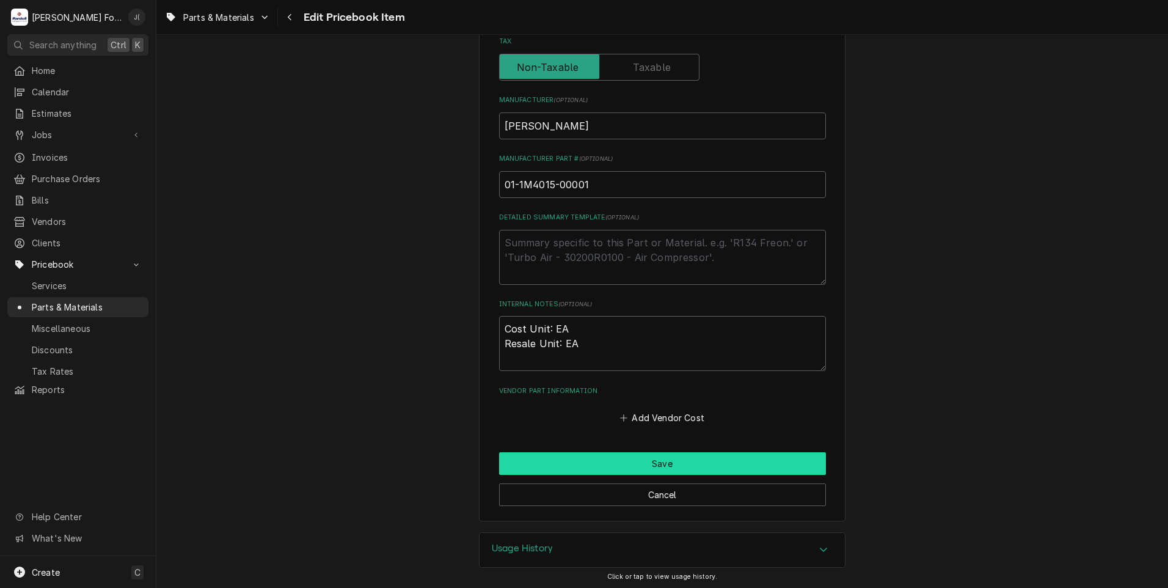
click at [655, 467] on button "Save" at bounding box center [662, 463] width 327 height 23
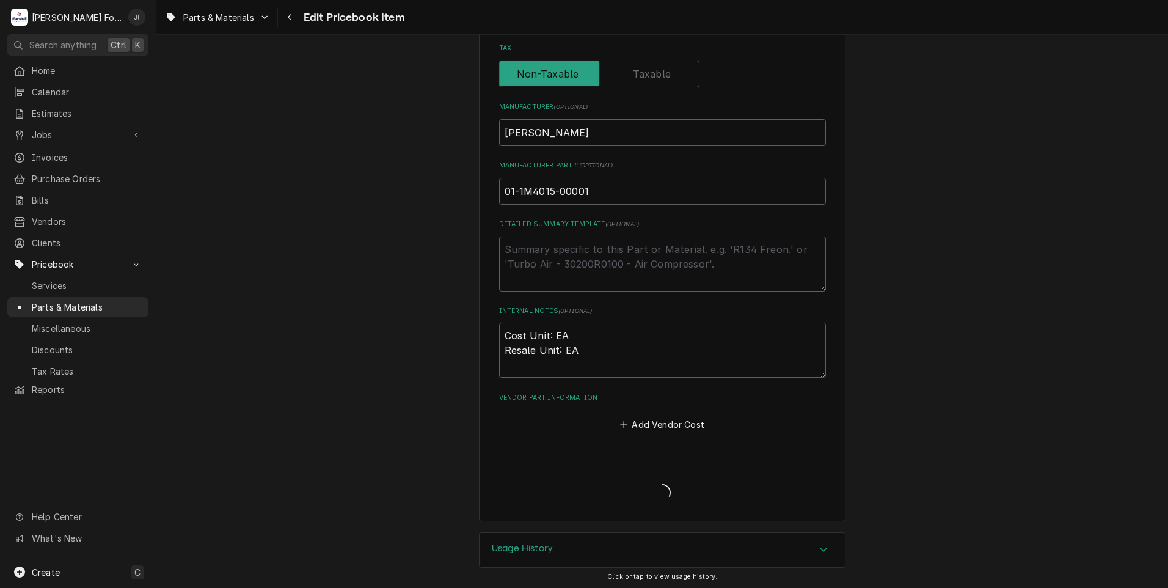
type textarea "x"
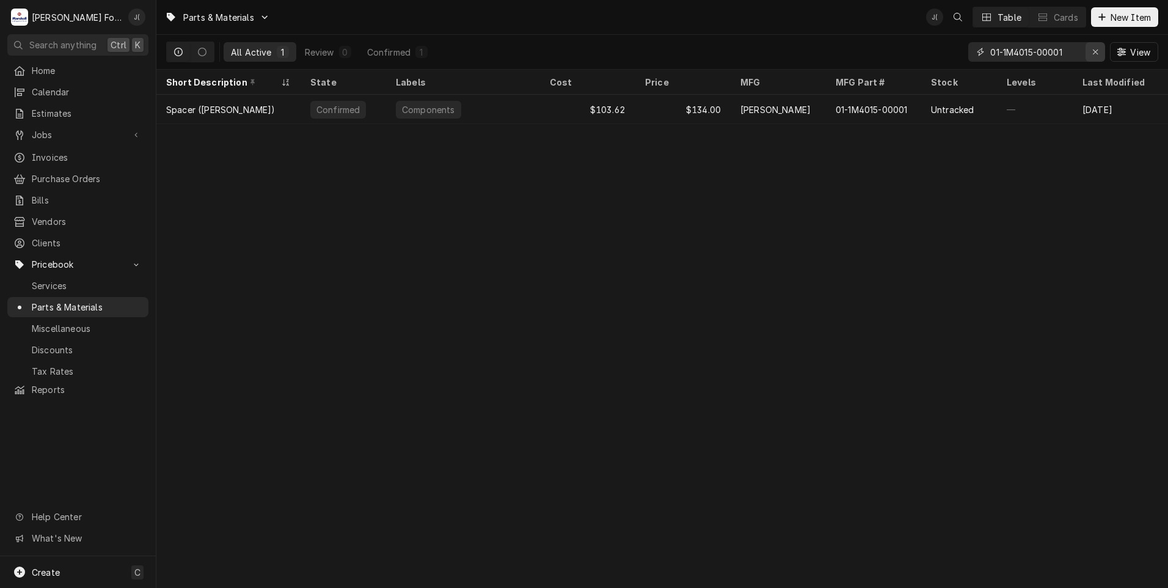
click at [1096, 51] on icon "Erase input" at bounding box center [1095, 52] width 7 height 9
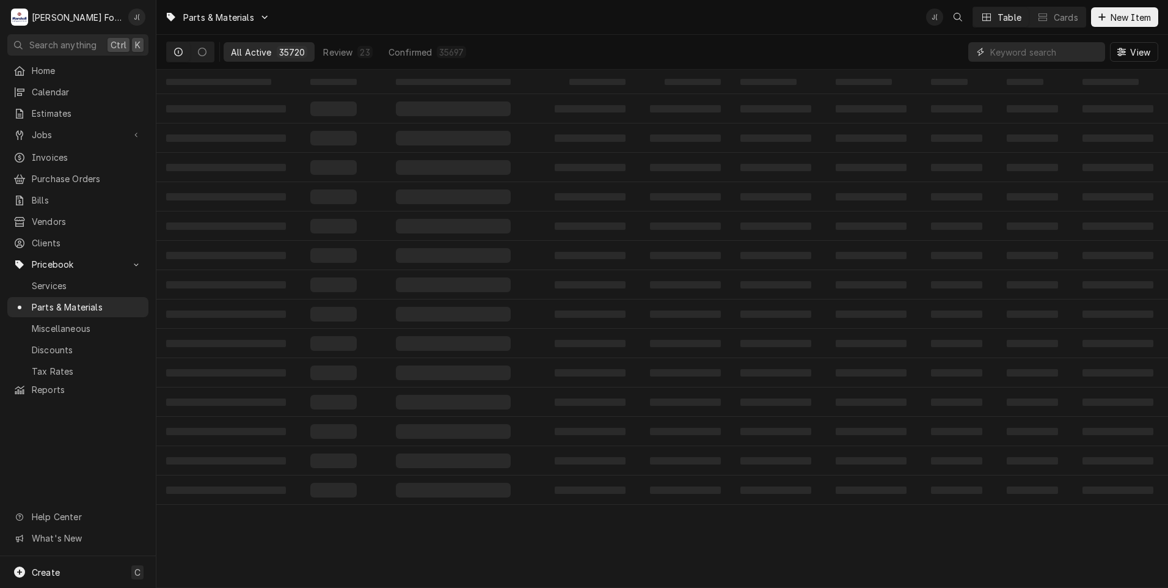
paste input "01-1M3365-00002"
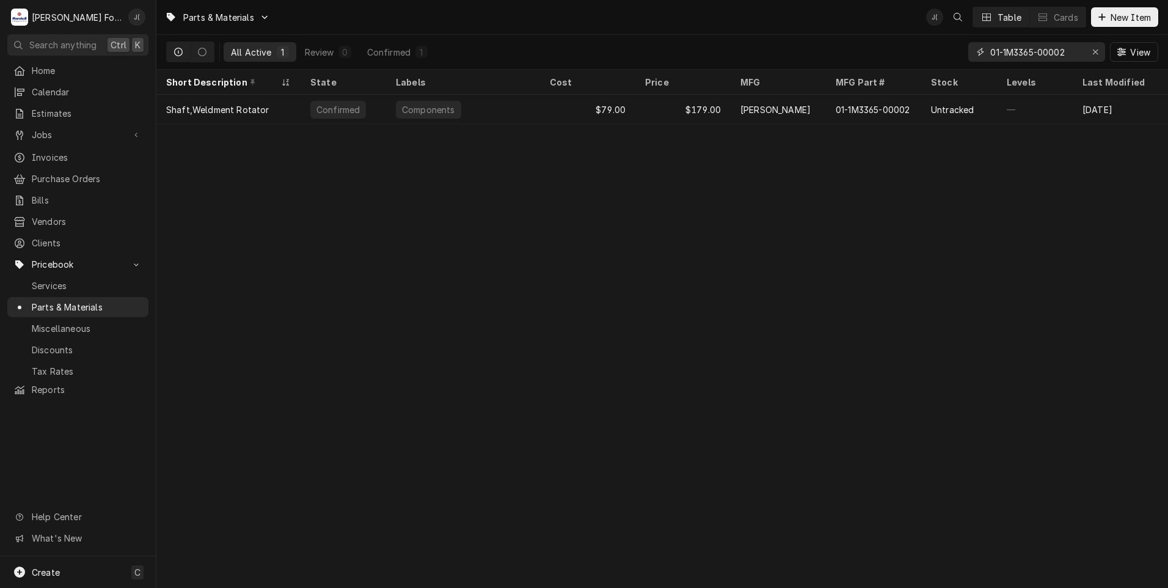
type input "01-1M3365-00002"
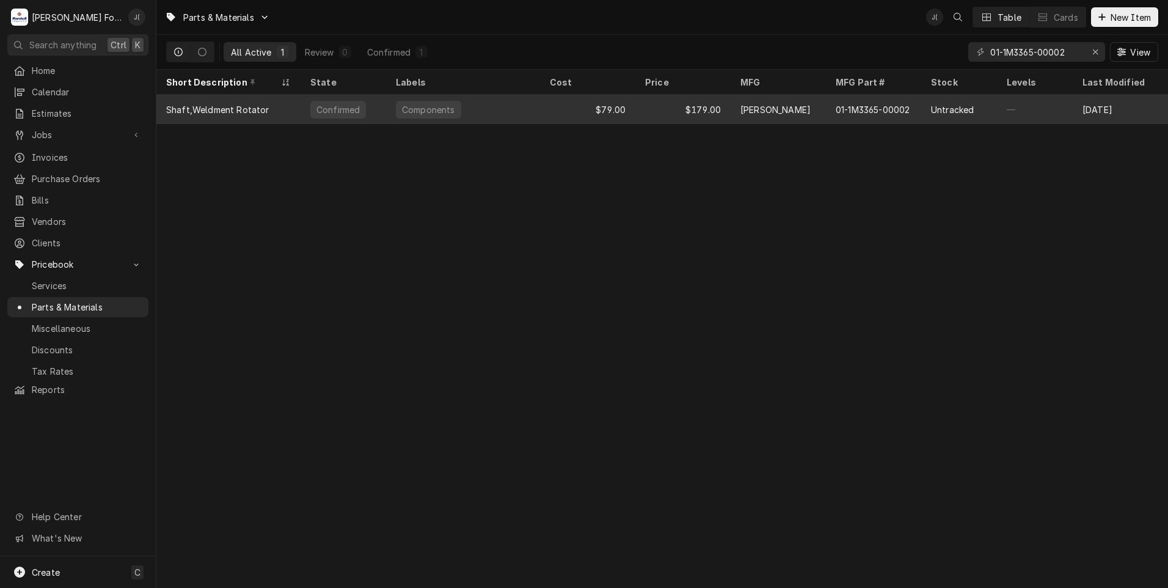
click at [573, 117] on div "$79.00" at bounding box center [587, 109] width 95 height 29
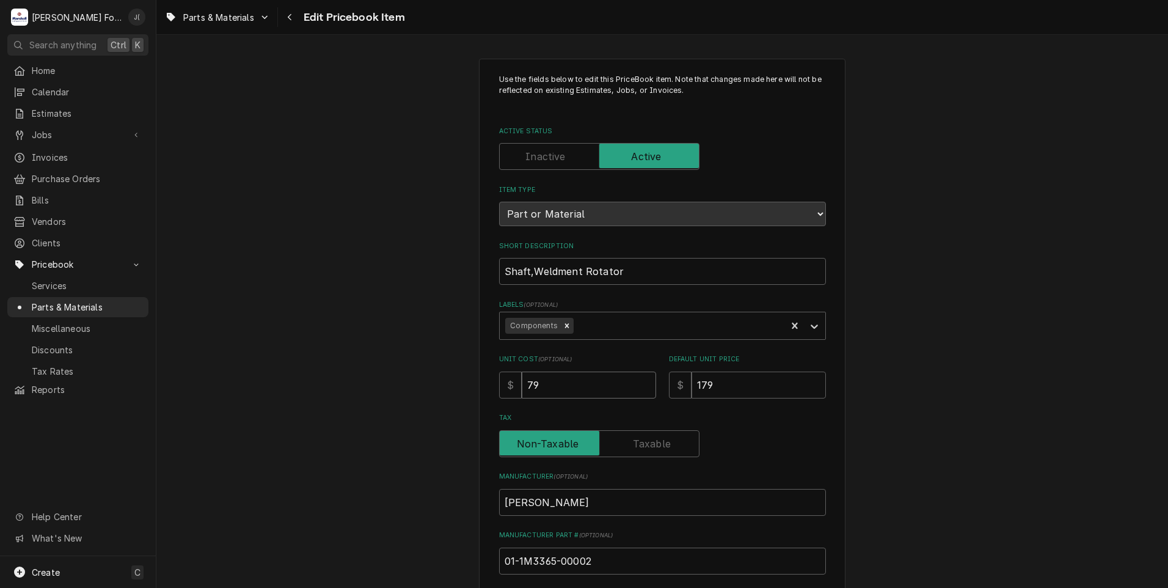
drag, startPoint x: 551, startPoint y: 379, endPoint x: 362, endPoint y: 353, distance: 190.5
click at [410, 358] on div "Use the fields below to edit this PriceBook item. Note that changes made here w…" at bounding box center [661, 478] width 1011 height 860
type textarea "x"
type input "9"
type textarea "x"
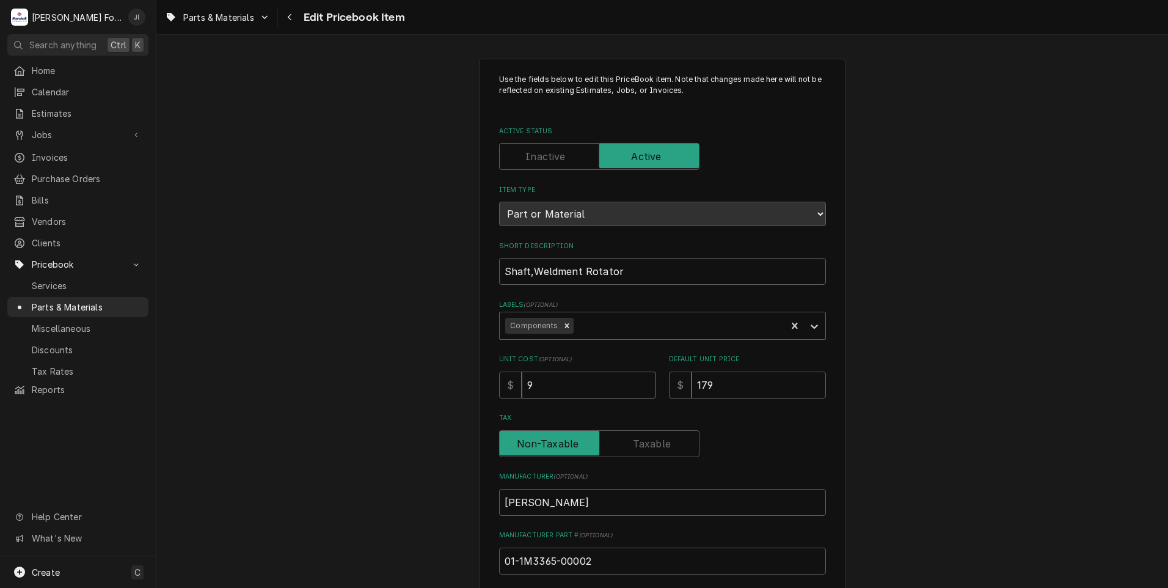
type input "99"
type textarea "x"
type input "998"
type textarea "x"
type input "998.9"
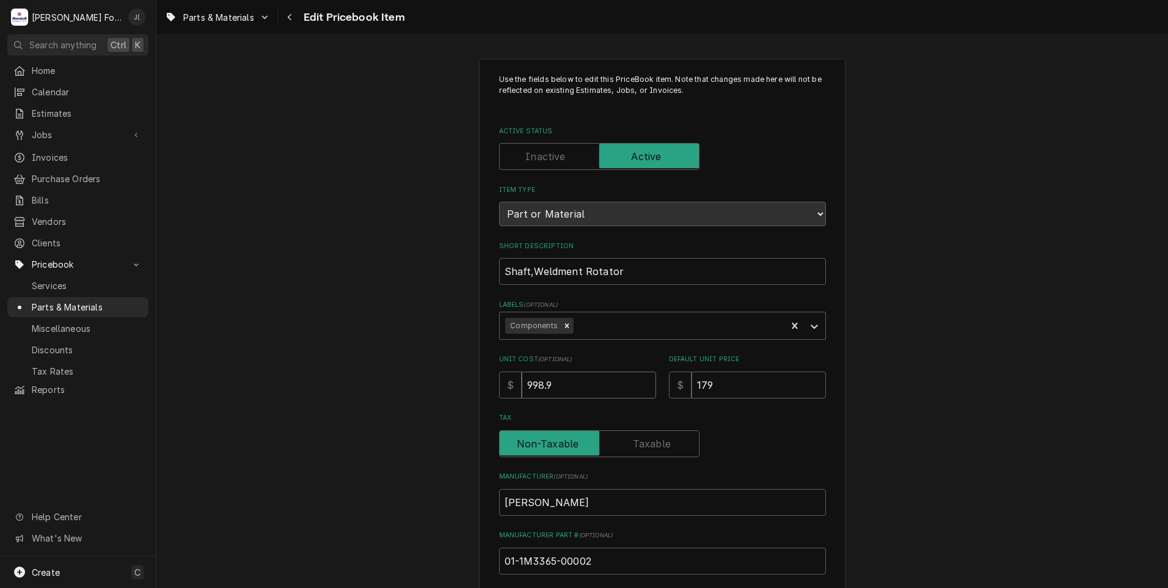
type textarea "x"
type input "998.99"
type textarea "x"
type input "1"
type textarea "x"
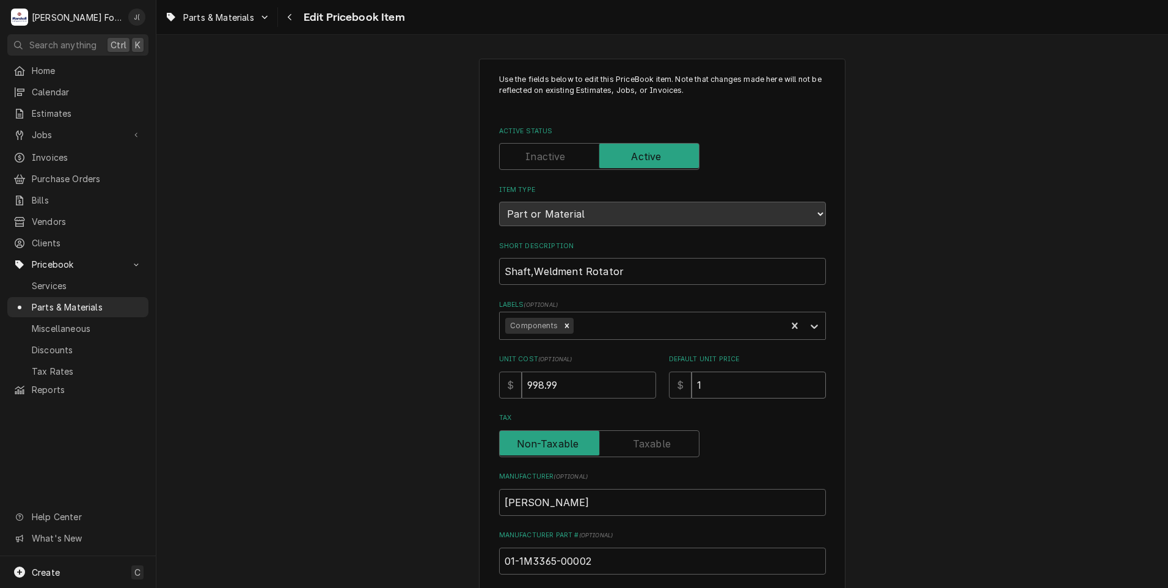
type input "12"
type textarea "x"
type input "124"
type textarea "x"
type input "1247"
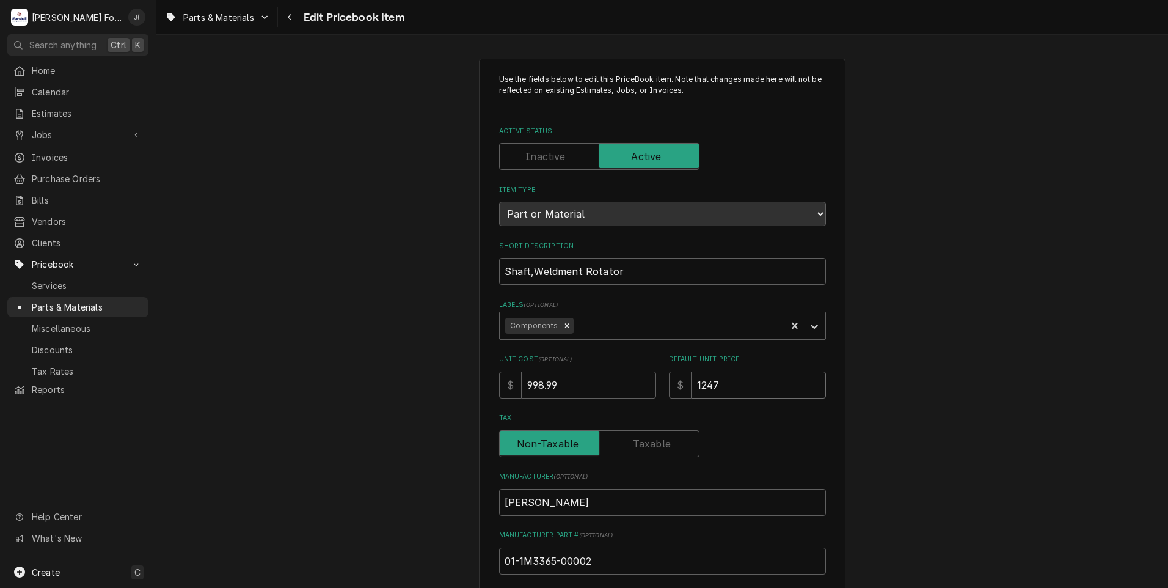
type textarea "x"
type input "1247.0"
type textarea "x"
type input "1247.00"
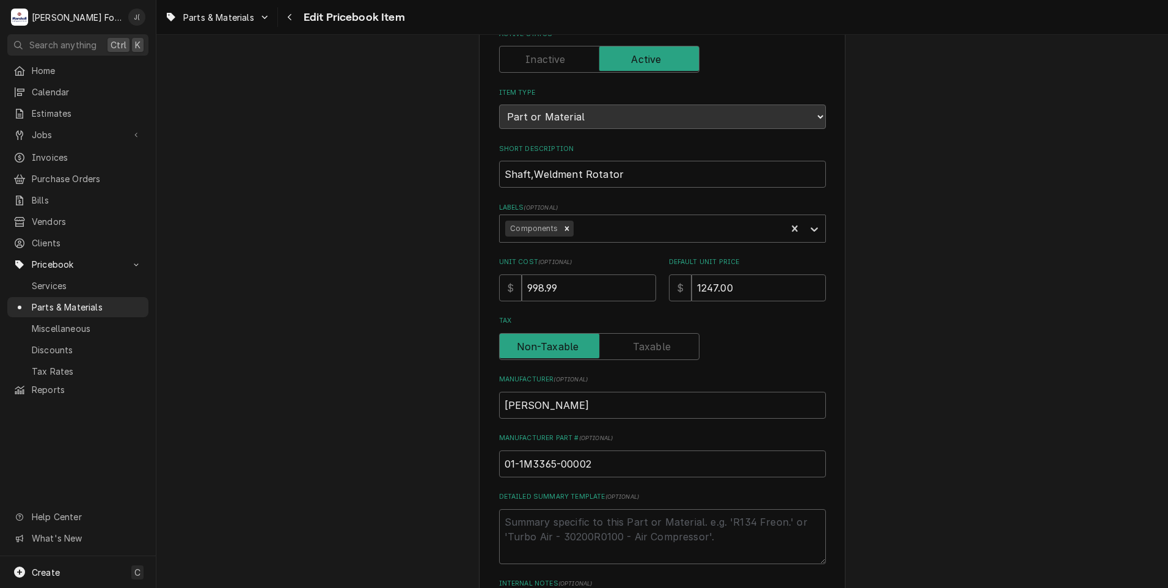
scroll to position [376, 0]
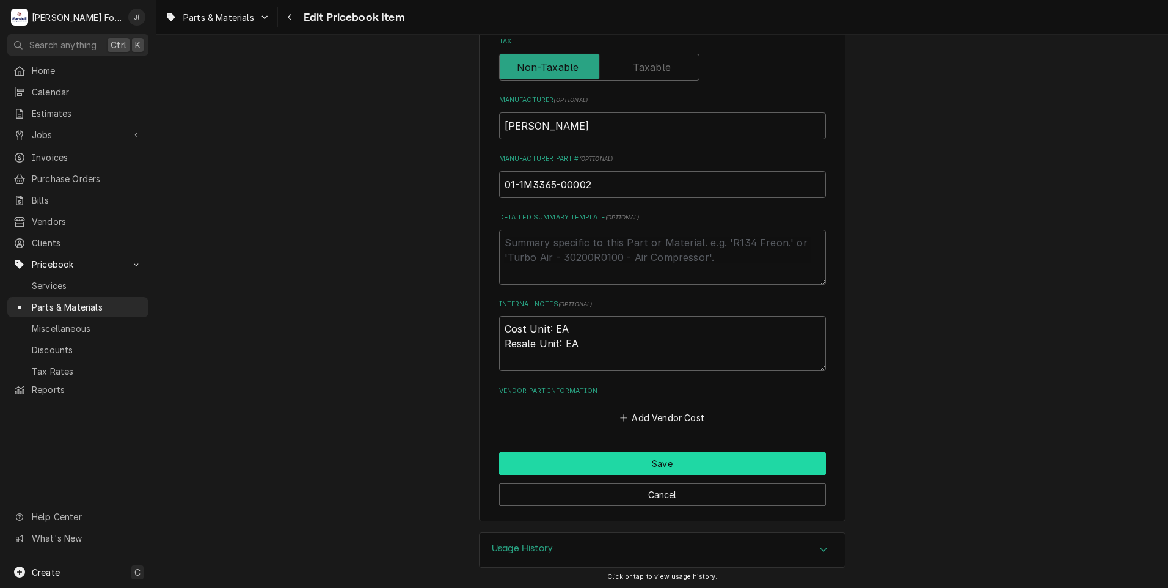
click at [593, 459] on button "Save" at bounding box center [662, 463] width 327 height 23
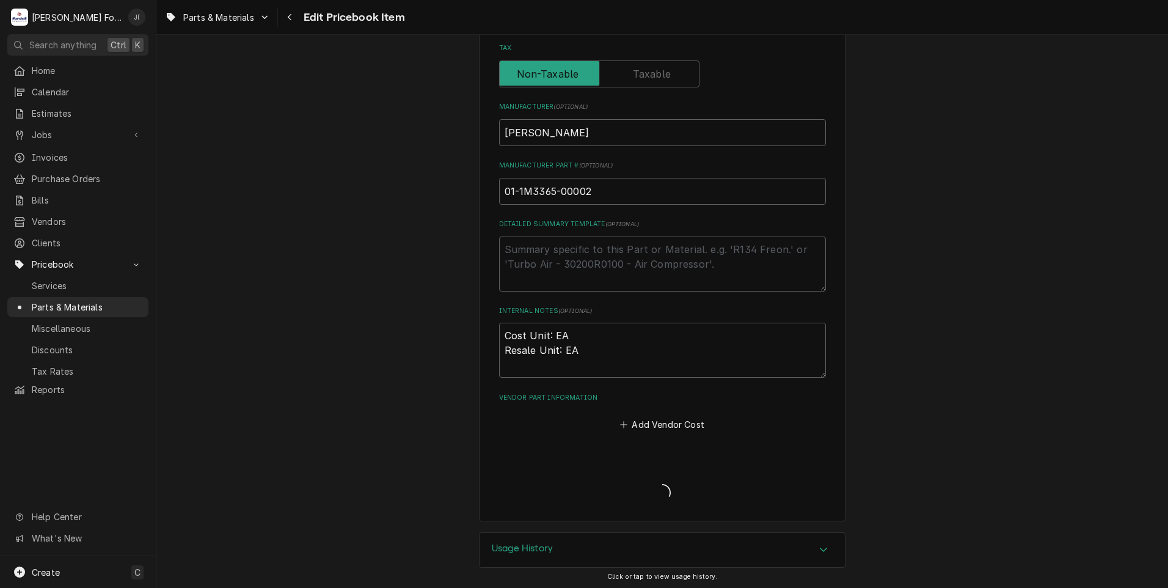
type textarea "x"
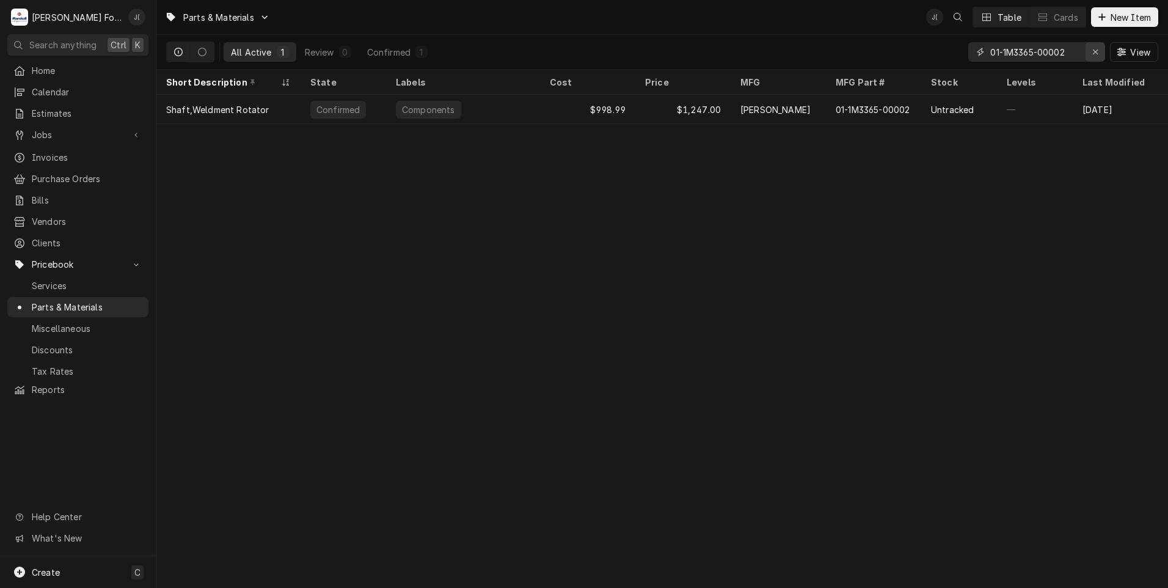
click at [1099, 54] on icon "Erase input" at bounding box center [1095, 52] width 7 height 9
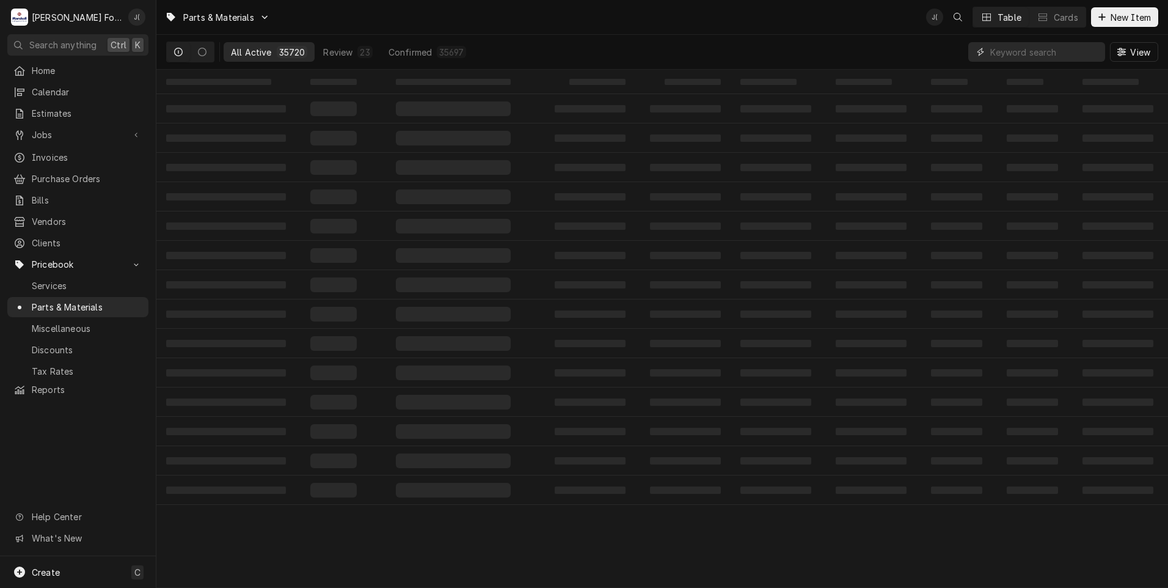
paste input "01-1000V0-0072A"
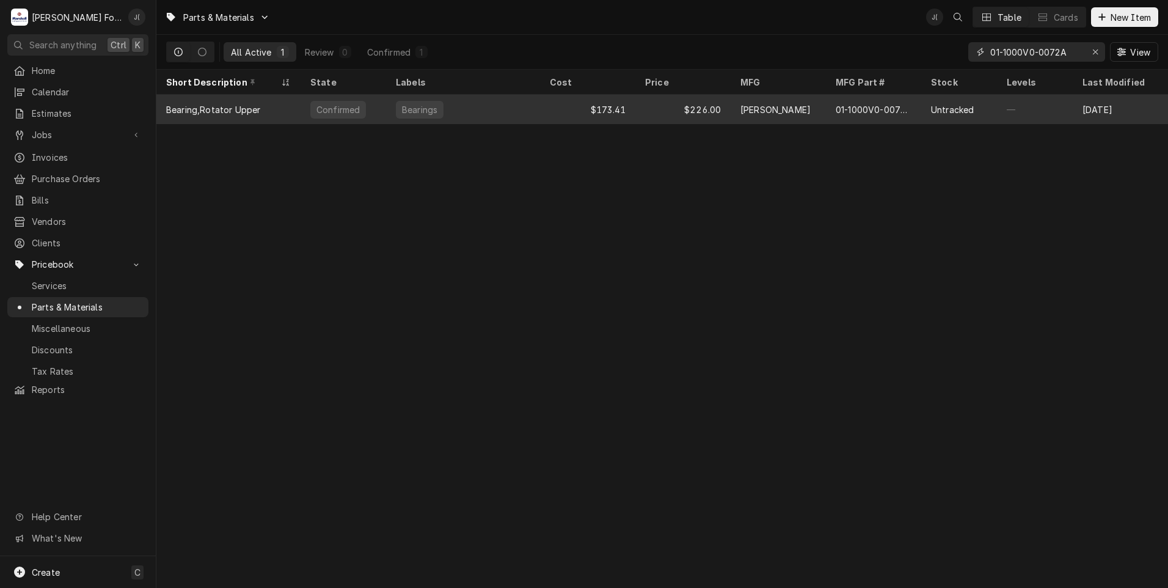
type input "01-1000V0-0072A"
click at [461, 114] on div "Bearings" at bounding box center [463, 109] width 154 height 29
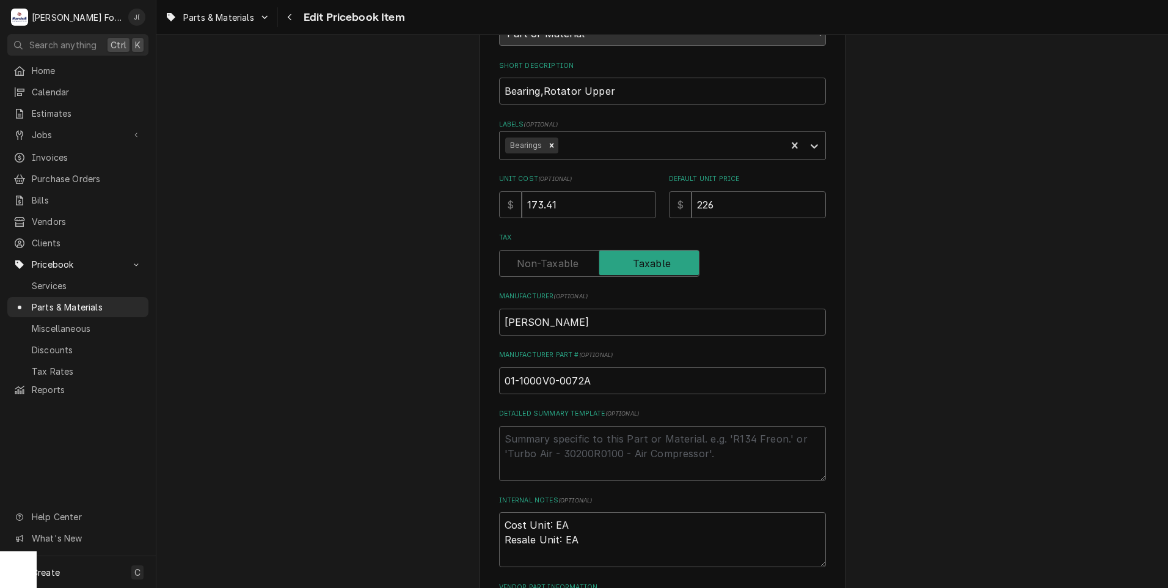
scroll to position [376, 0]
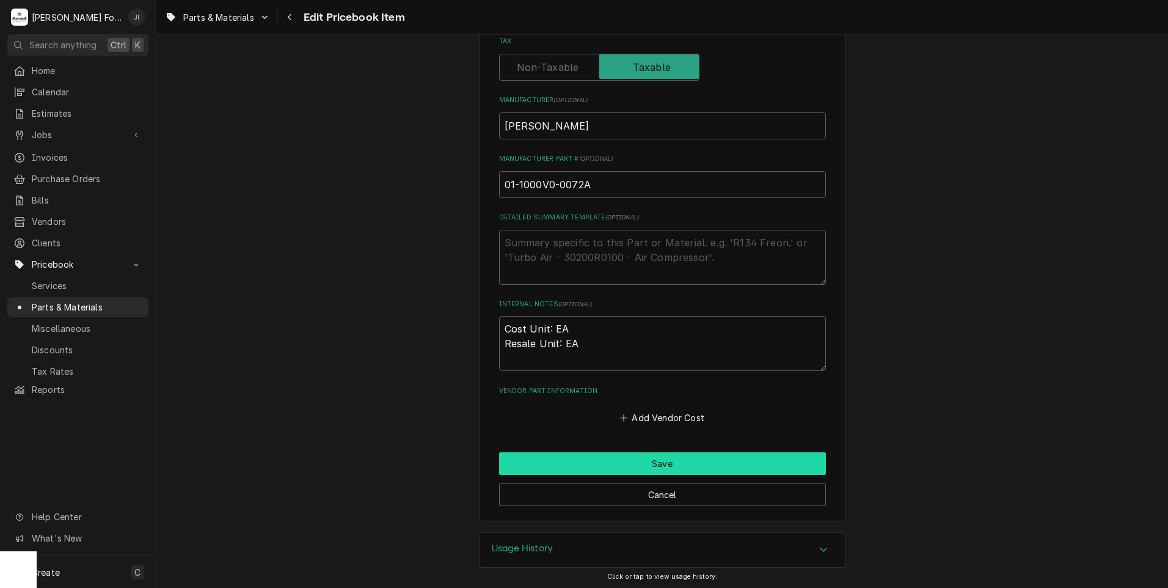
click at [530, 467] on button "Save" at bounding box center [662, 463] width 327 height 23
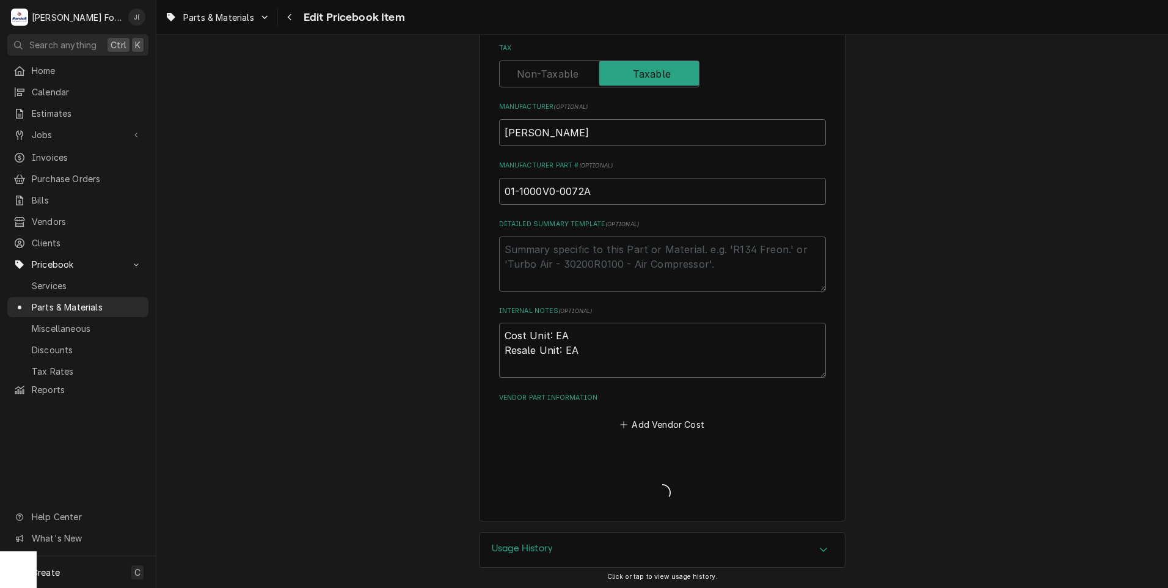
type textarea "x"
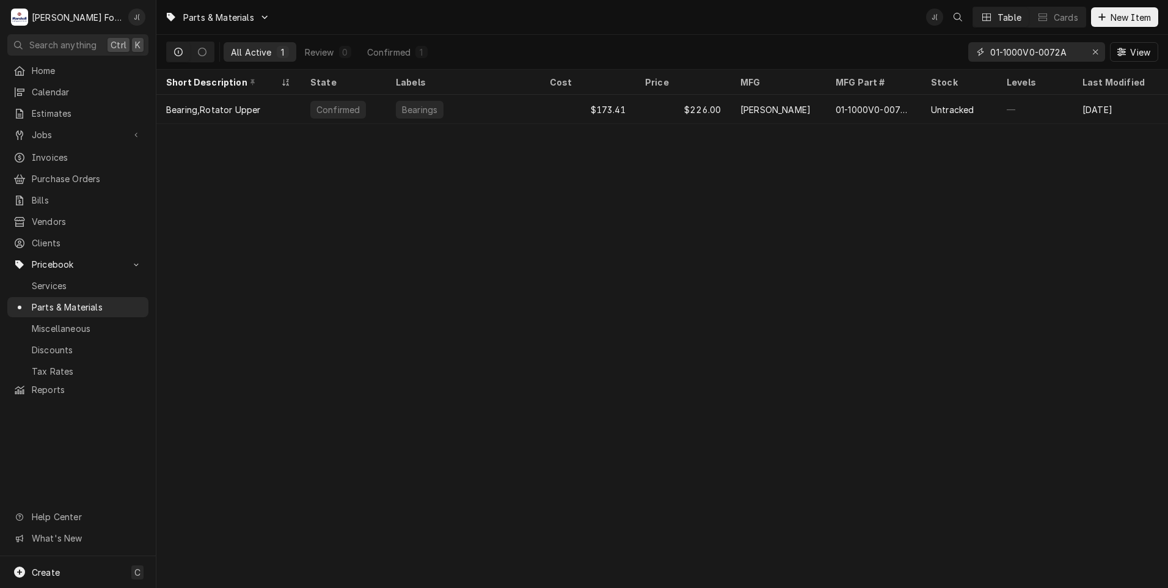
drag, startPoint x: 1091, startPoint y: 55, endPoint x: 1085, endPoint y: 54, distance: 6.1
click at [1091, 55] on div "Erase input" at bounding box center [1095, 52] width 12 height 12
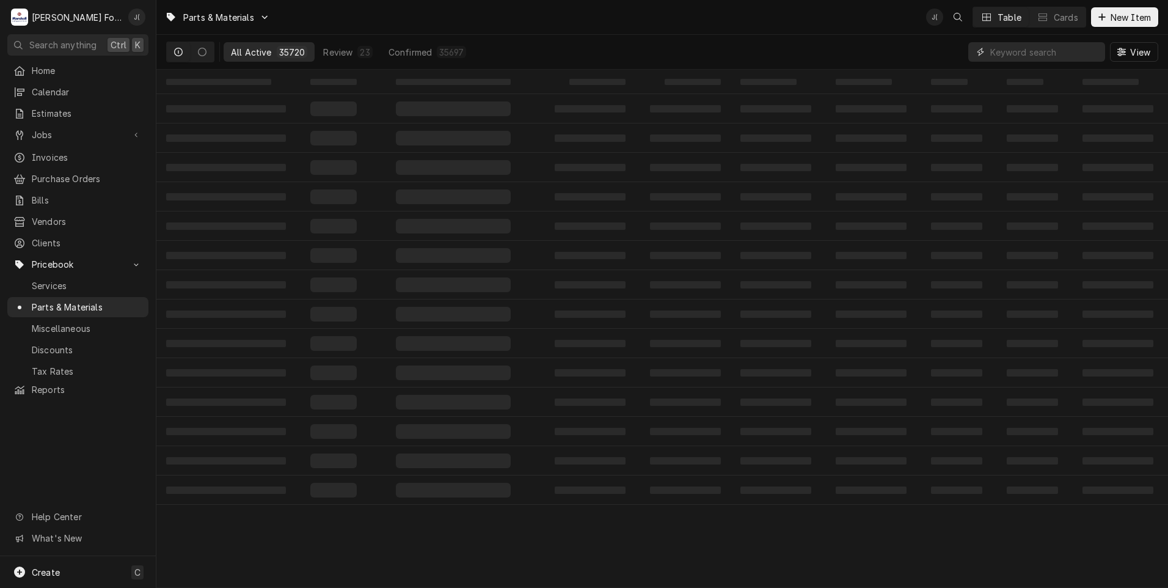
paste input "01-1000V0-0072B"
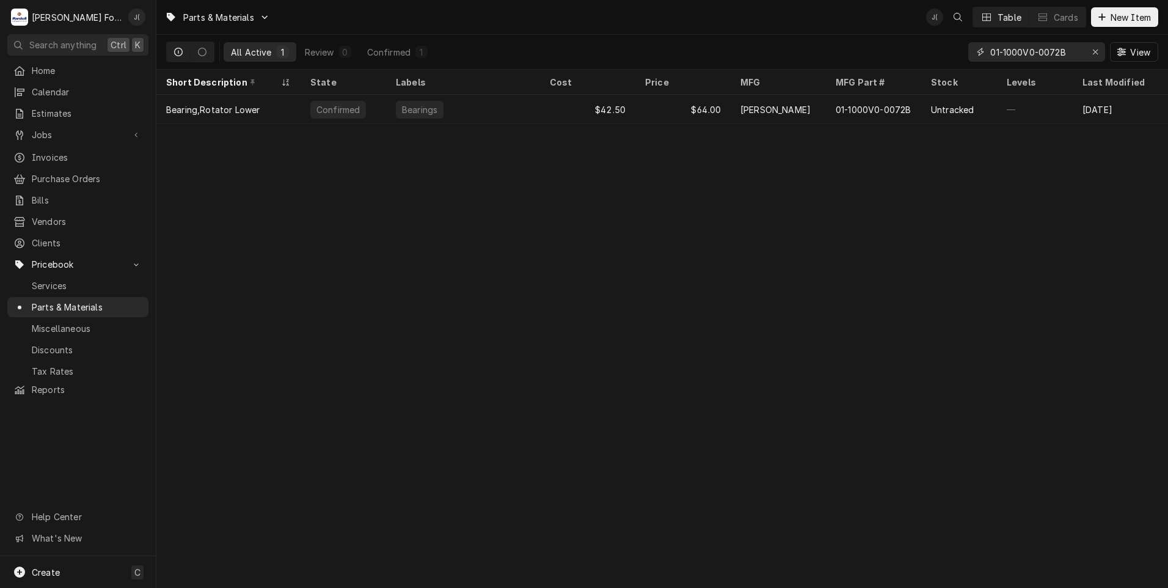
type input "01-1000V0-0072B"
drag, startPoint x: 1094, startPoint y: 48, endPoint x: 1083, endPoint y: 49, distance: 11.1
click at [1094, 48] on icon "Erase input" at bounding box center [1095, 52] width 7 height 9
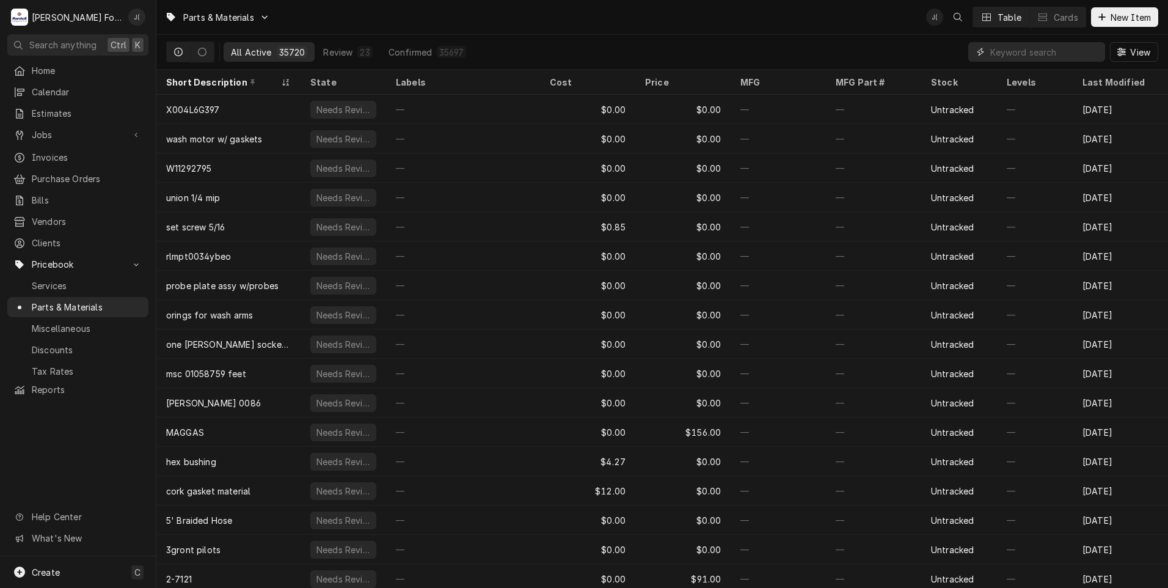
paste input "01-1000V3-00090"
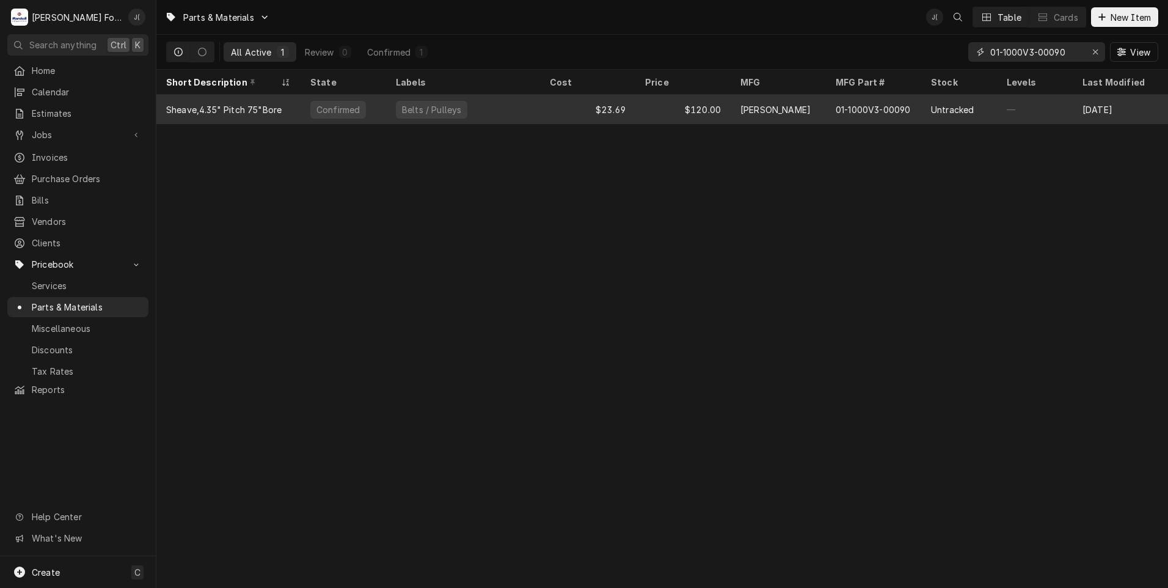
type input "01-1000V3-00090"
click at [380, 107] on div "Confirmed" at bounding box center [342, 109] width 85 height 29
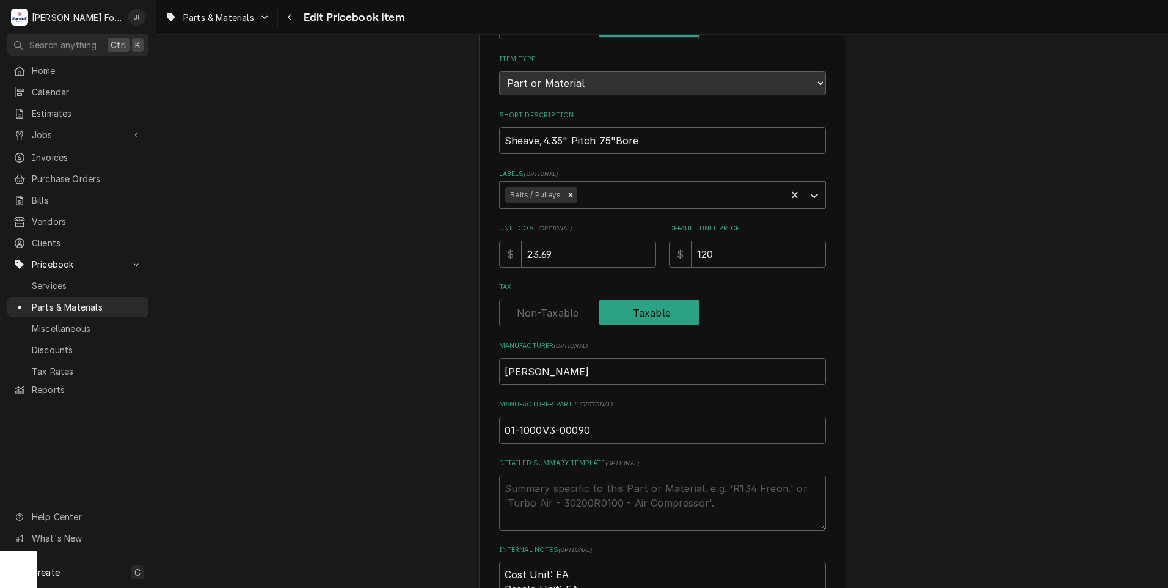
scroll to position [376, 0]
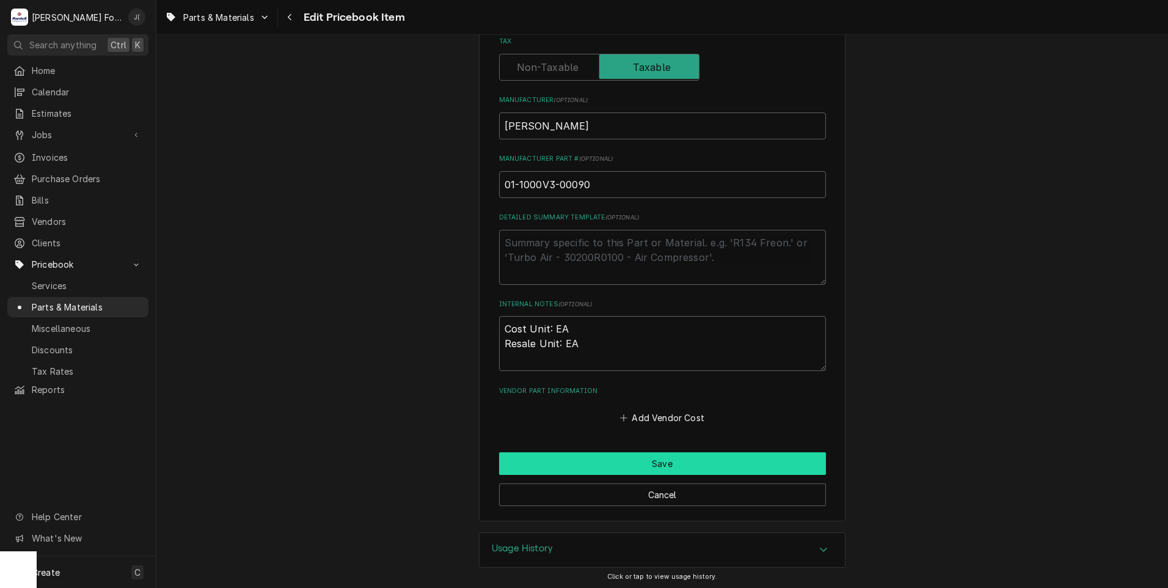
click at [570, 464] on button "Save" at bounding box center [662, 463] width 327 height 23
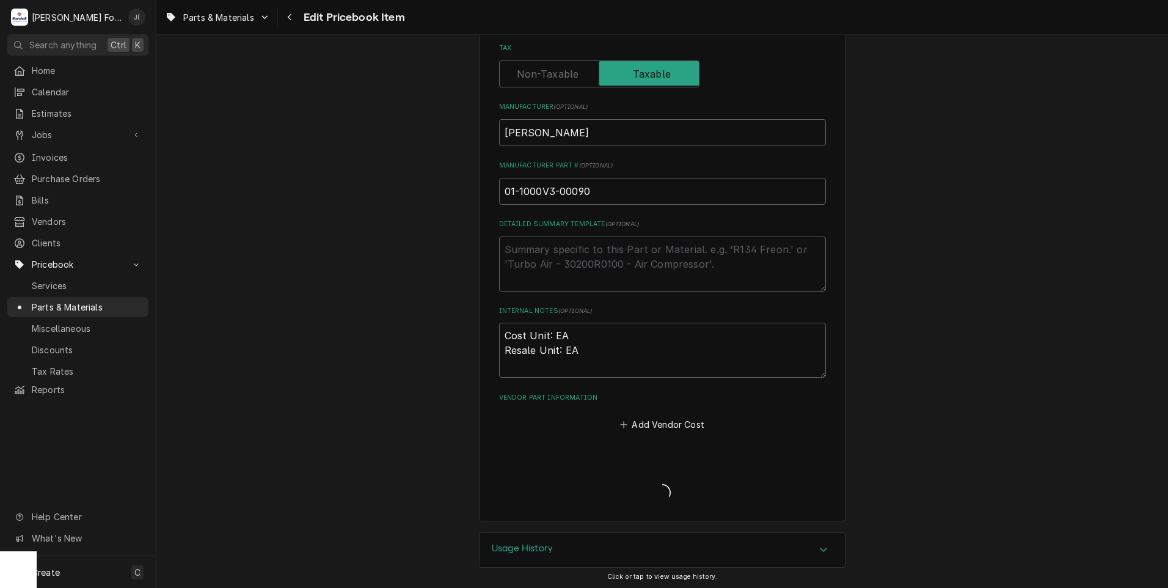
type textarea "x"
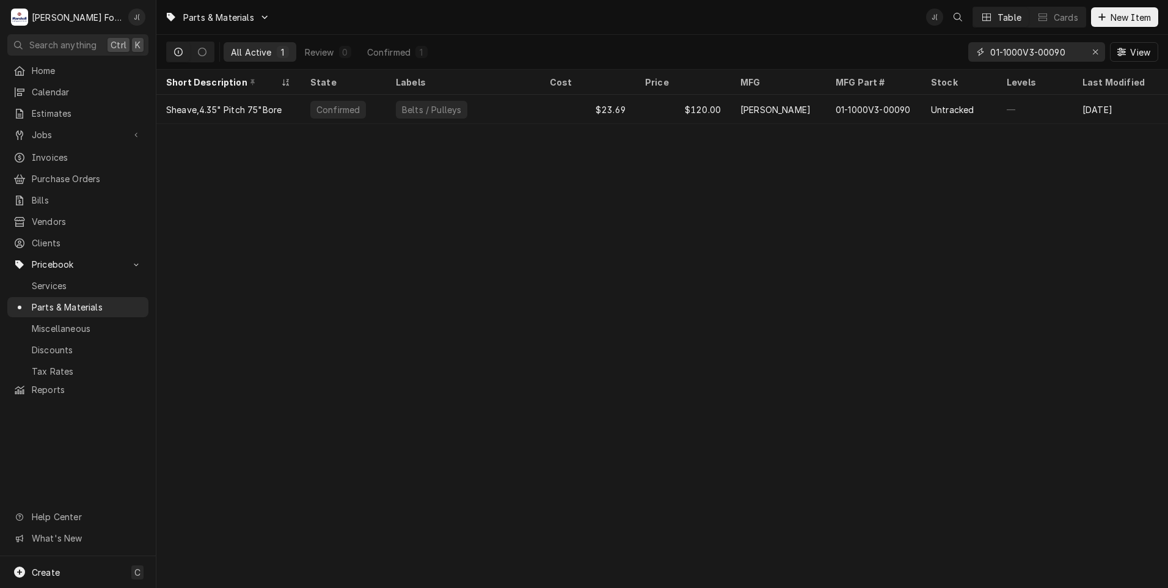
drag, startPoint x: 1093, startPoint y: 53, endPoint x: 1042, endPoint y: 56, distance: 51.4
click at [1093, 53] on div "Erase input" at bounding box center [1095, 52] width 12 height 12
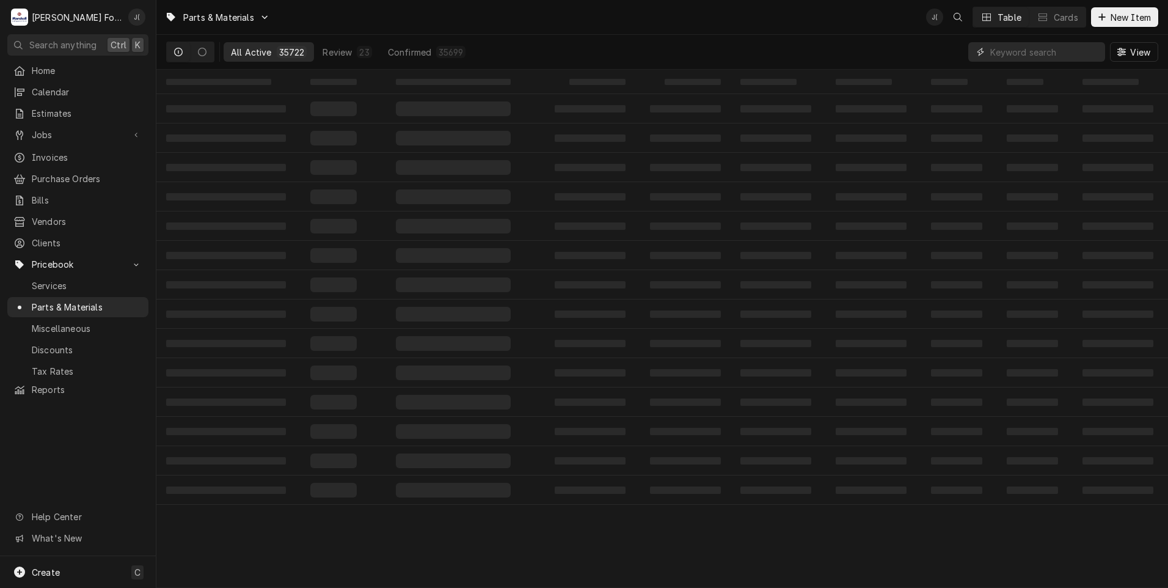
paste input "109069"
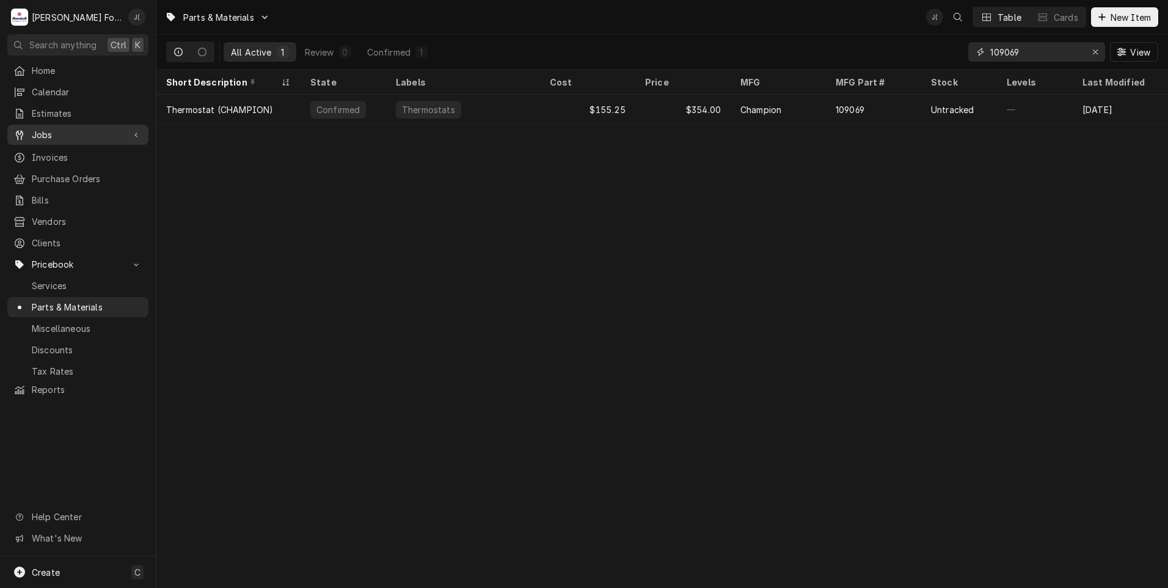
type input "109069"
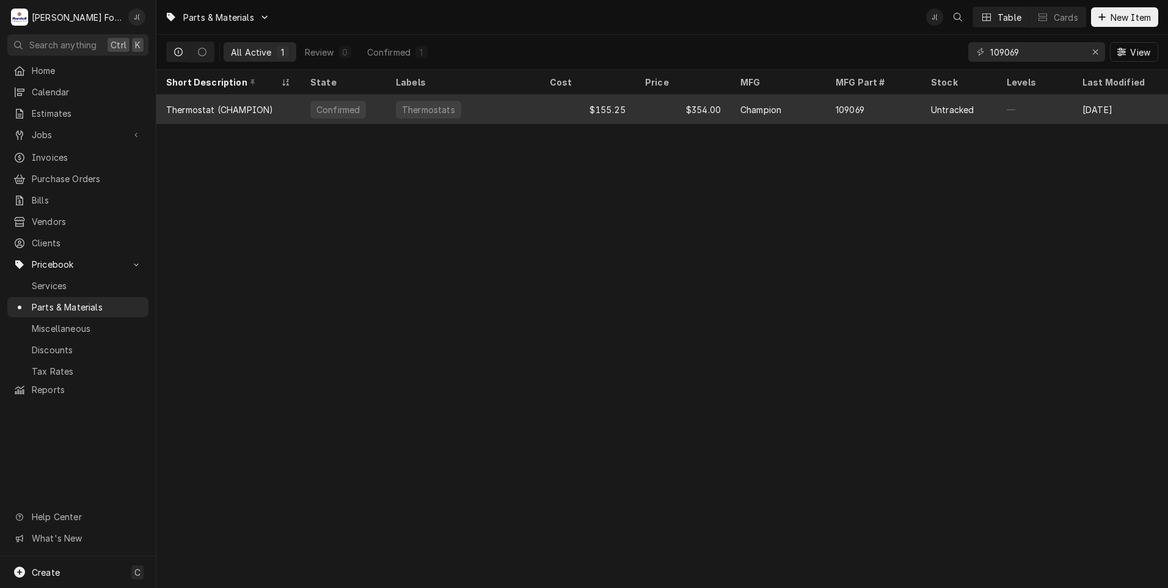
click at [536, 112] on div "Thermostats" at bounding box center [463, 109] width 154 height 29
